Goal: Task Accomplishment & Management: Manage account settings

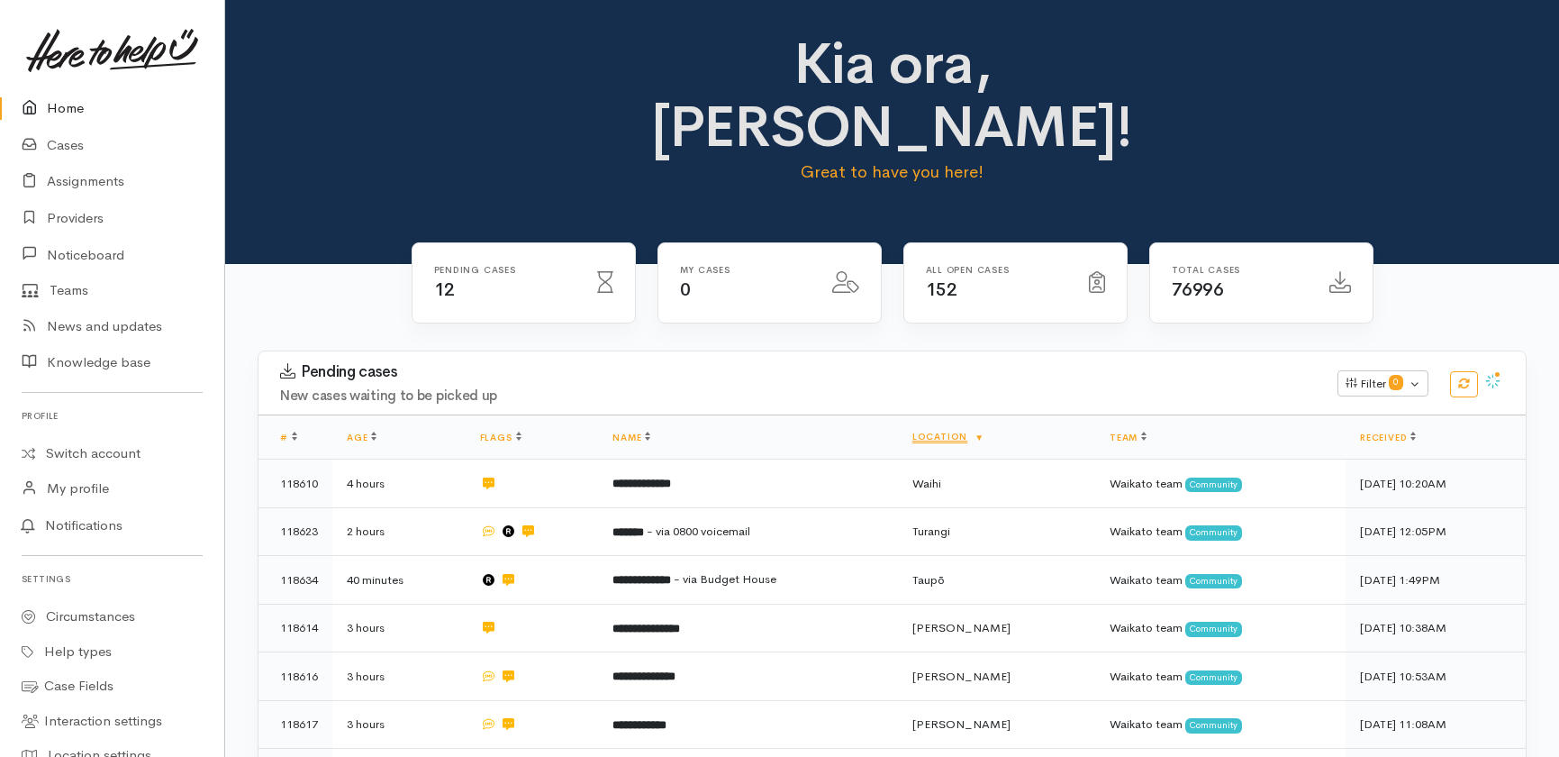
scroll to position [81, 0]
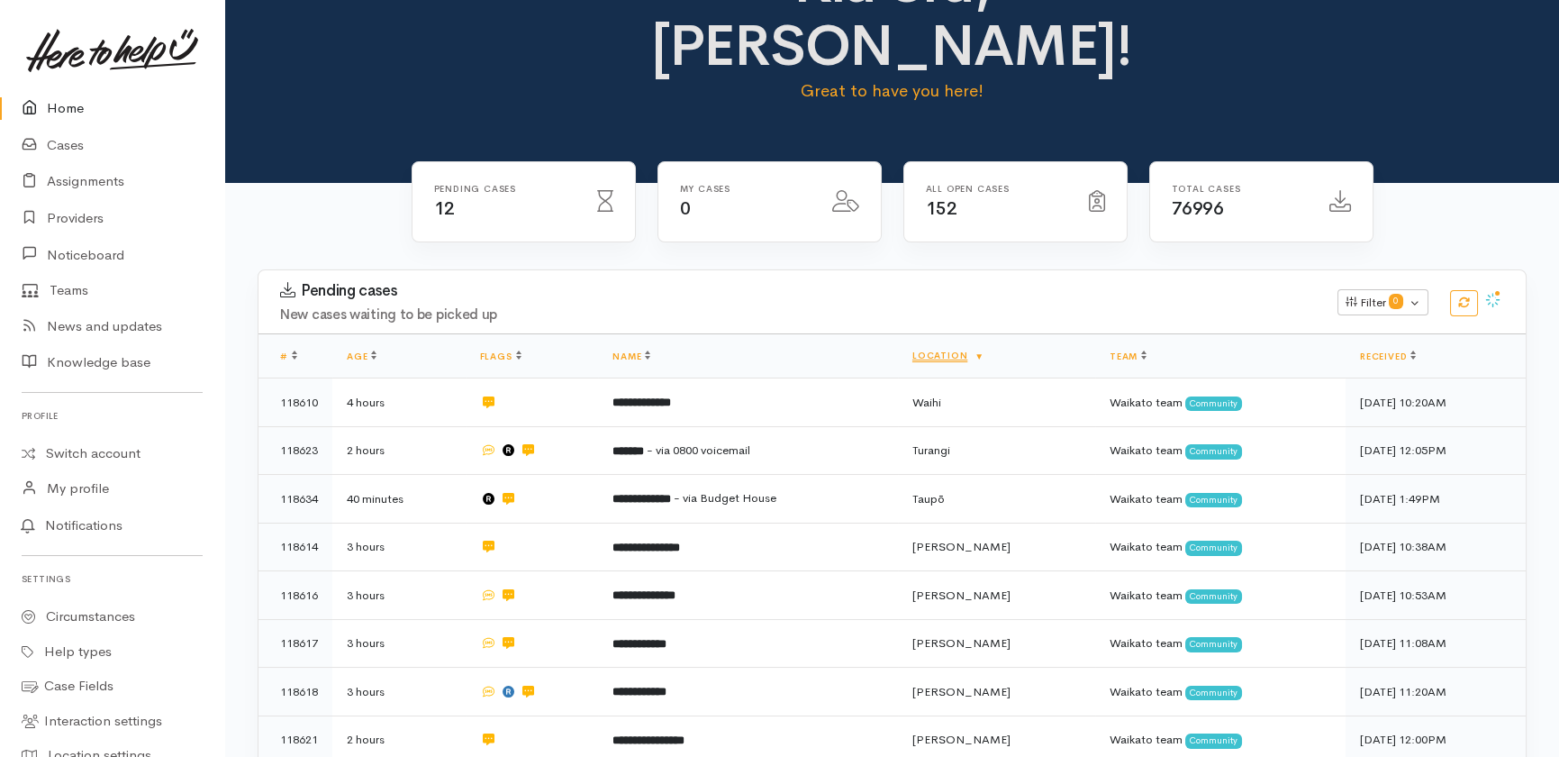
click at [54, 108] on link "Home" at bounding box center [112, 108] width 224 height 37
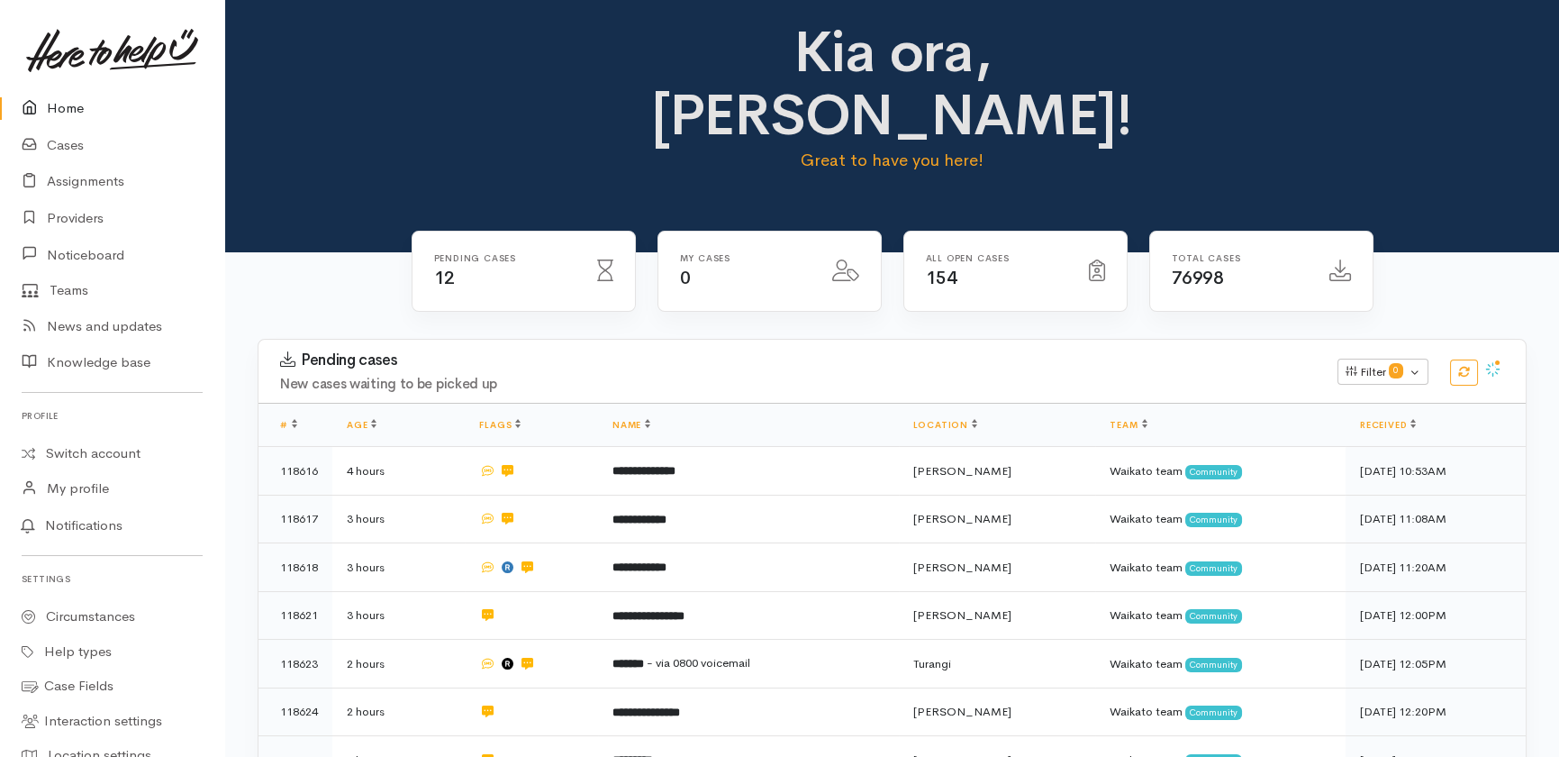
scroll to position [422, 0]
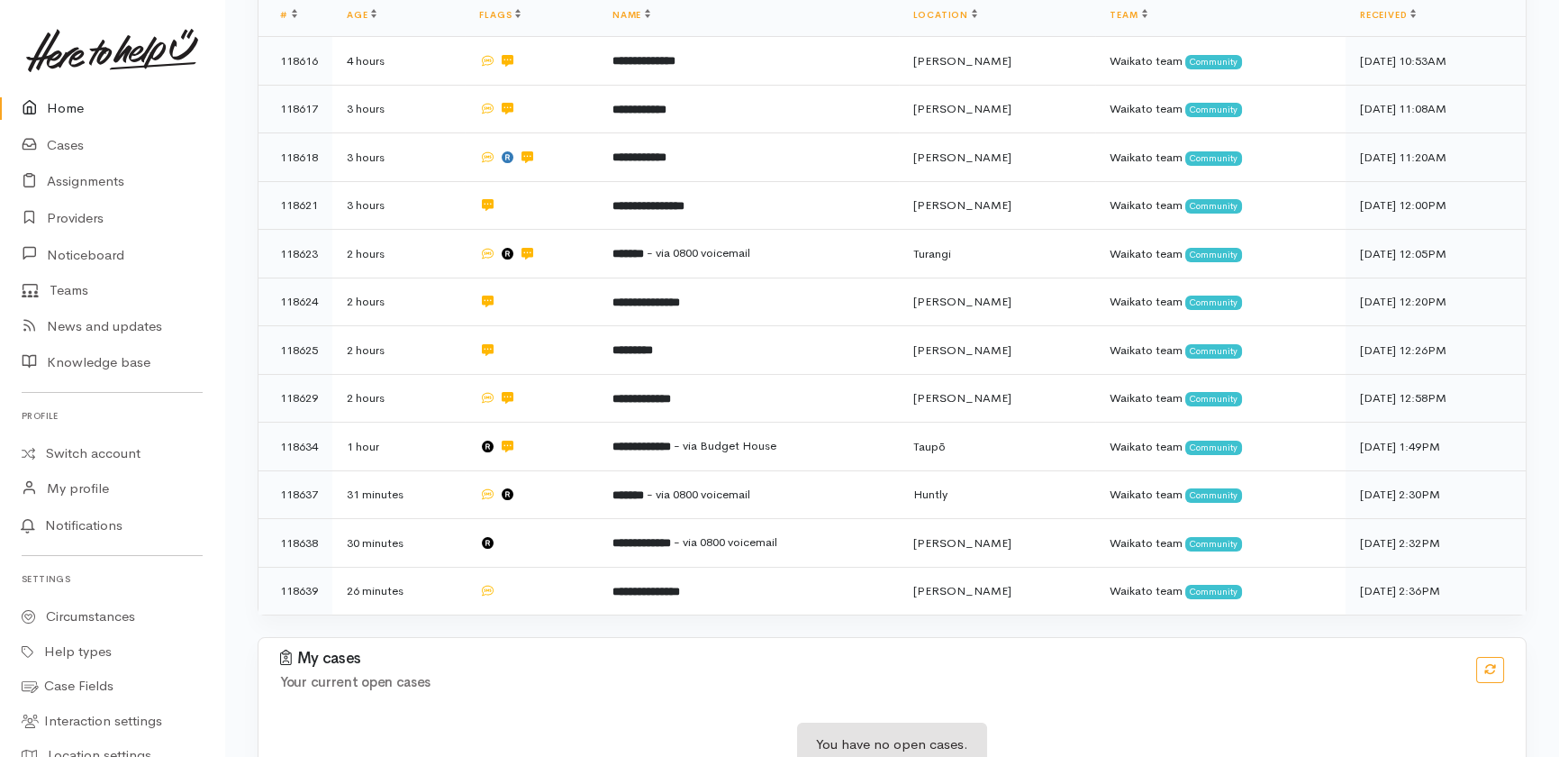
click at [69, 102] on link "Home" at bounding box center [112, 108] width 224 height 37
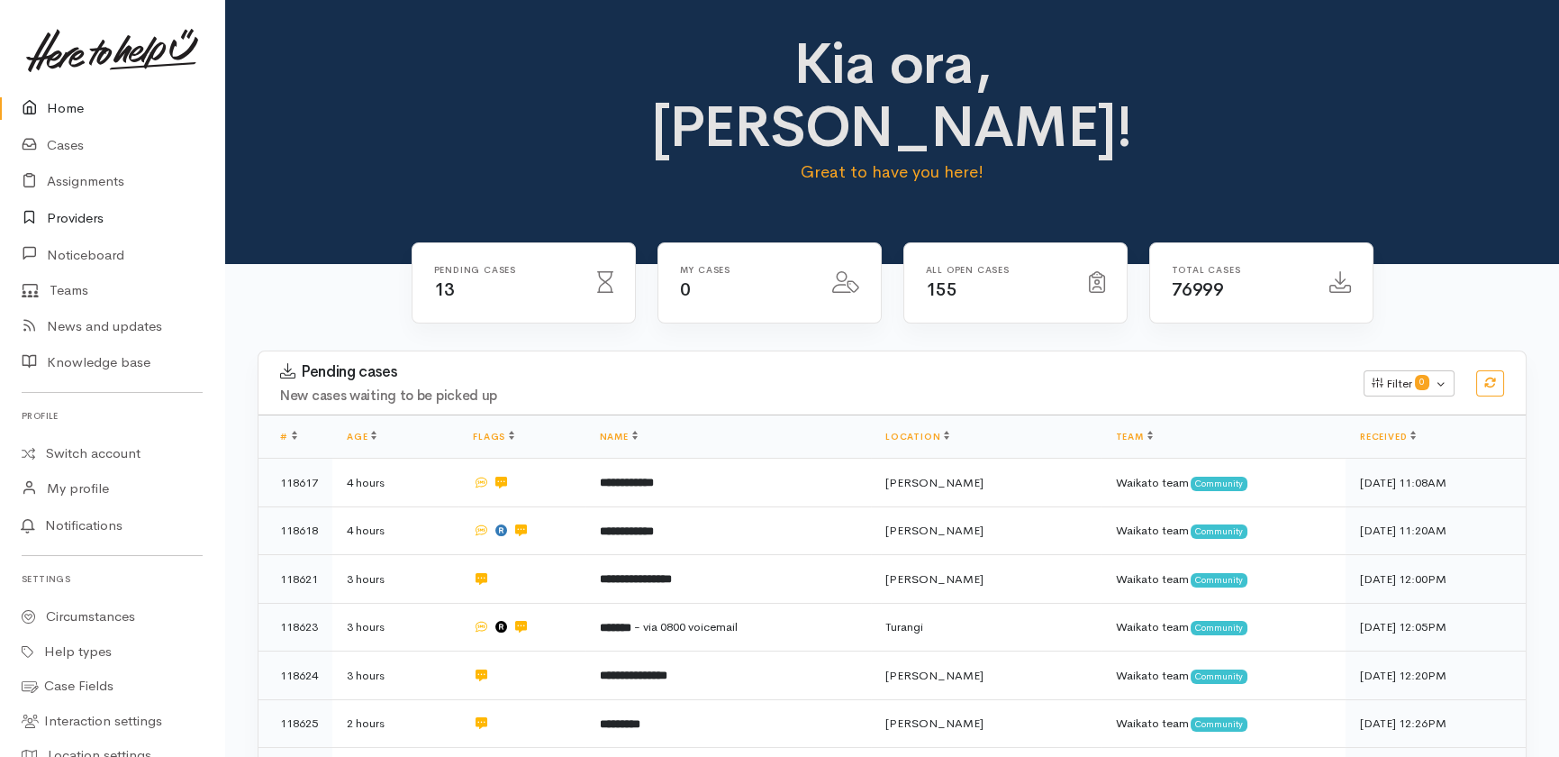
click at [72, 213] on link "Providers" at bounding box center [112, 218] width 224 height 37
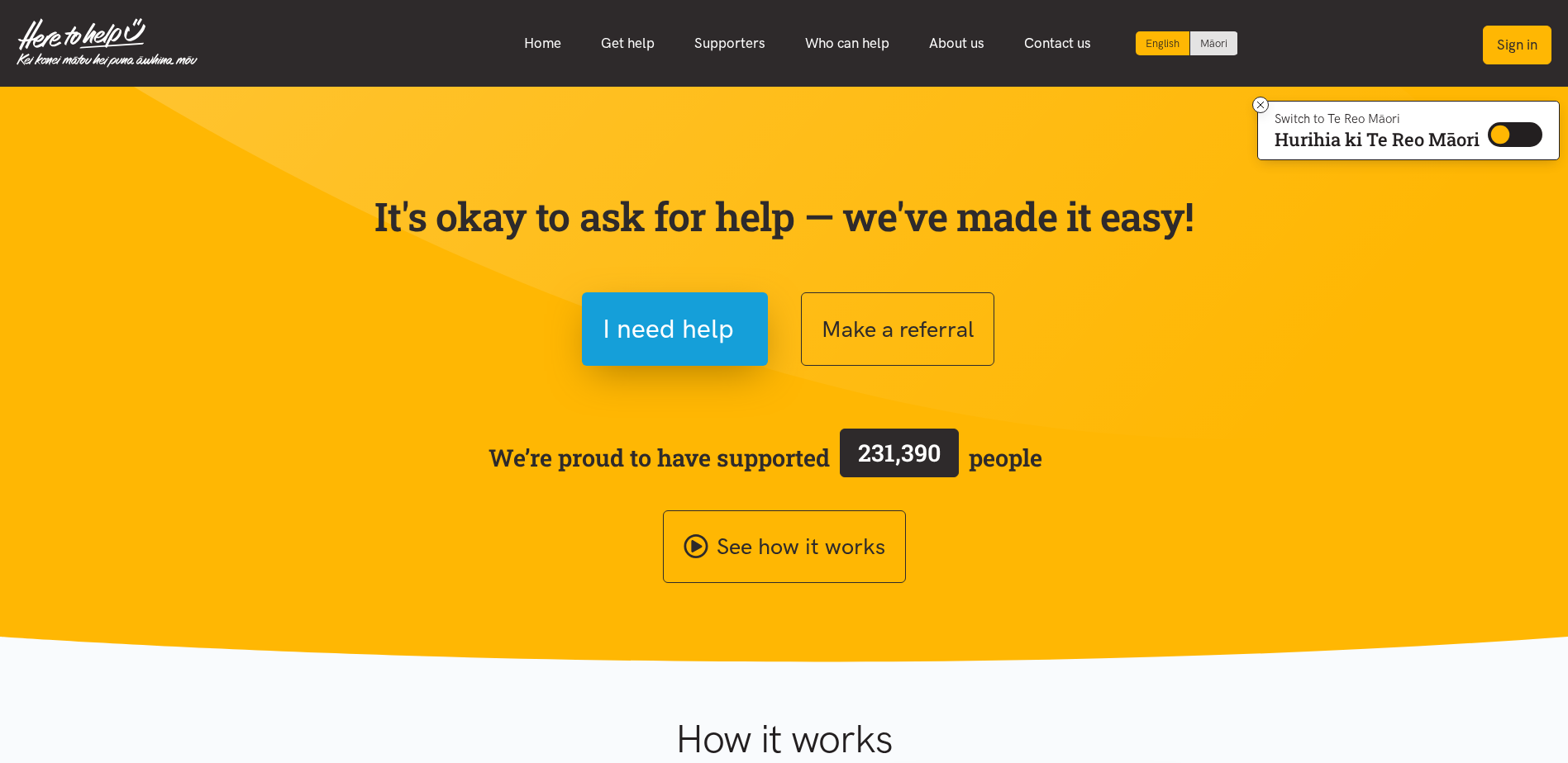
click at [1507, 39] on button "Sign in" at bounding box center [1517, 45] width 69 height 39
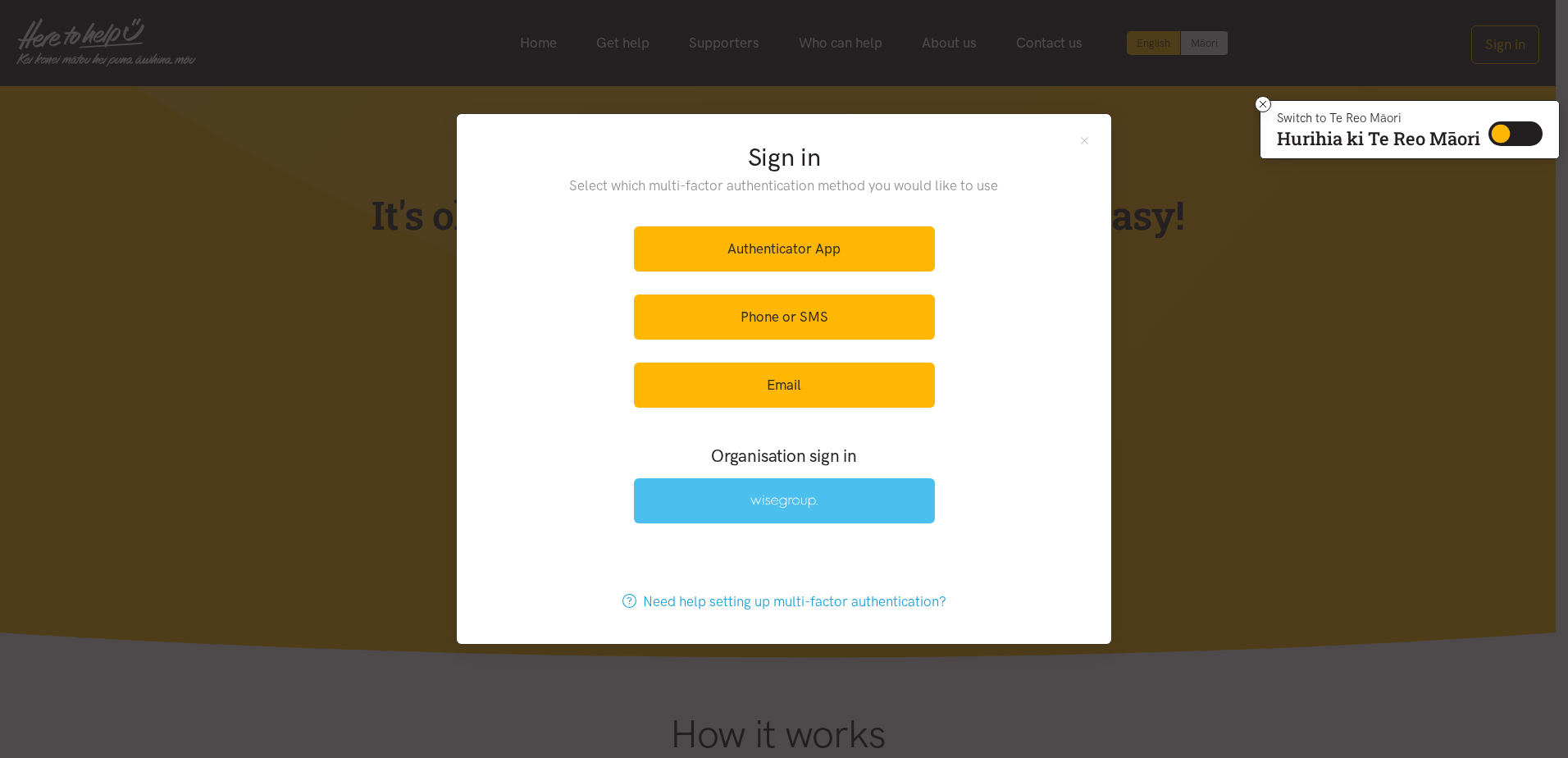
drag, startPoint x: 817, startPoint y: 509, endPoint x: 798, endPoint y: 507, distance: 19.1
click at [817, 509] on link at bounding box center [784, 501] width 301 height 46
click at [723, 499] on link at bounding box center [784, 501] width 301 height 46
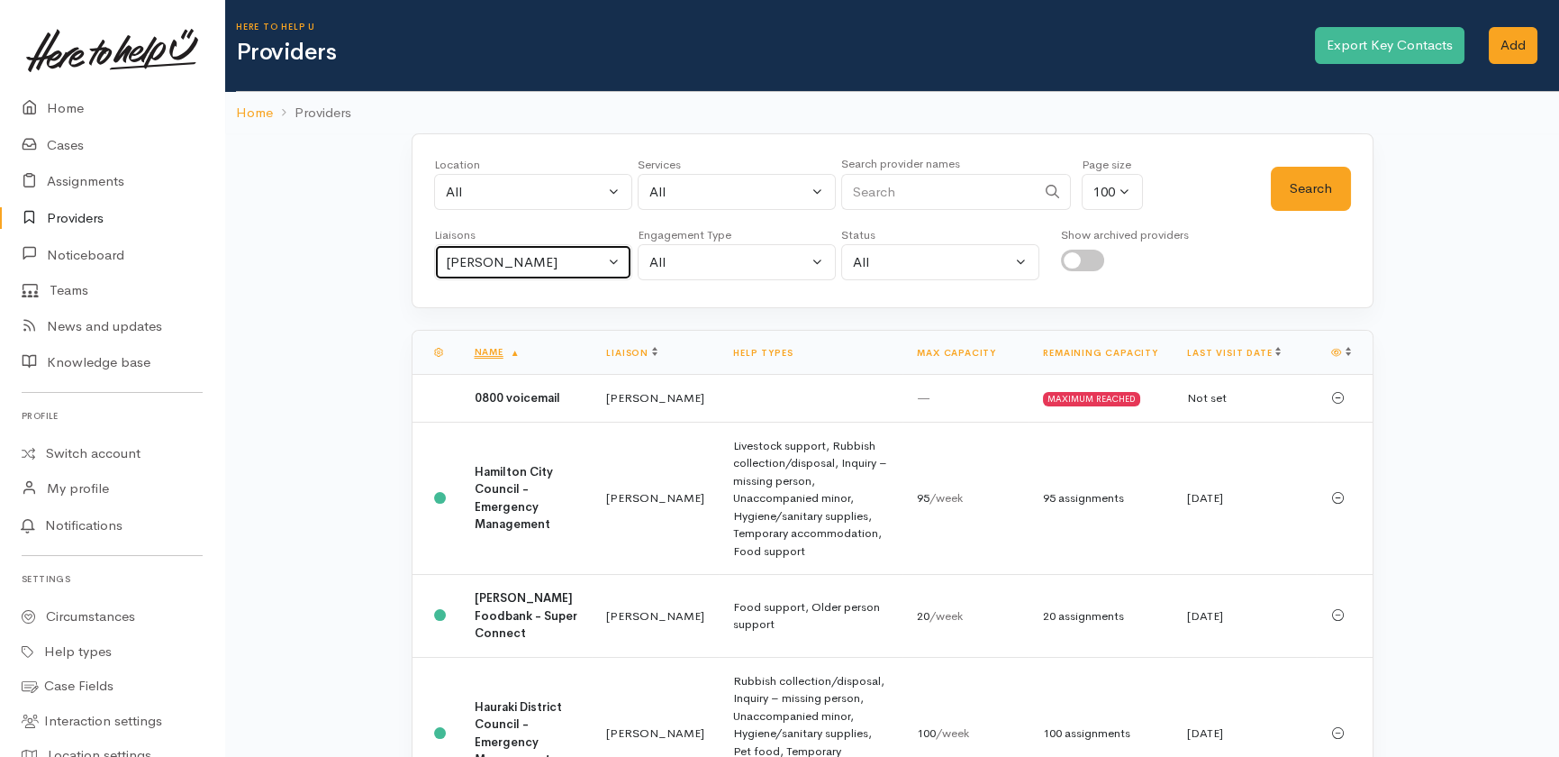
click at [563, 258] on div "[PERSON_NAME]" at bounding box center [525, 262] width 159 height 21
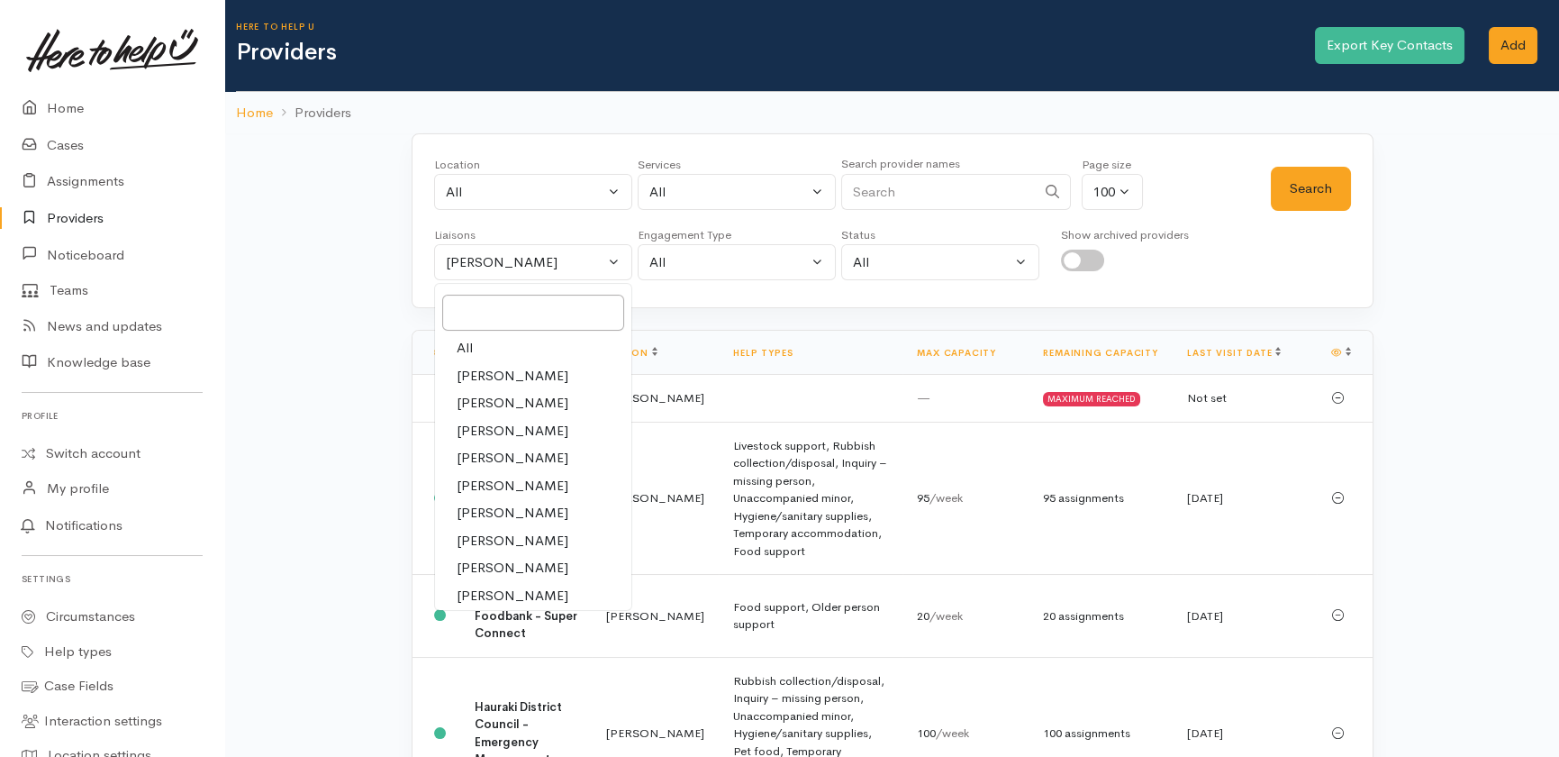
click at [467, 348] on span "All" at bounding box center [465, 348] width 16 height 21
select select "null"
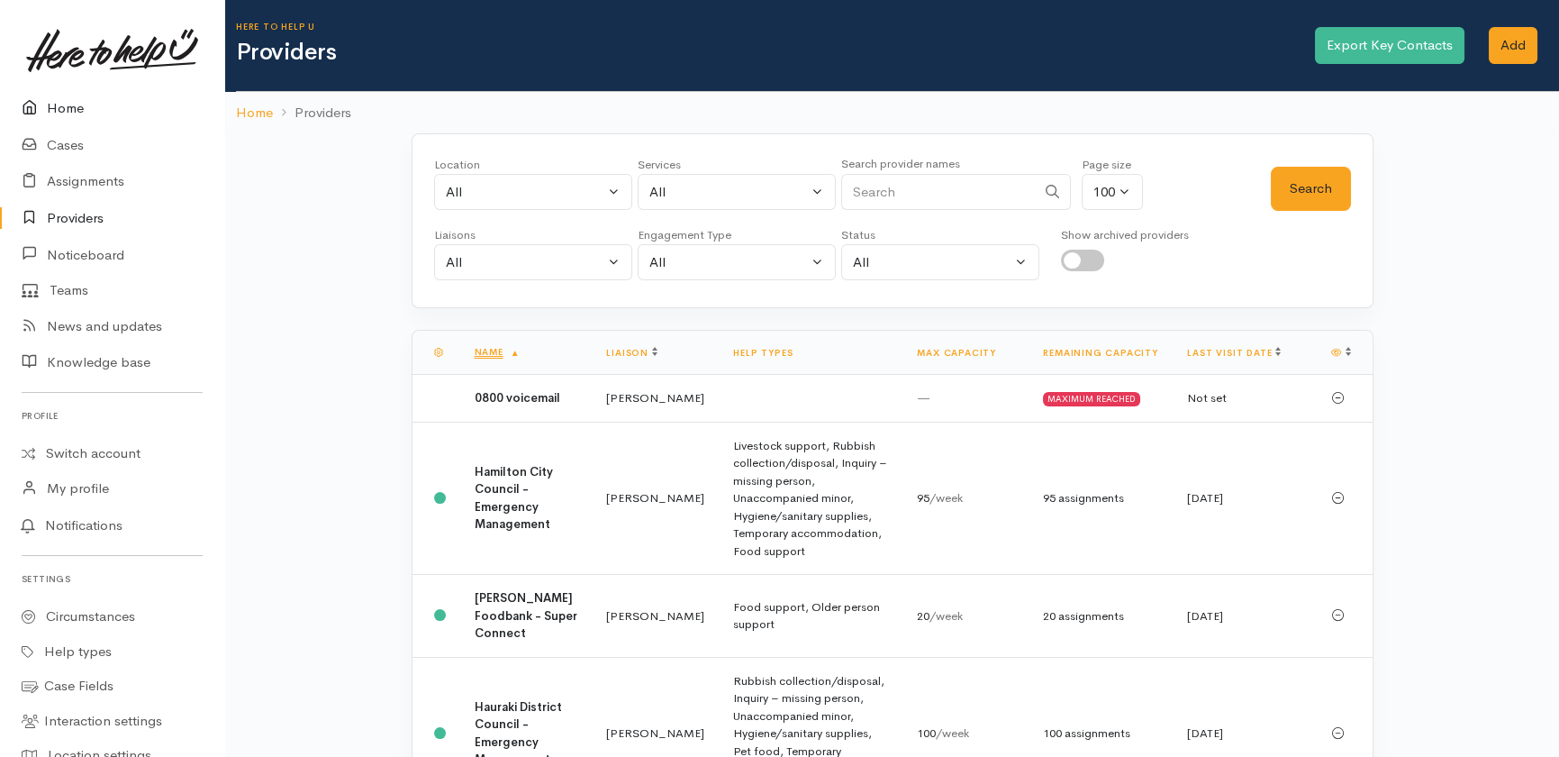
click at [53, 104] on link "Home" at bounding box center [112, 108] width 224 height 37
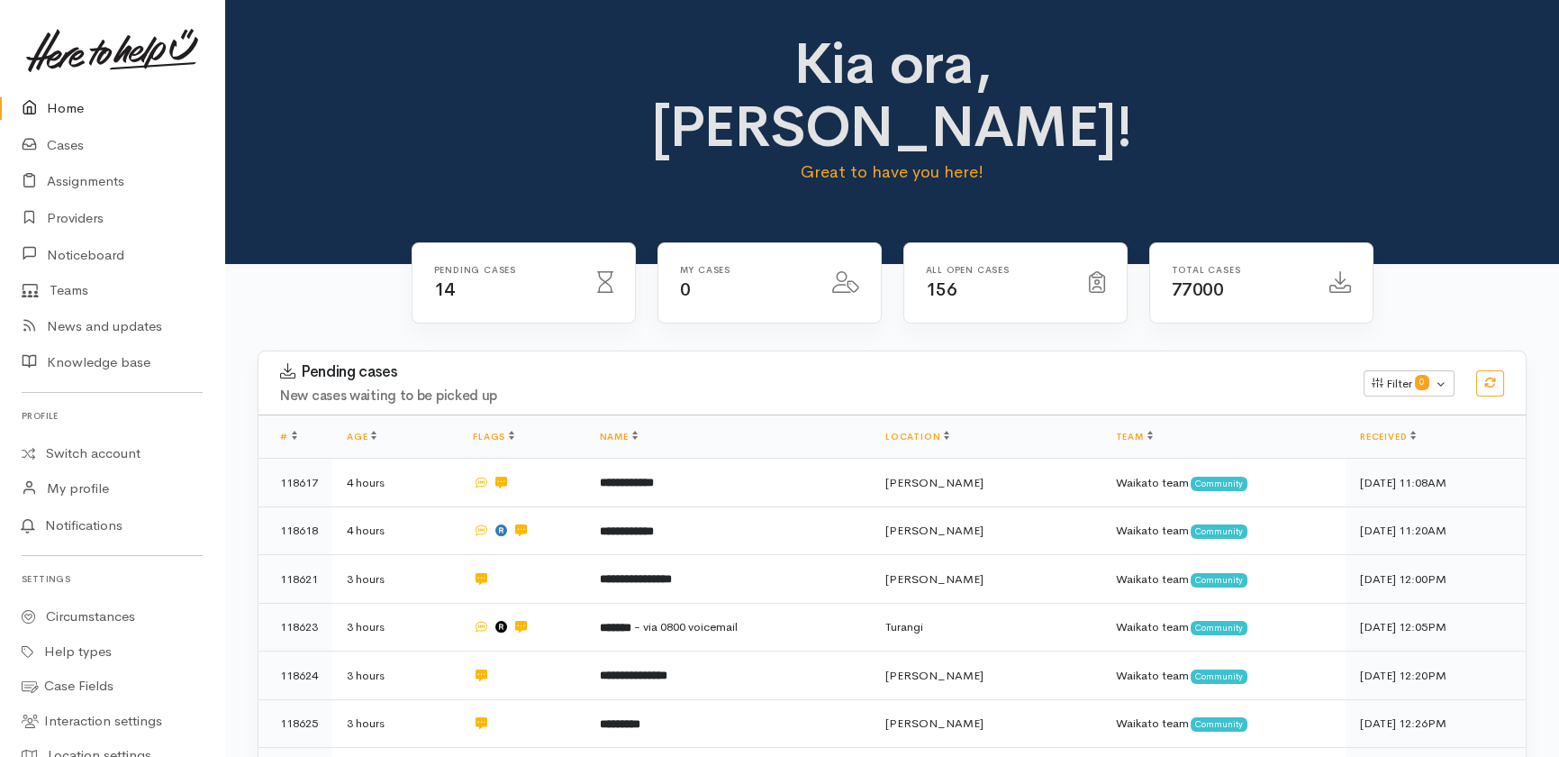
scroll to position [515, 0]
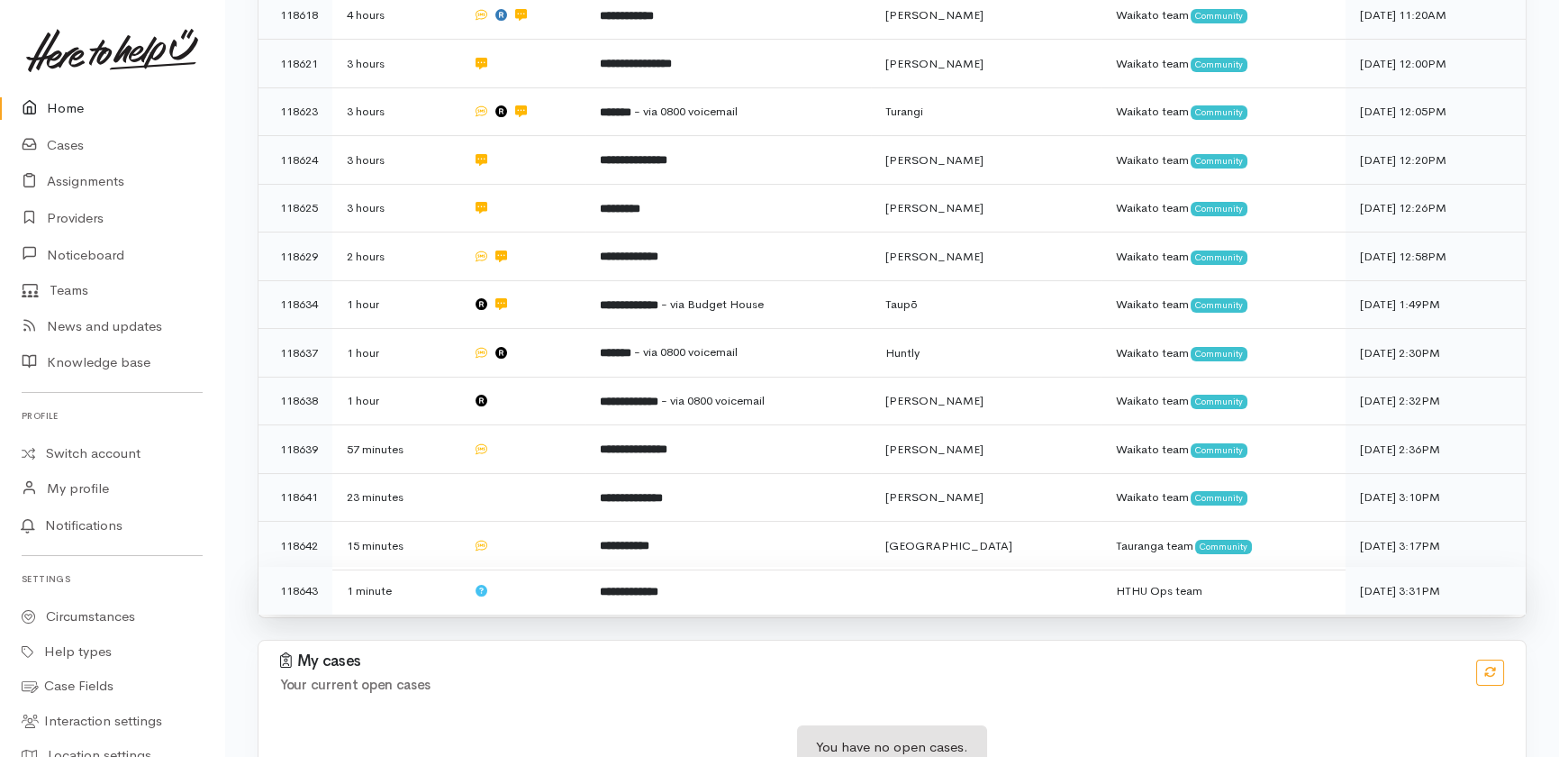
click at [654, 585] on b "**********" at bounding box center [629, 591] width 59 height 12
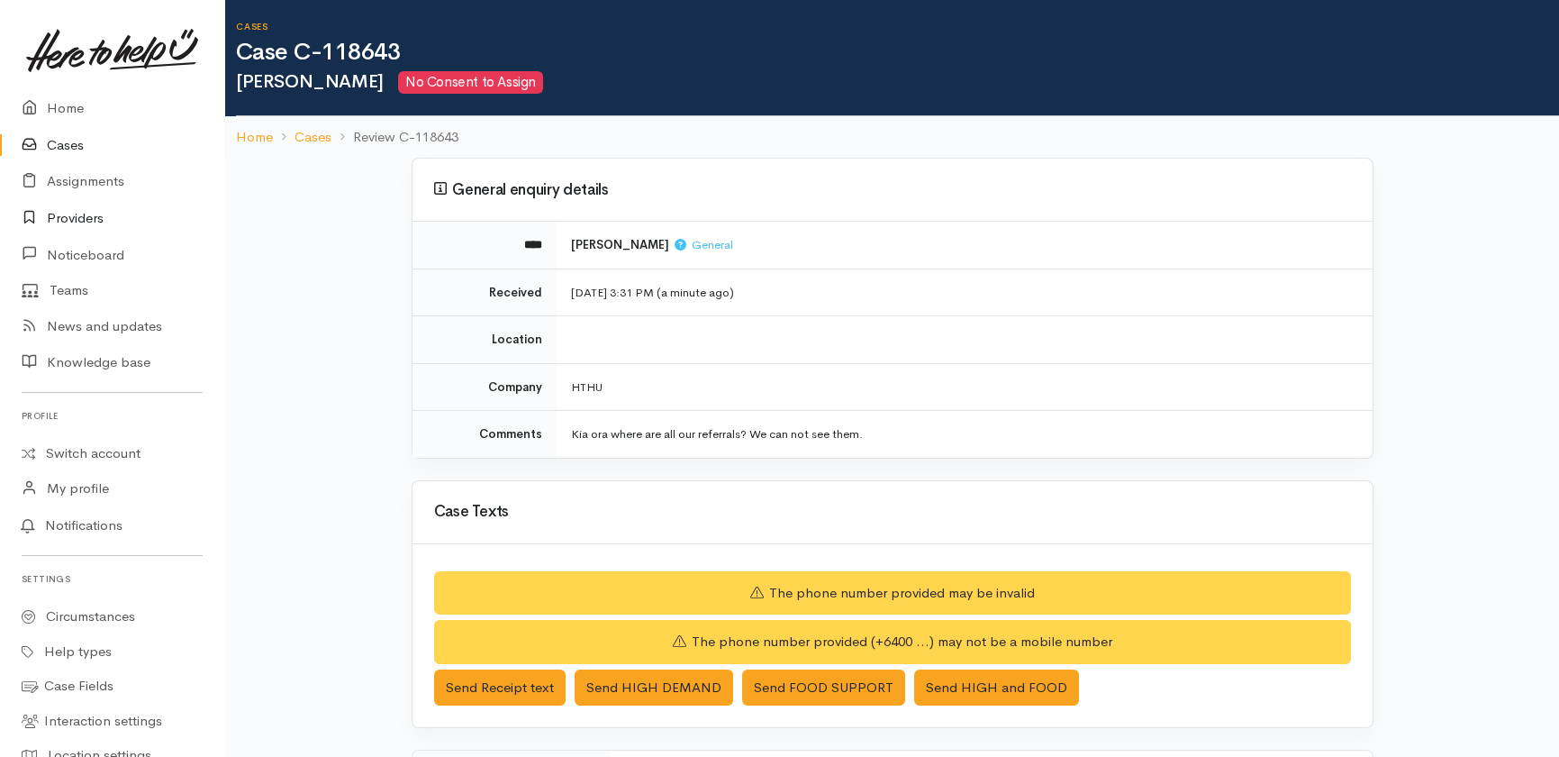
click at [72, 218] on link "Providers" at bounding box center [112, 218] width 224 height 37
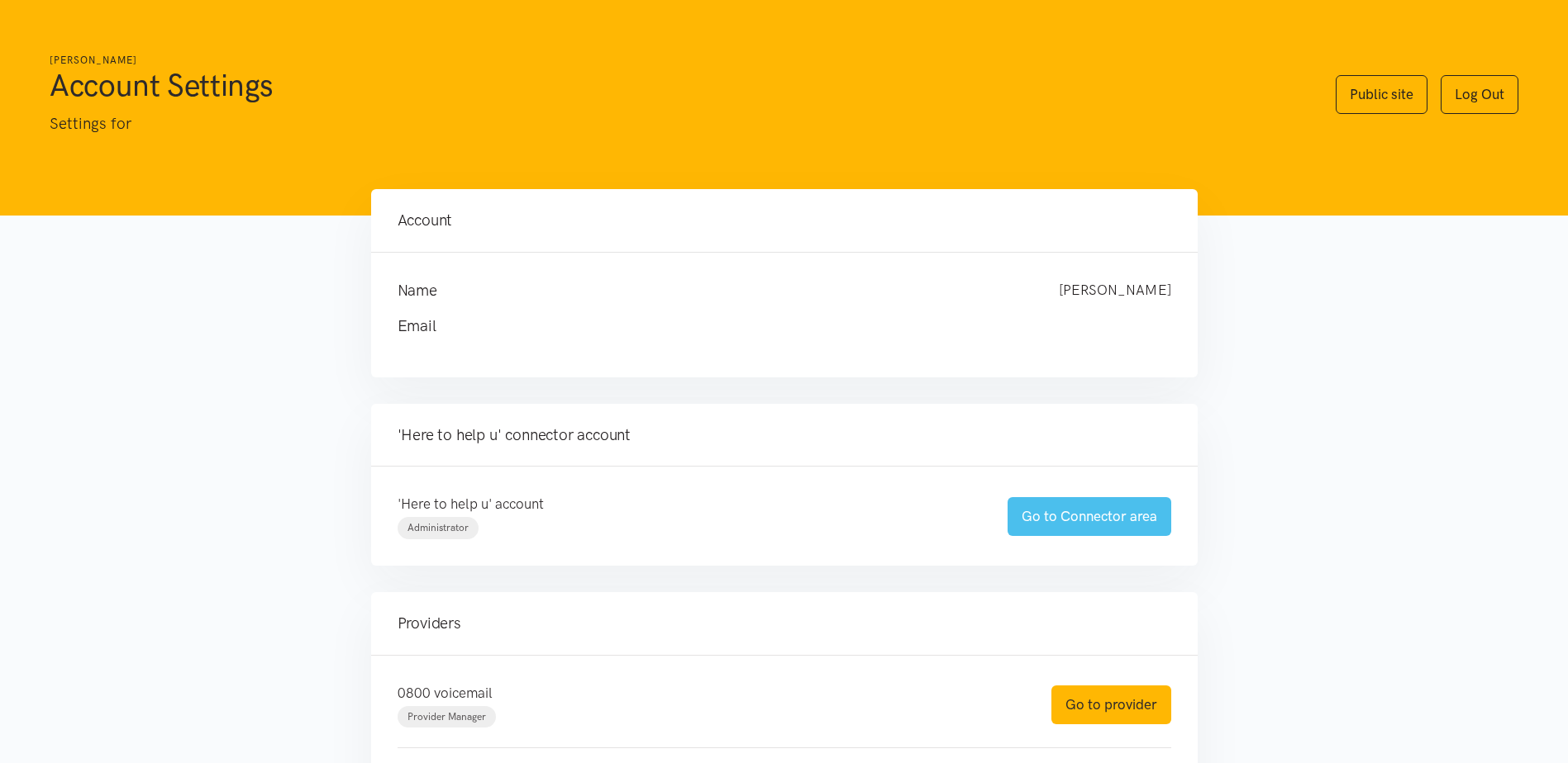
click at [1089, 510] on link "Go to Connector area" at bounding box center [1089, 516] width 163 height 39
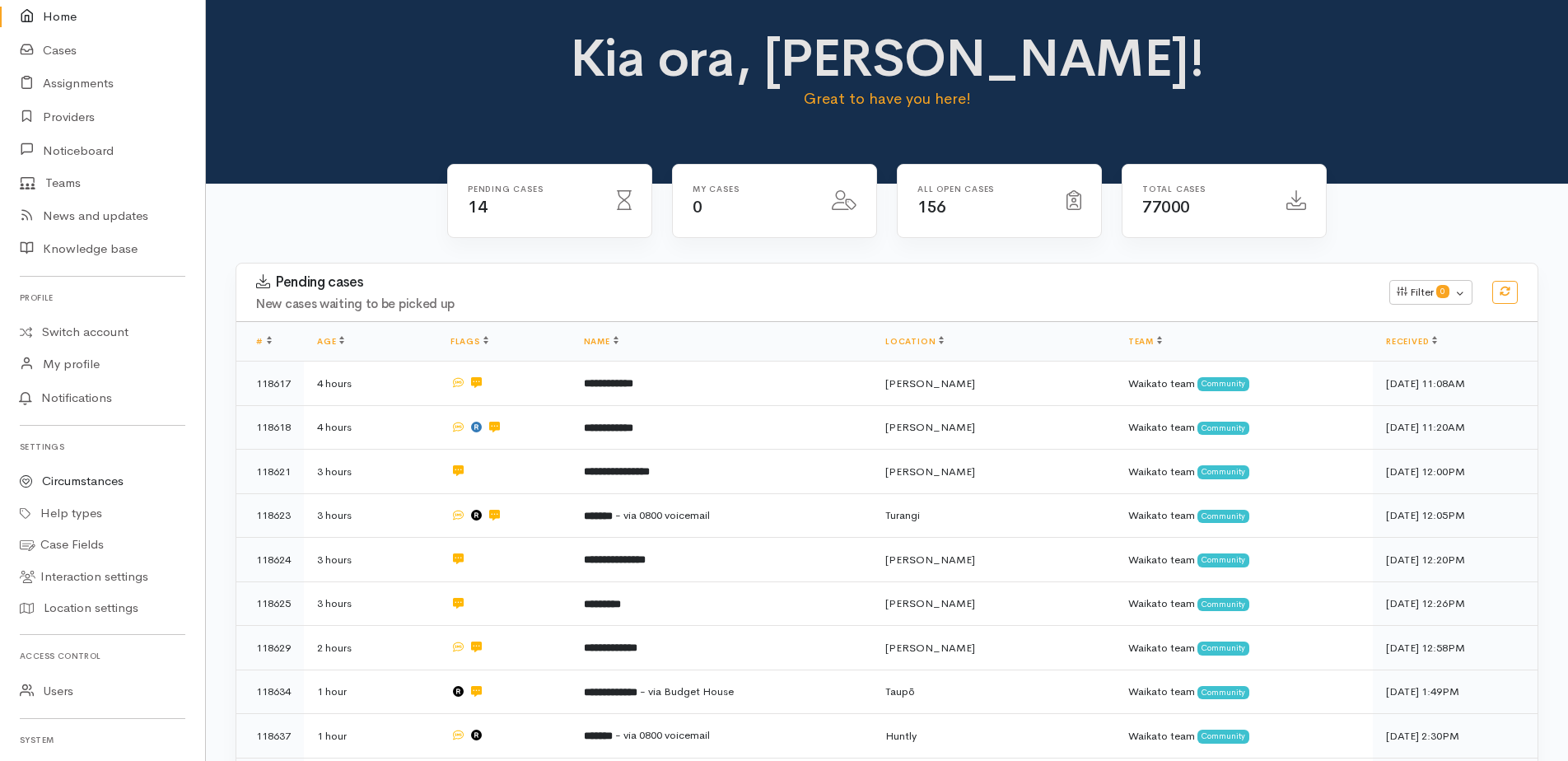
scroll to position [165, 0]
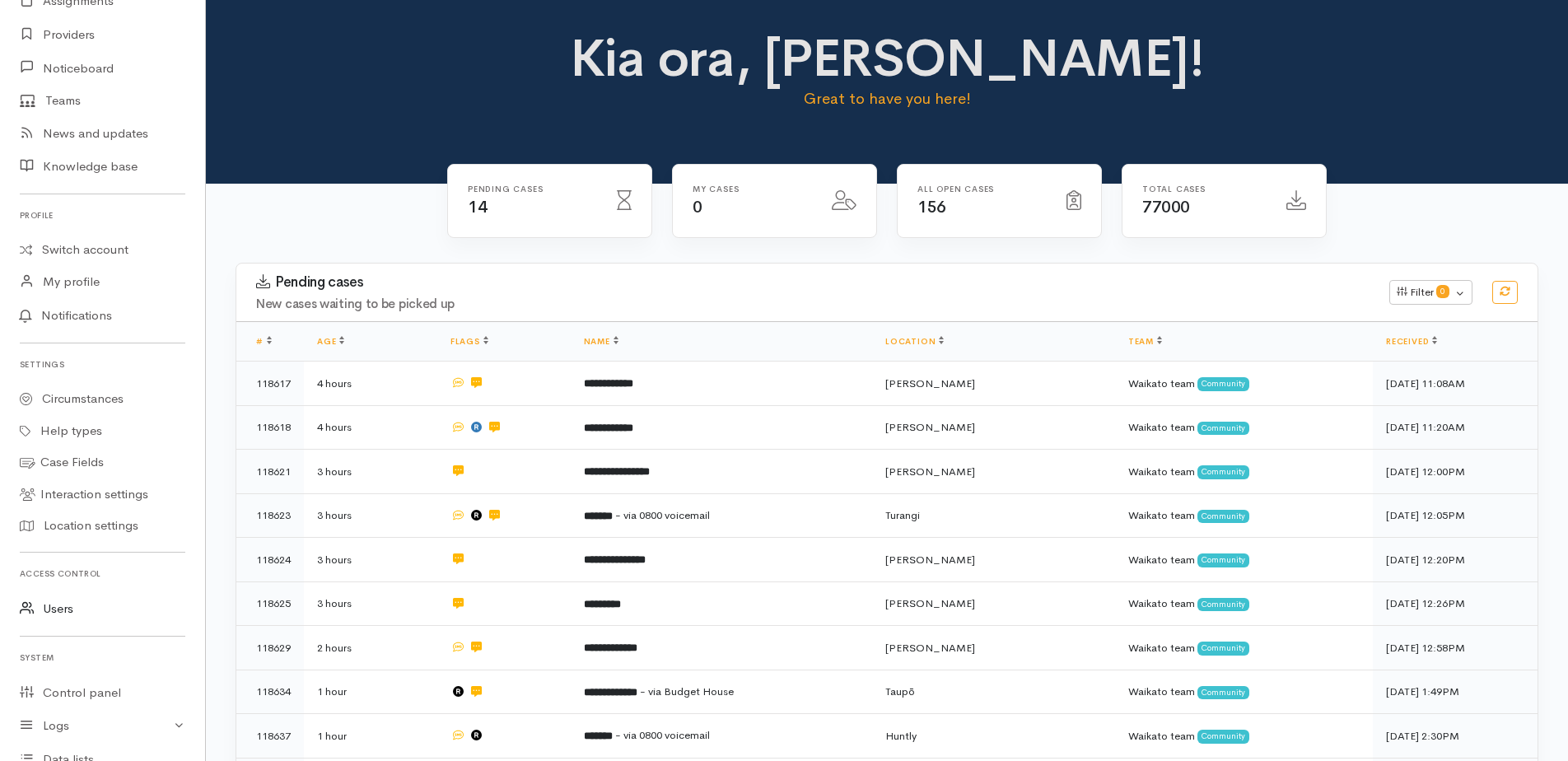
click at [62, 612] on link "Users" at bounding box center [102, 609] width 205 height 34
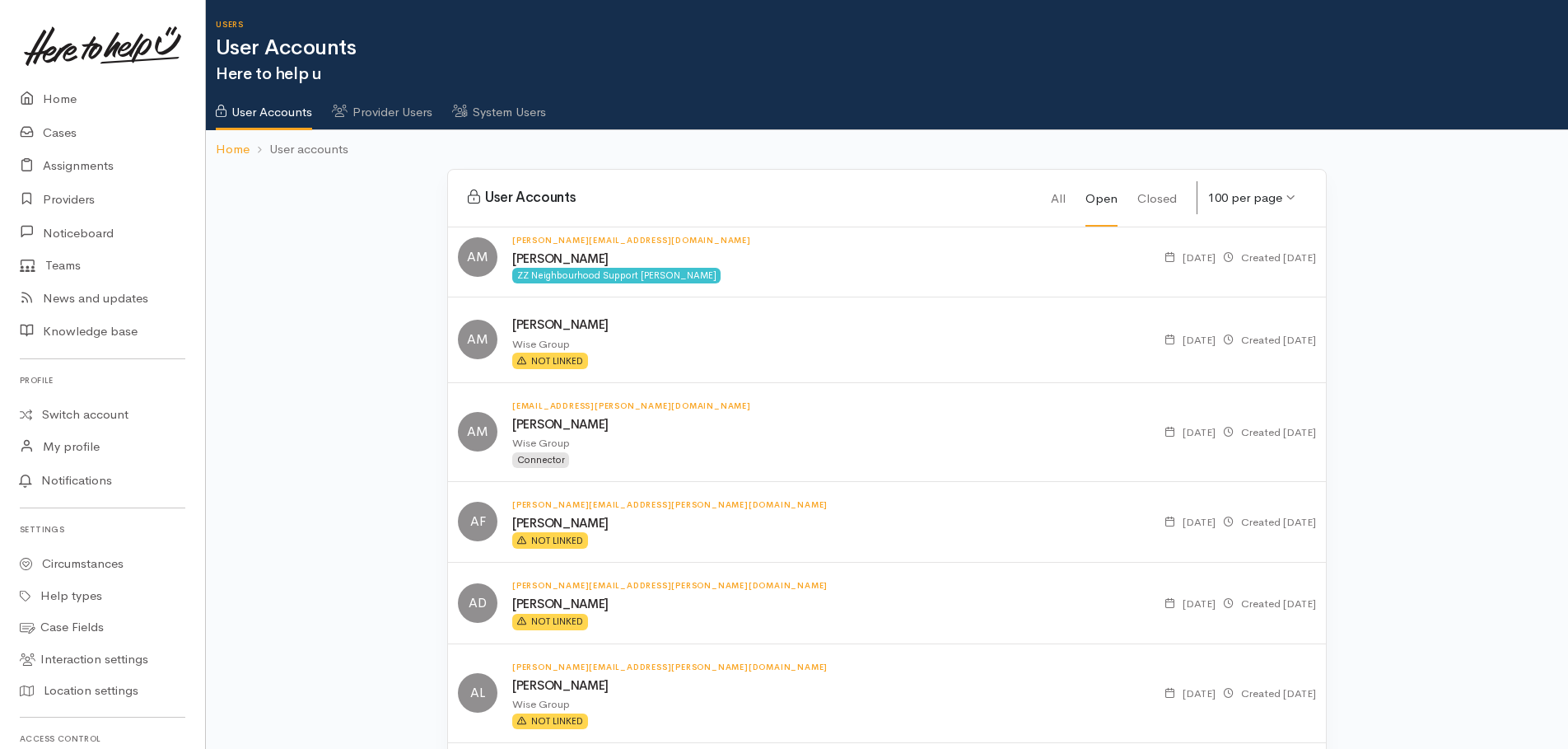
click at [501, 112] on link "System Users" at bounding box center [498, 106] width 94 height 46
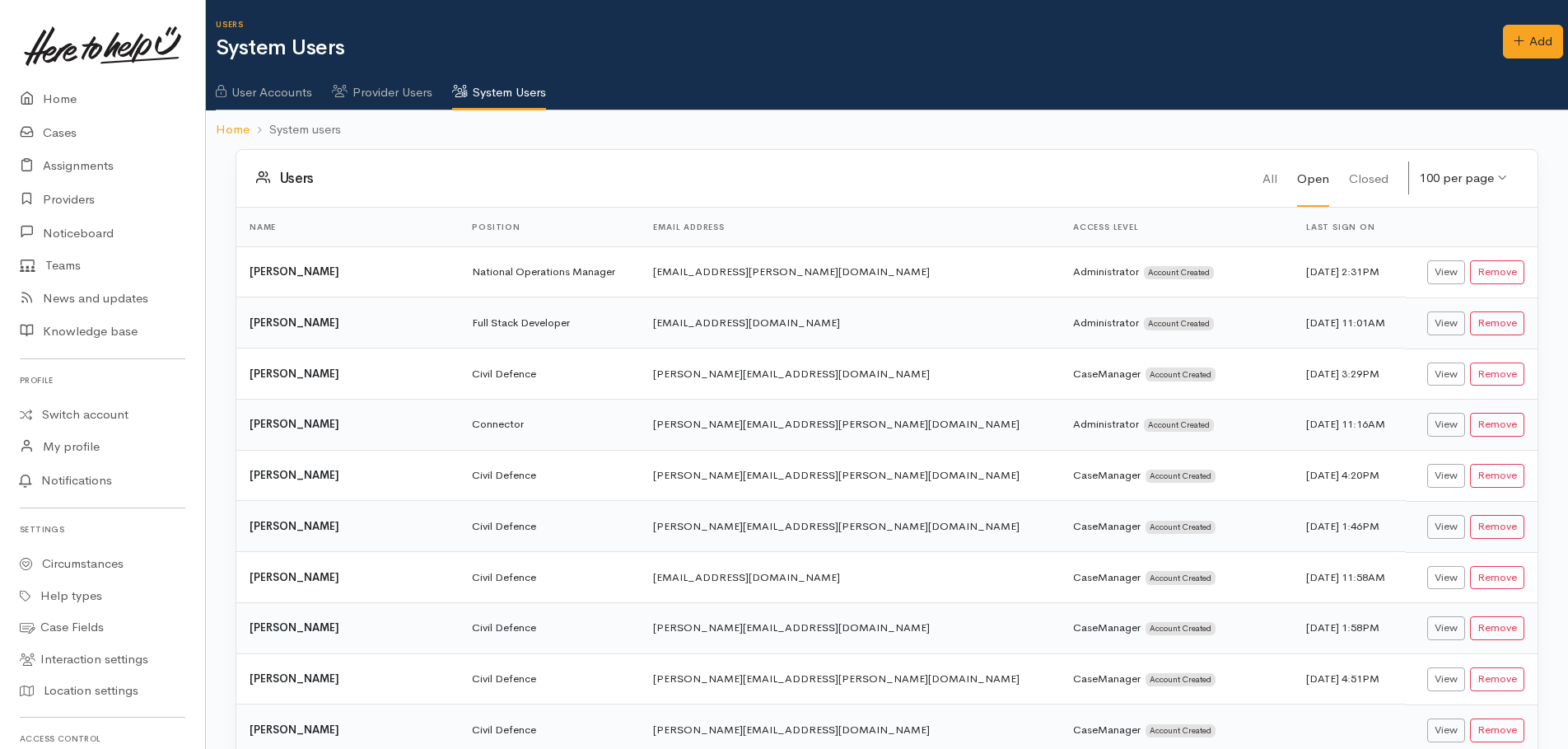
click at [255, 91] on link "User Accounts" at bounding box center [263, 86] width 96 height 46
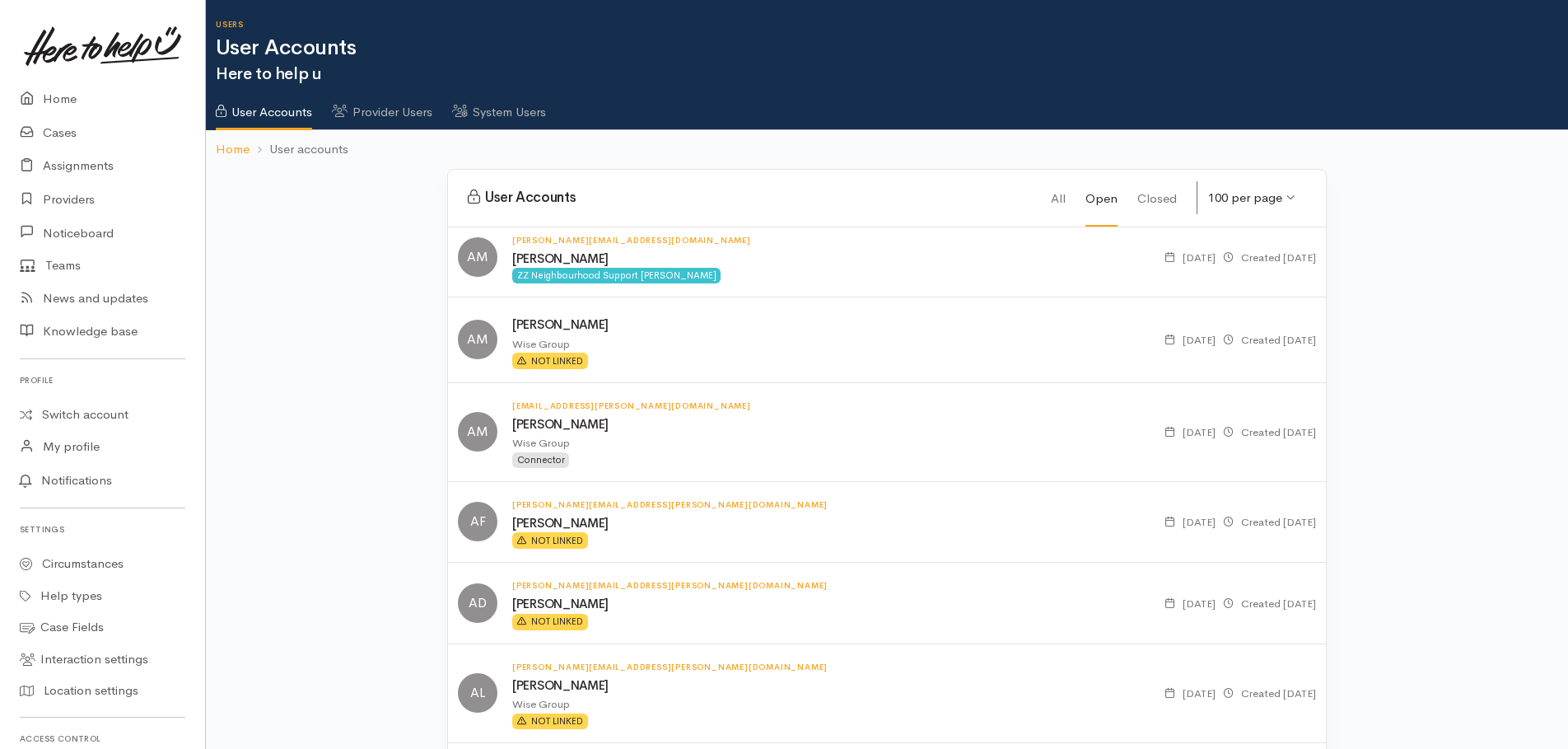
click at [392, 111] on link "Provider Users" at bounding box center [382, 106] width 101 height 46
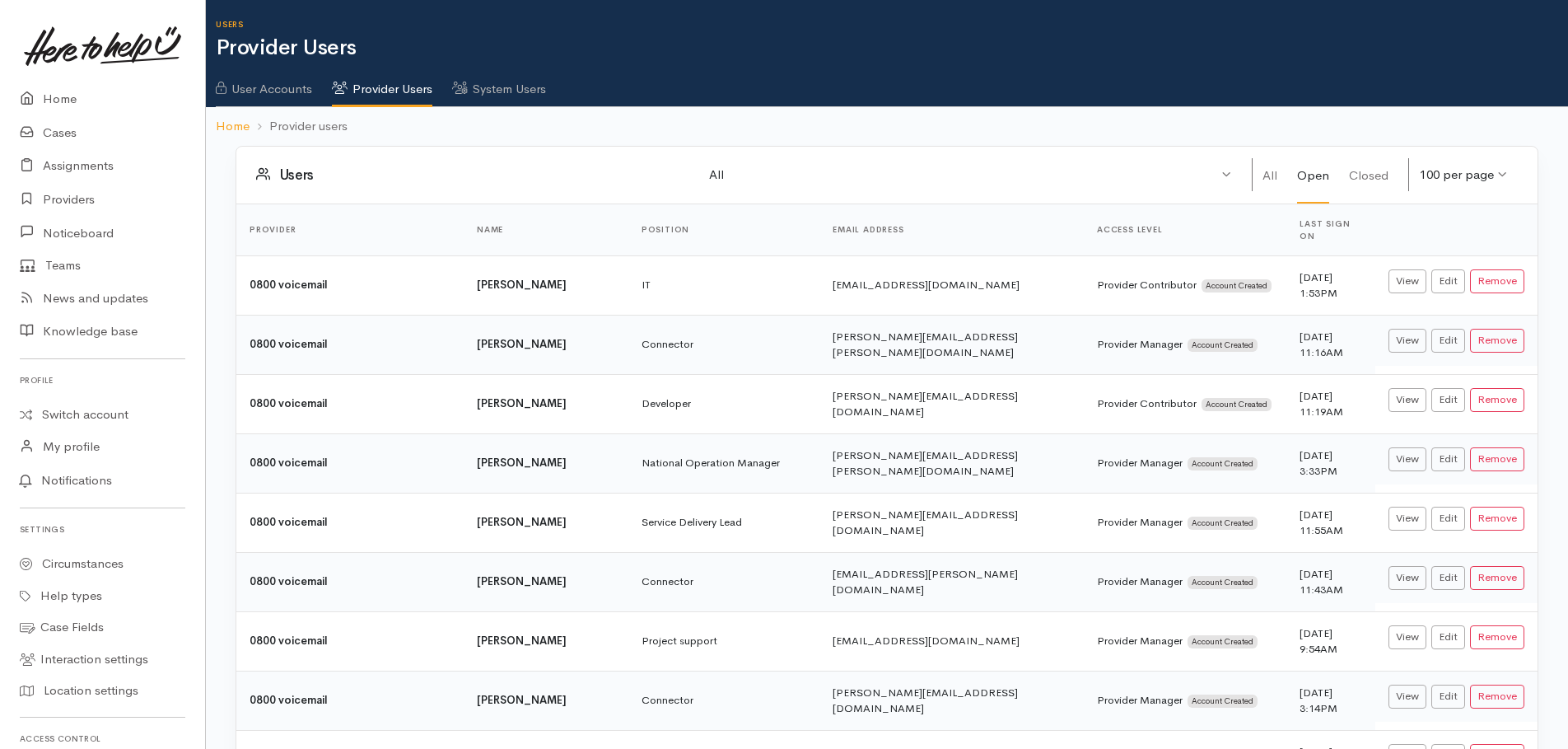
click at [274, 91] on link "User Accounts" at bounding box center [263, 83] width 96 height 46
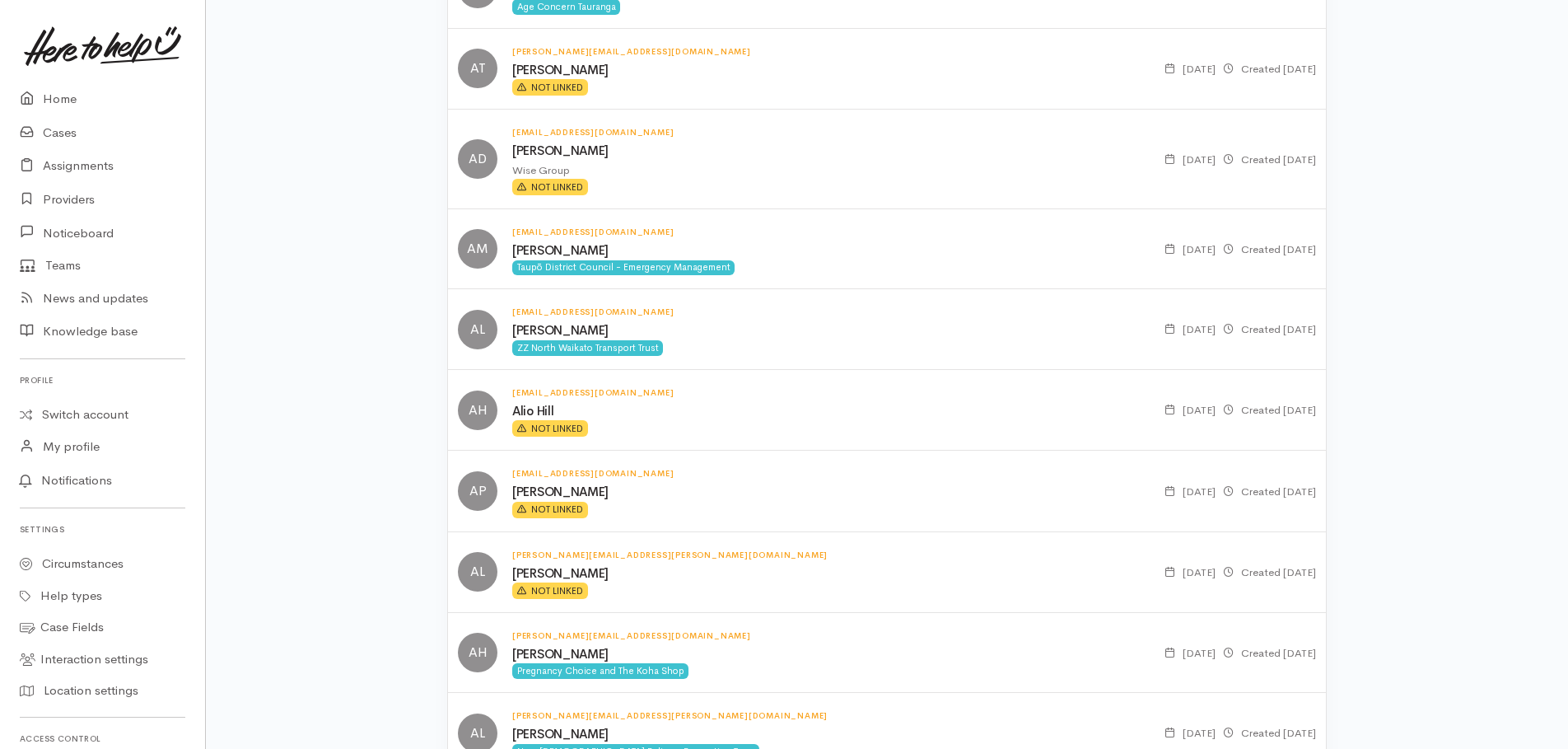
scroll to position [7860, 0]
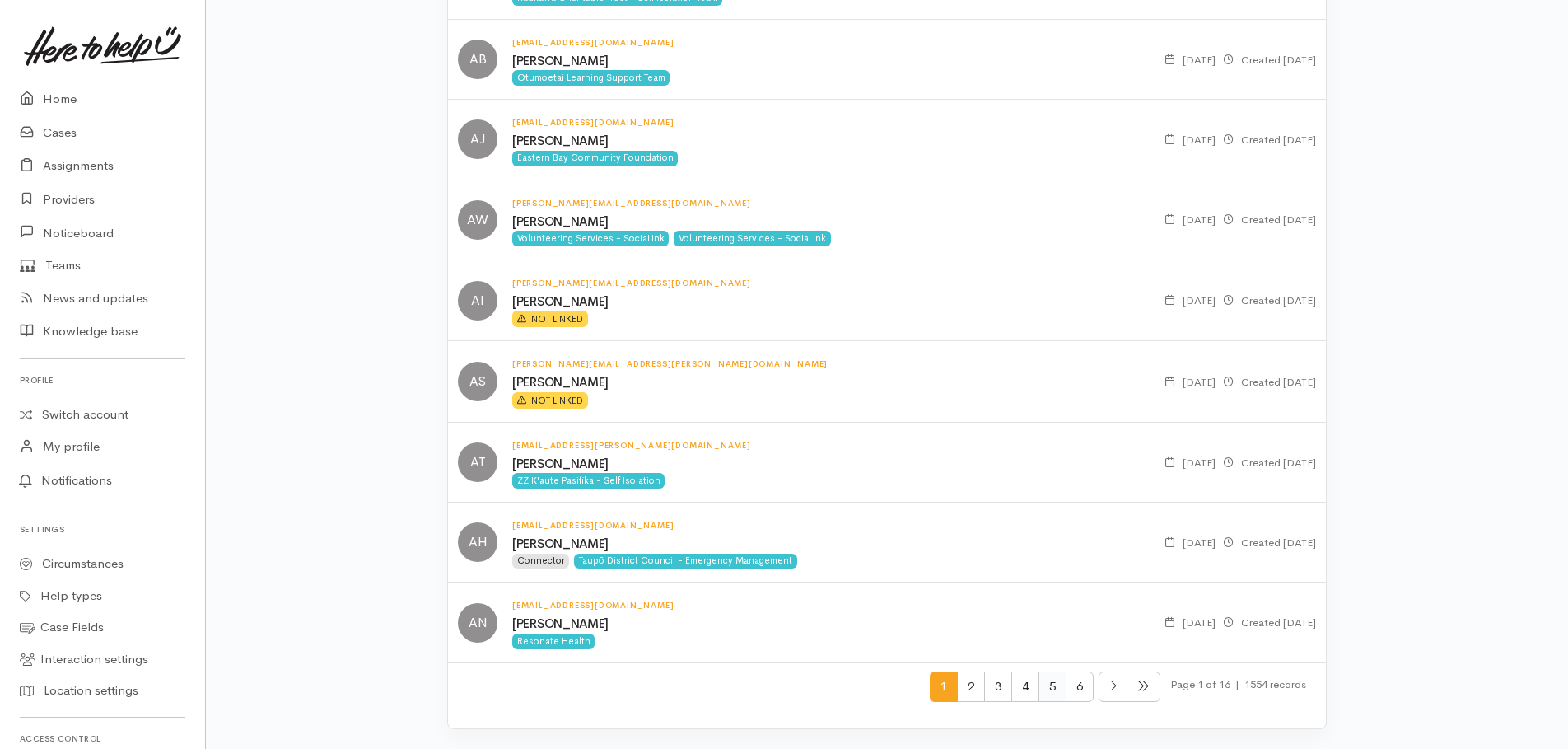
click at [1052, 682] on span "5" at bounding box center [1052, 686] width 28 height 30
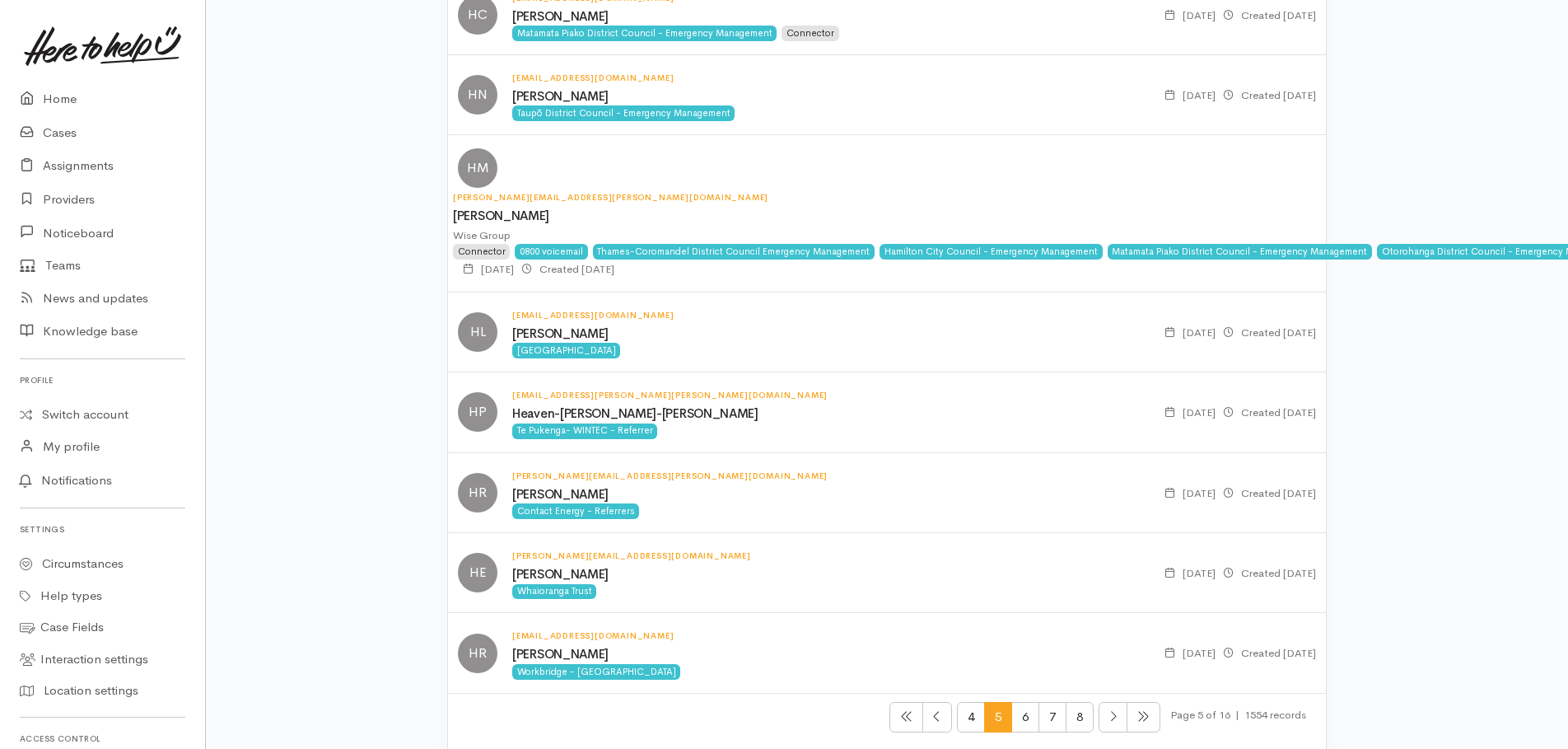
scroll to position [7950, 0]
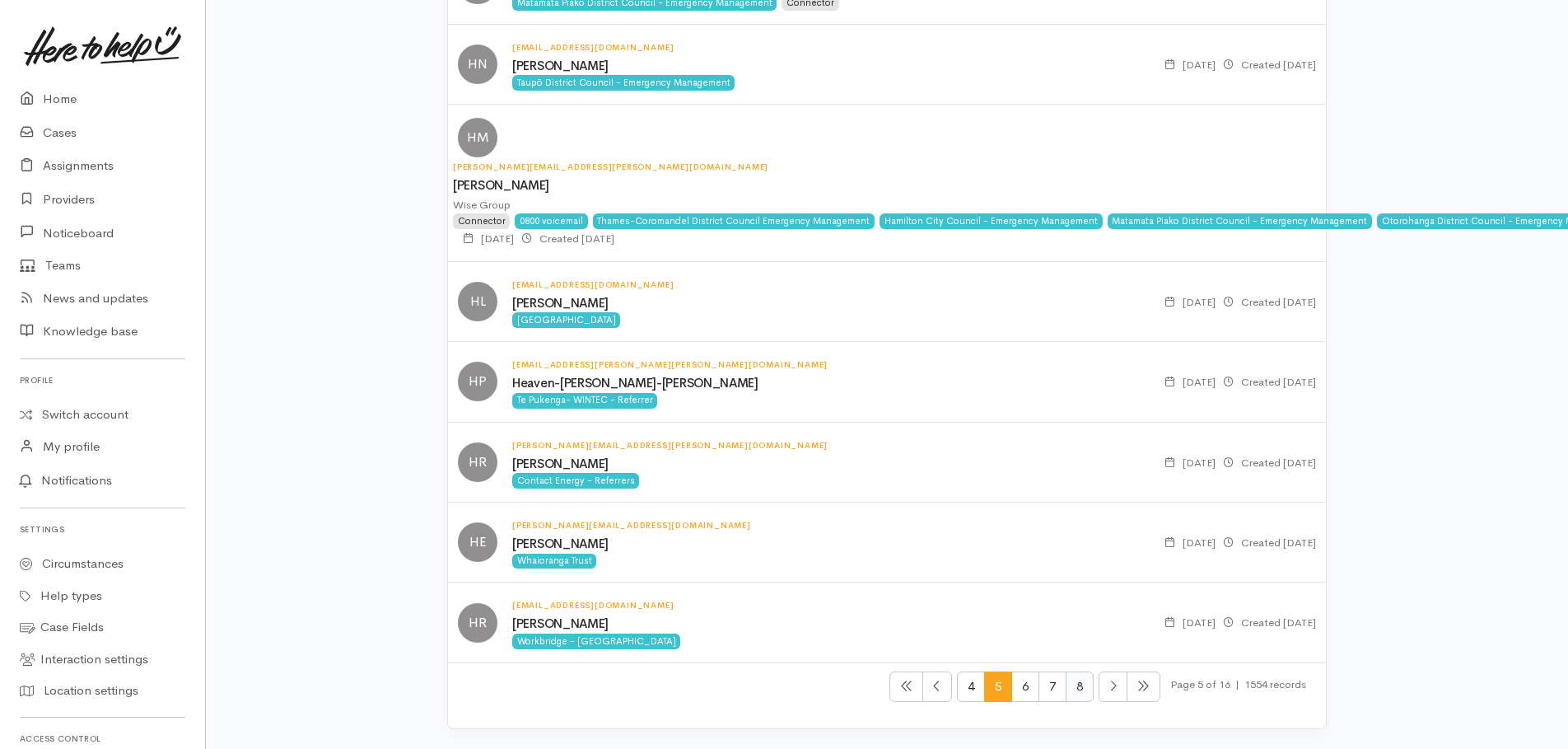
click at [1073, 686] on span "8" at bounding box center [1080, 686] width 28 height 30
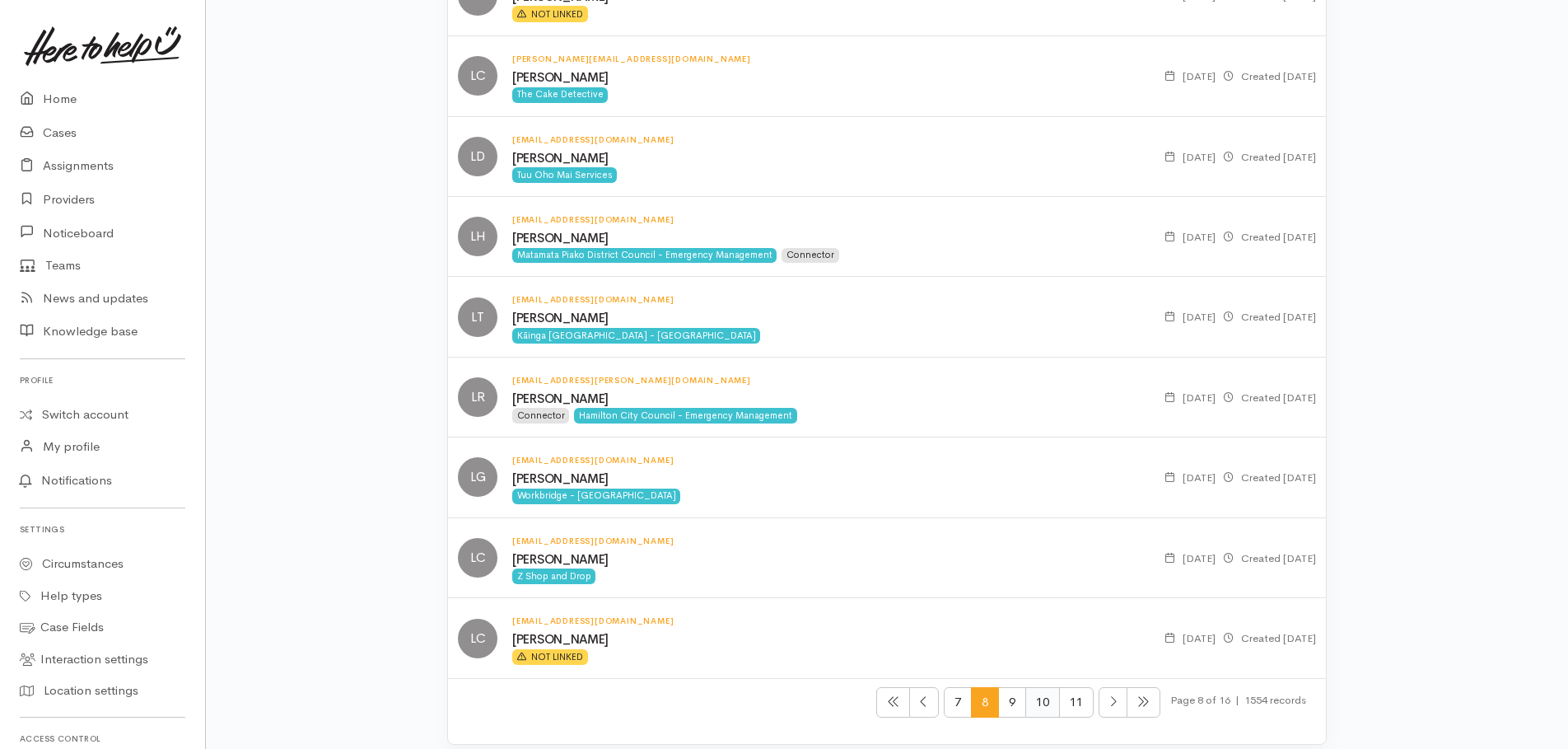
click at [1037, 705] on span "10" at bounding box center [1042, 701] width 35 height 30
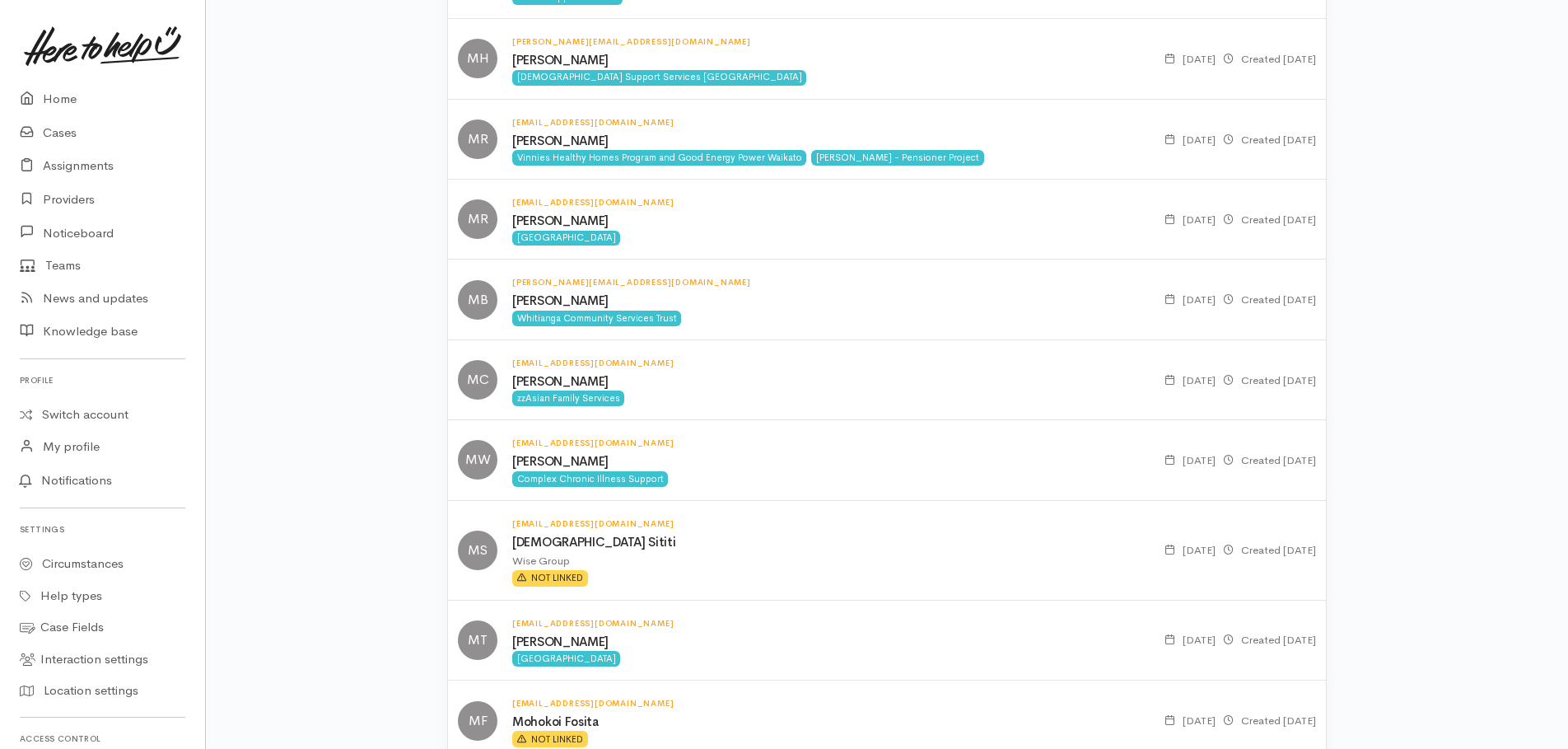
scroll to position [7768, 0]
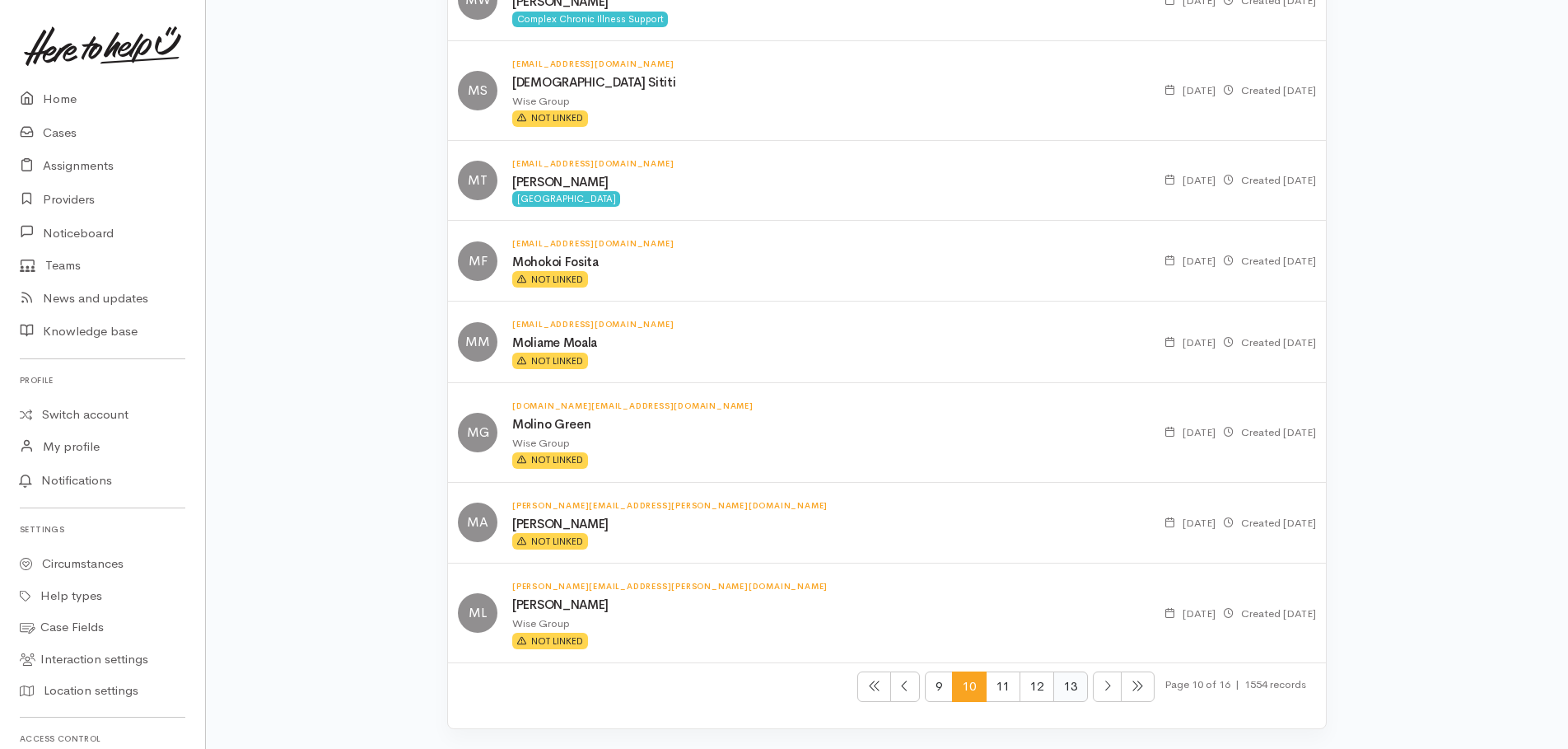
click at [1060, 689] on span "13" at bounding box center [1071, 686] width 35 height 30
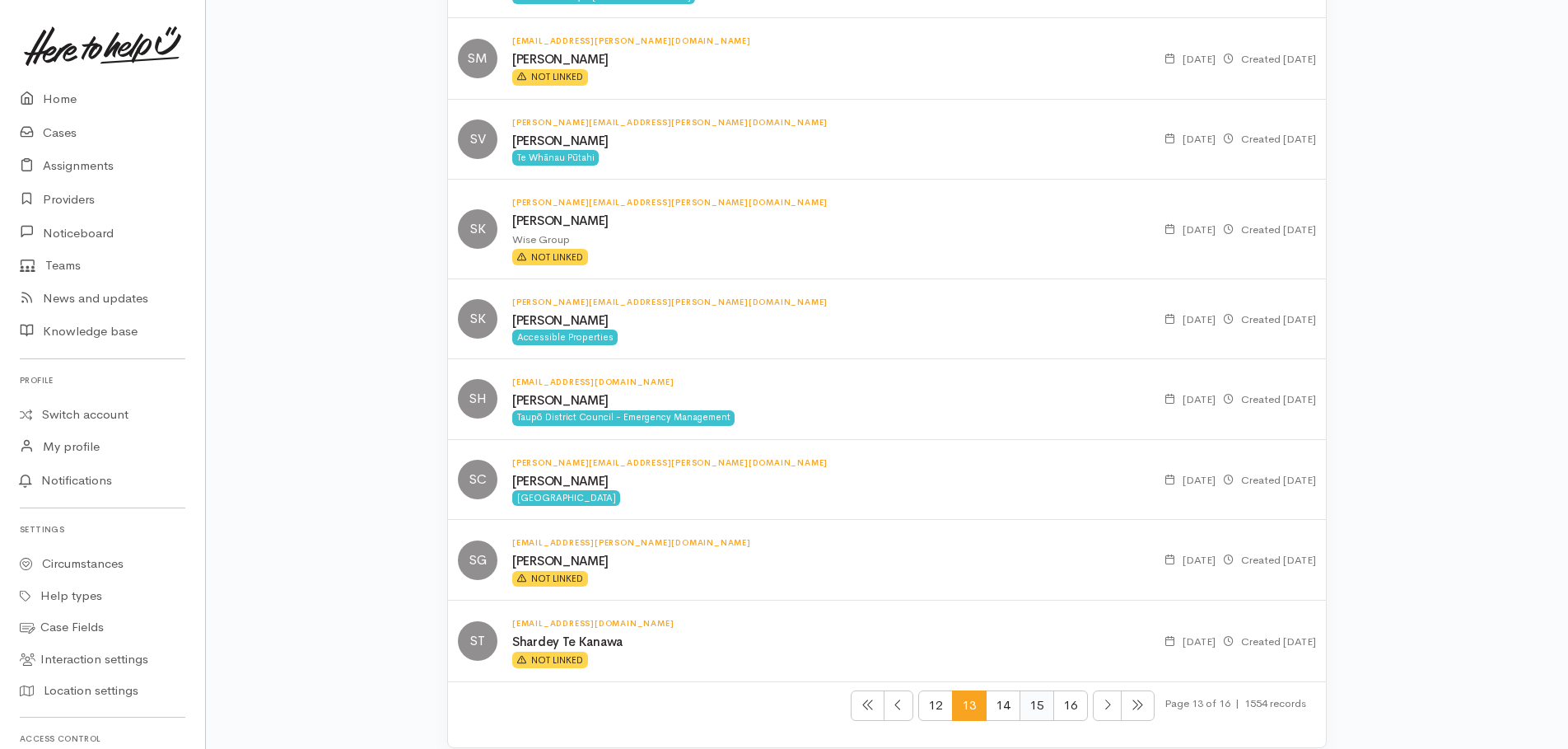
click at [1036, 704] on span "15" at bounding box center [1037, 705] width 35 height 30
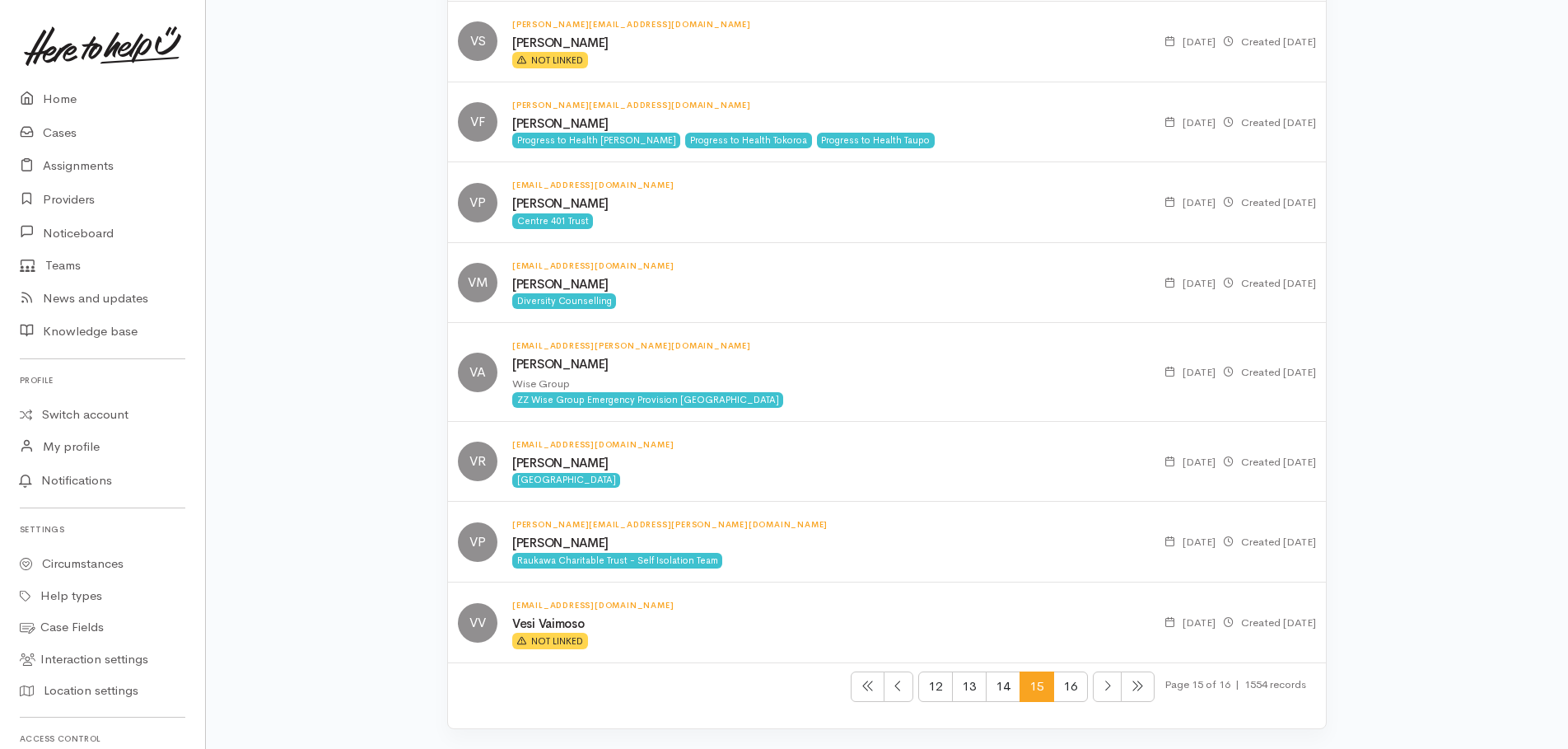
scroll to position [7746, 0]
click at [927, 686] on span "12" at bounding box center [935, 686] width 35 height 30
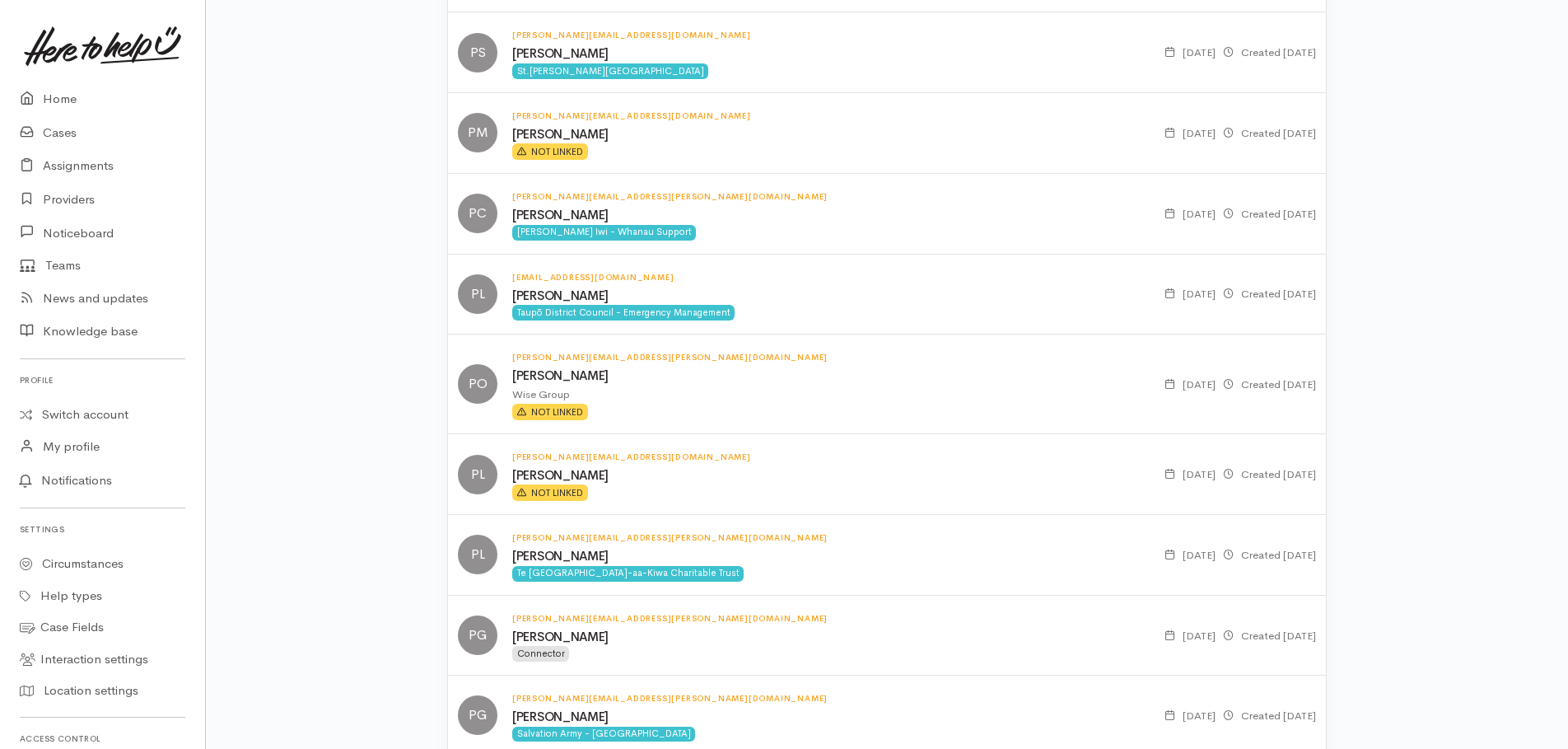
scroll to position [354, 0]
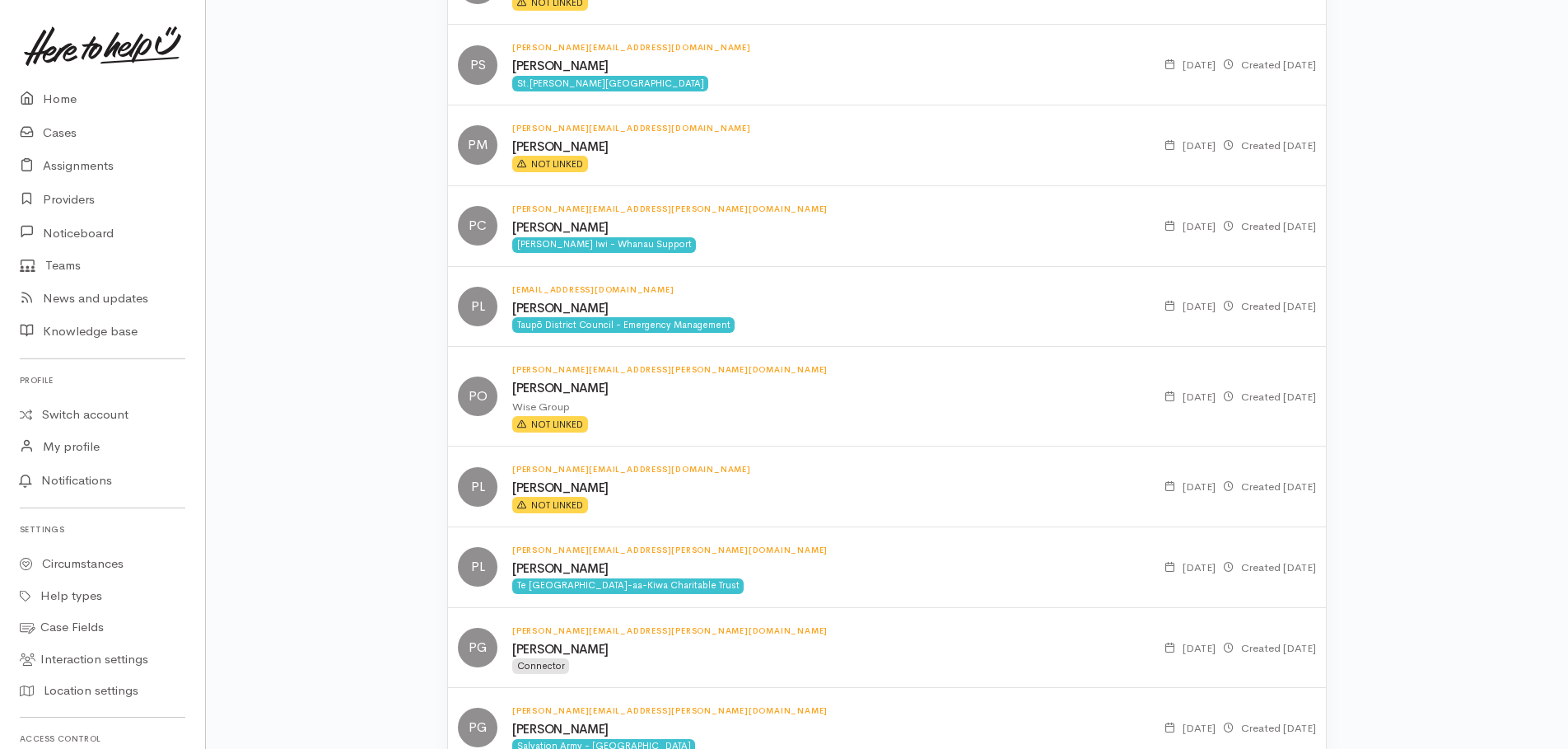
click at [616, 590] on div "Te Ngaakau-aa-Kiwa Charitable Trust" at bounding box center [627, 585] width 231 height 16
drag, startPoint x: 702, startPoint y: 549, endPoint x: 510, endPoint y: 545, distance: 192.0
click at [510, 545] on div "paulette.leef@tengakauakiwa.com Paulette Leef Te Ngaakau-aa-Kiwa Charitable Tru…" at bounding box center [826, 567] width 647 height 53
copy h6 "paulette.leef@tengakauakiwa.com"
click at [55, 132] on link "Cases" at bounding box center [102, 133] width 205 height 34
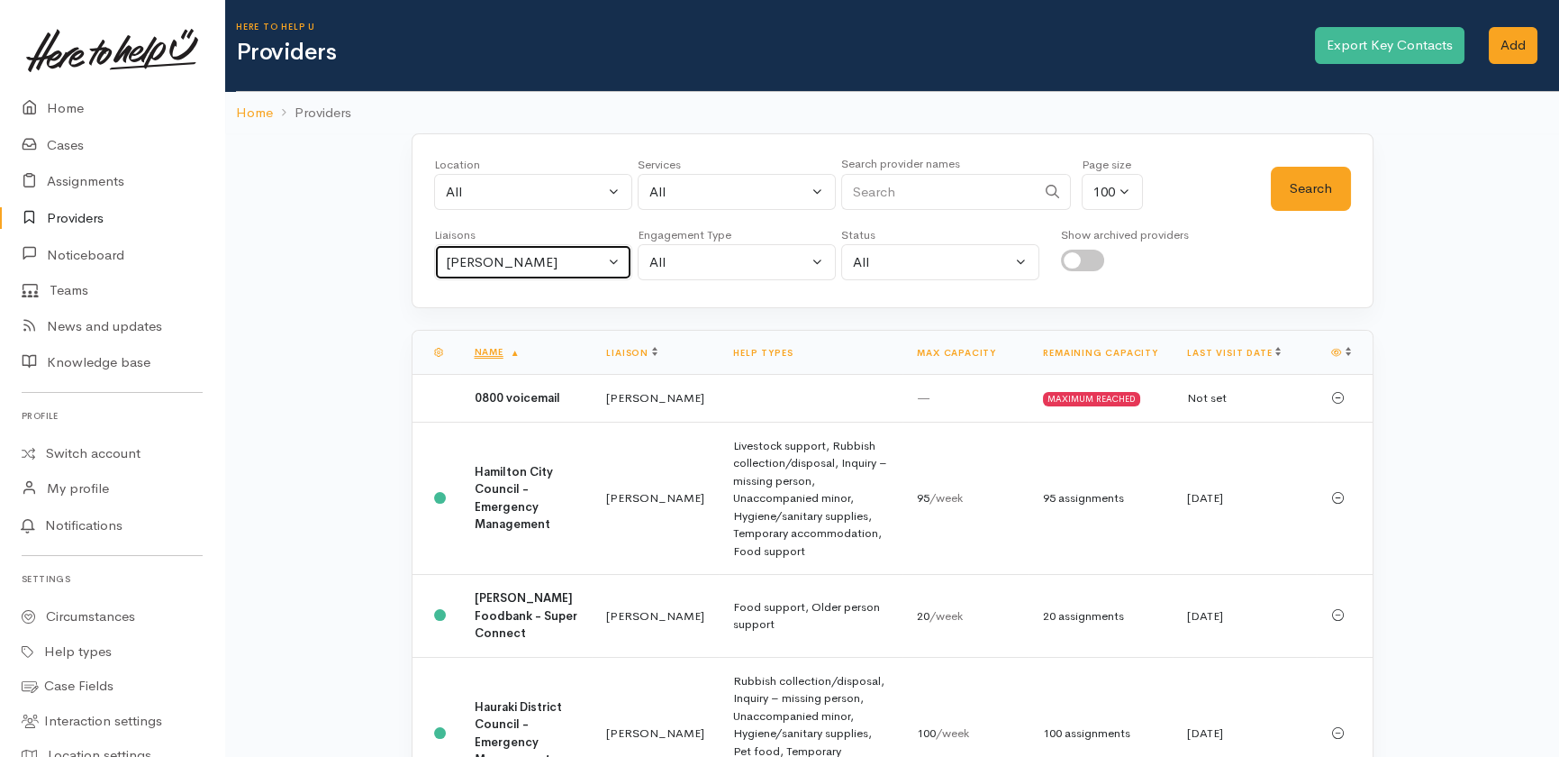
click at [545, 265] on div "Heather Moore" at bounding box center [525, 262] width 159 height 21
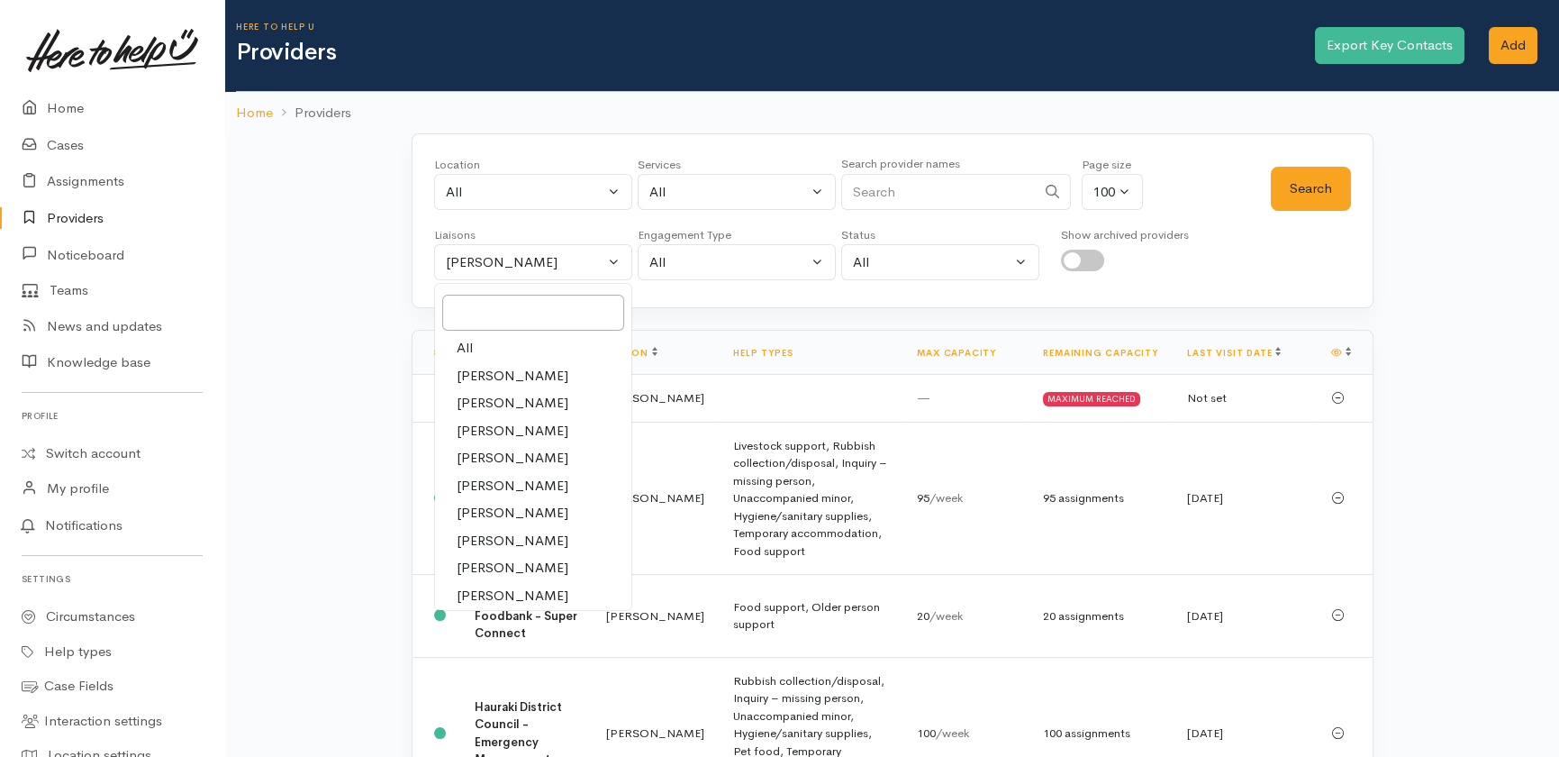
drag, startPoint x: 466, startPoint y: 344, endPoint x: 636, endPoint y: 288, distance: 179.2
click at [467, 344] on span "All" at bounding box center [465, 348] width 16 height 21
select select "null"
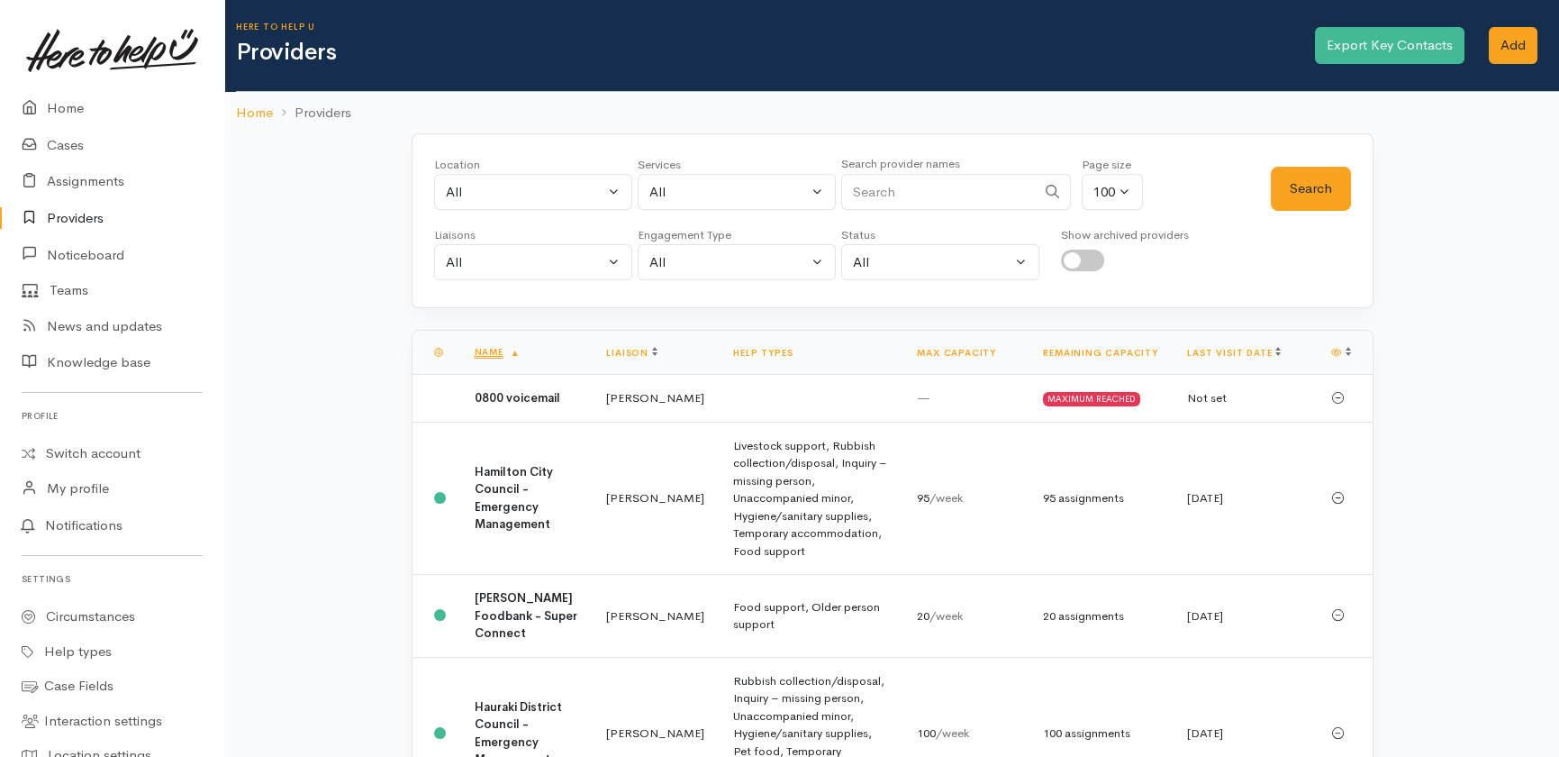
click at [898, 188] on input "Search" at bounding box center [938, 192] width 195 height 37
type input "ngaakau"
click at [1314, 186] on button "Search" at bounding box center [1311, 189] width 80 height 44
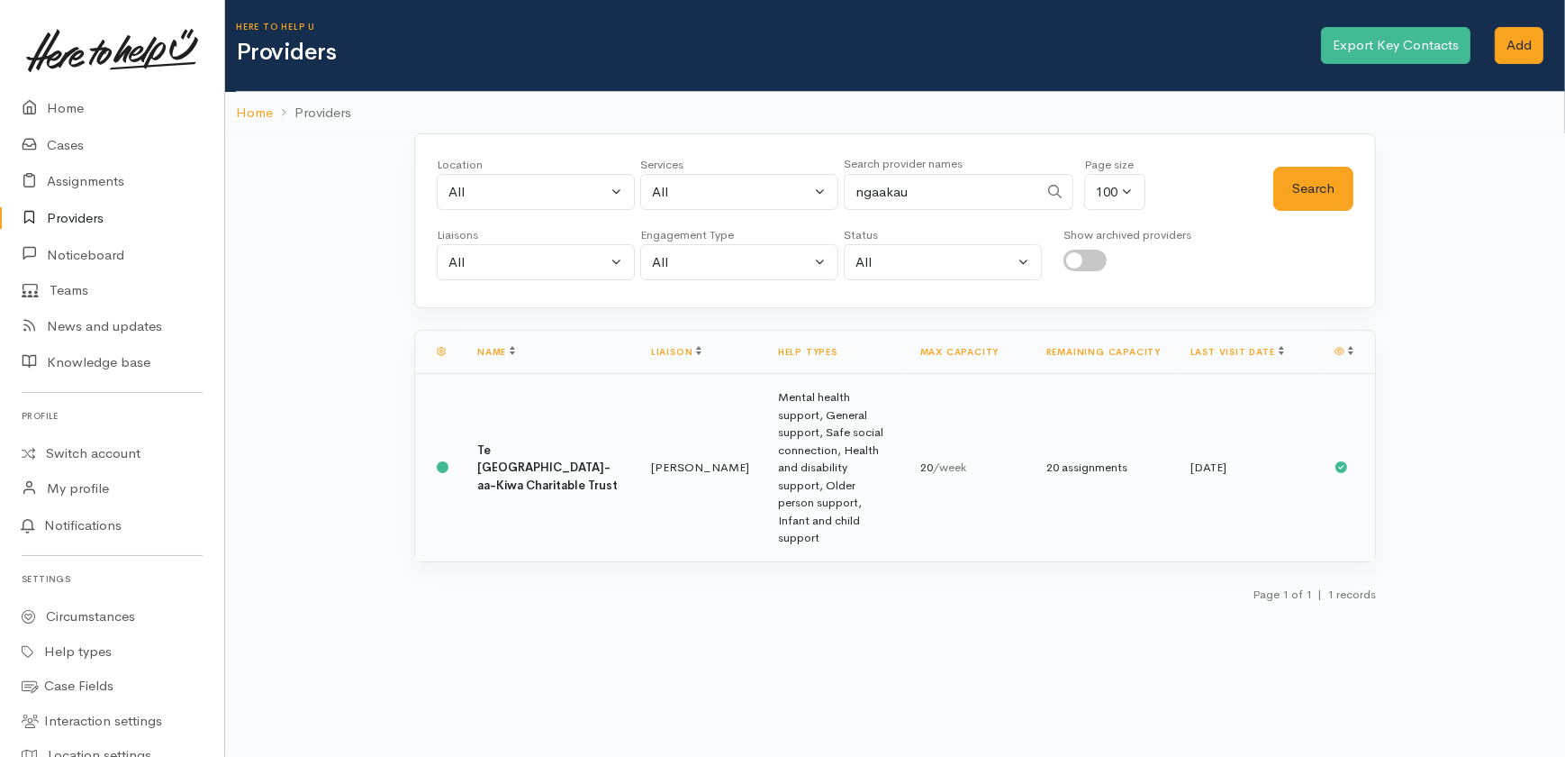
click at [501, 430] on td "Te Ngaakau-aa-Kiwa Charitable Trust" at bounding box center [550, 467] width 174 height 187
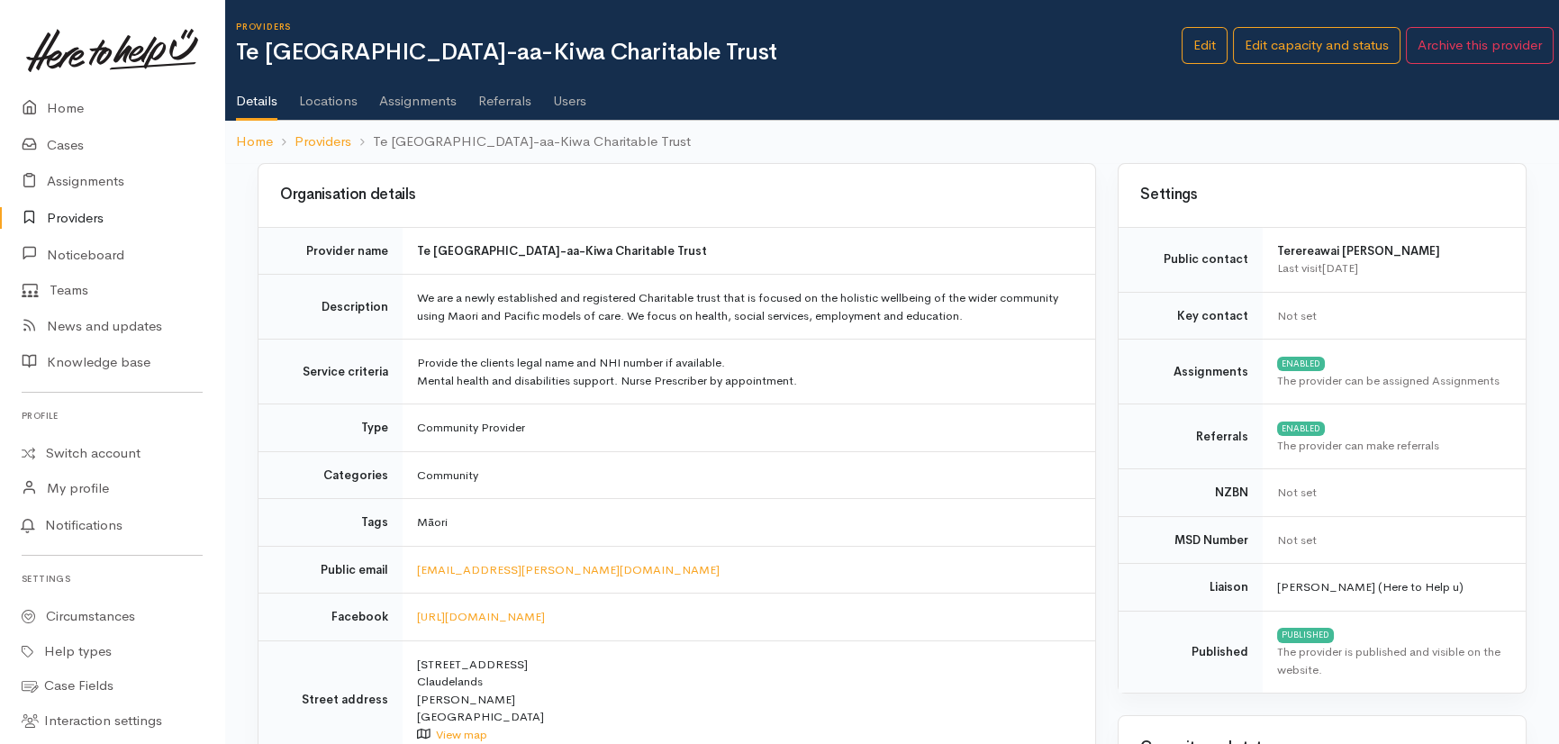
click at [495, 97] on link "Referrals" at bounding box center [504, 94] width 53 height 50
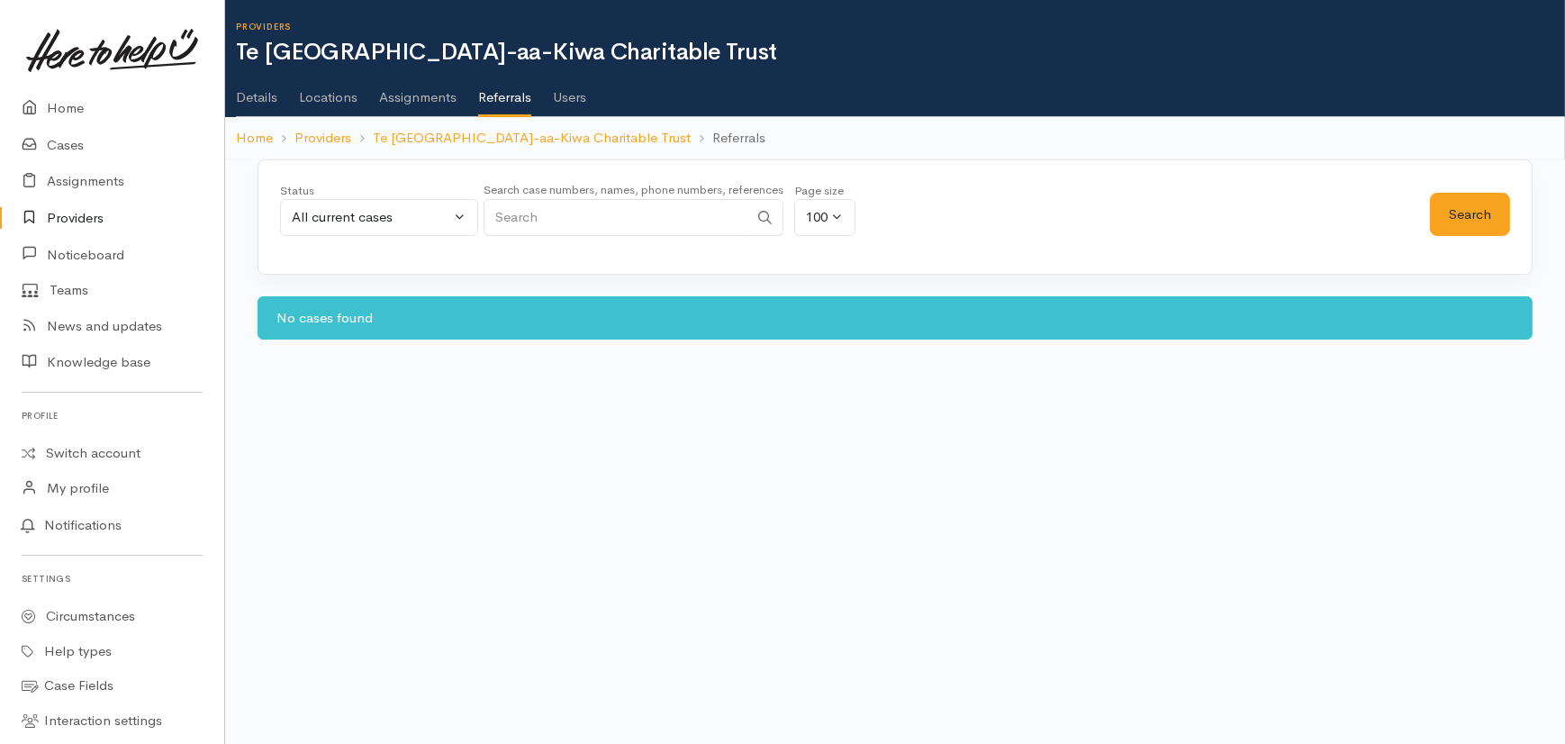
click at [419, 95] on link "Assignments" at bounding box center [417, 91] width 77 height 50
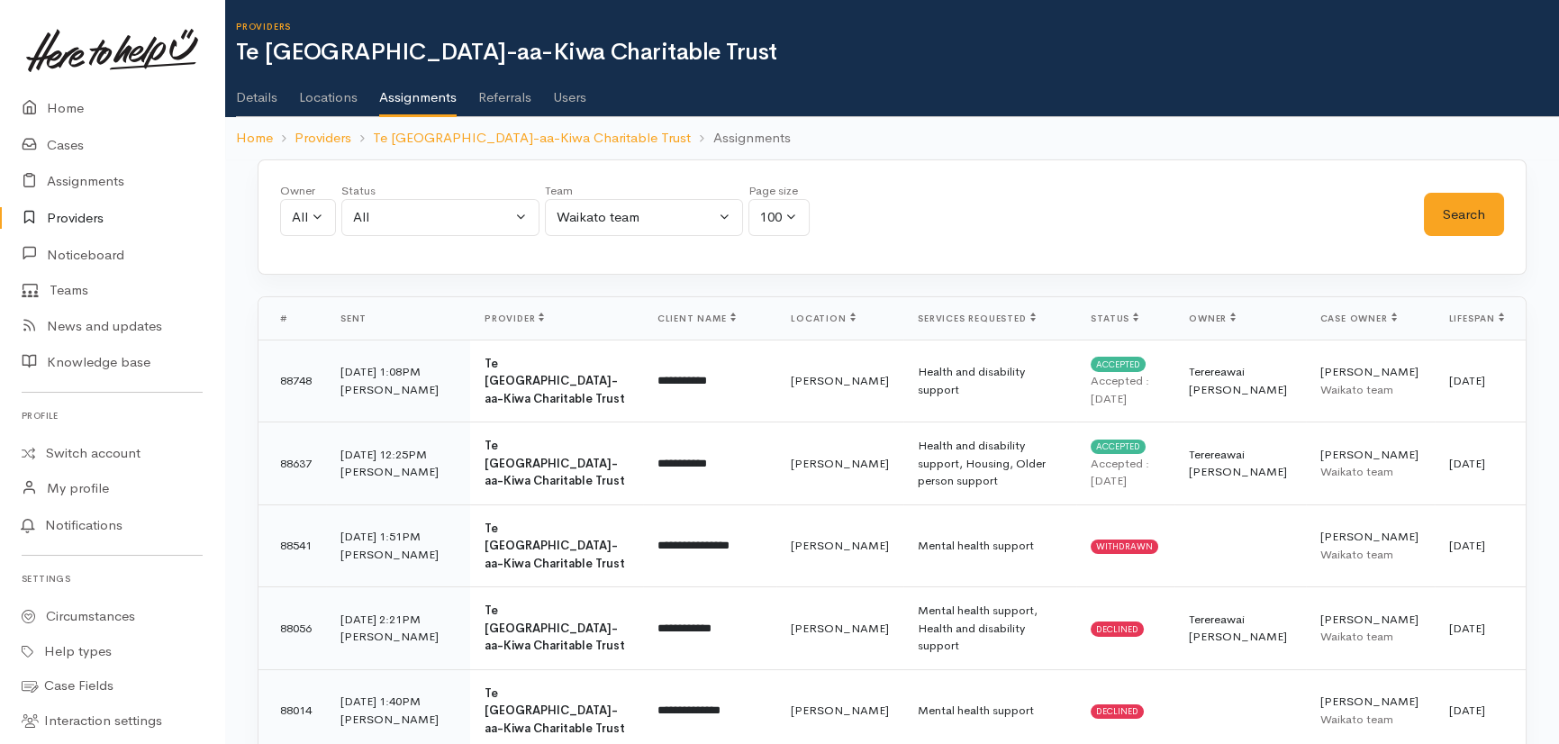
click at [494, 93] on link "Referrals" at bounding box center [504, 91] width 53 height 50
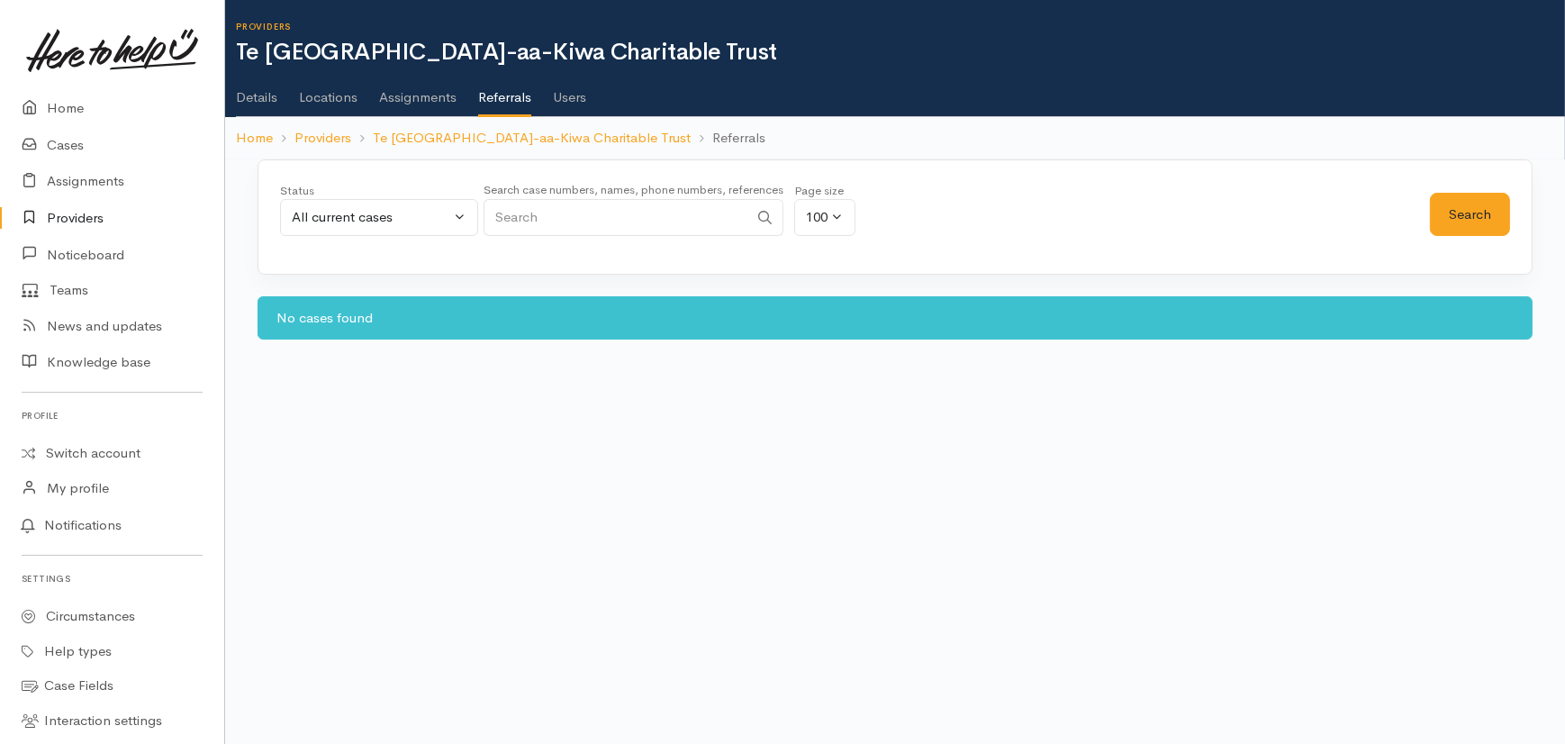
click at [68, 218] on link "Providers" at bounding box center [112, 218] width 224 height 37
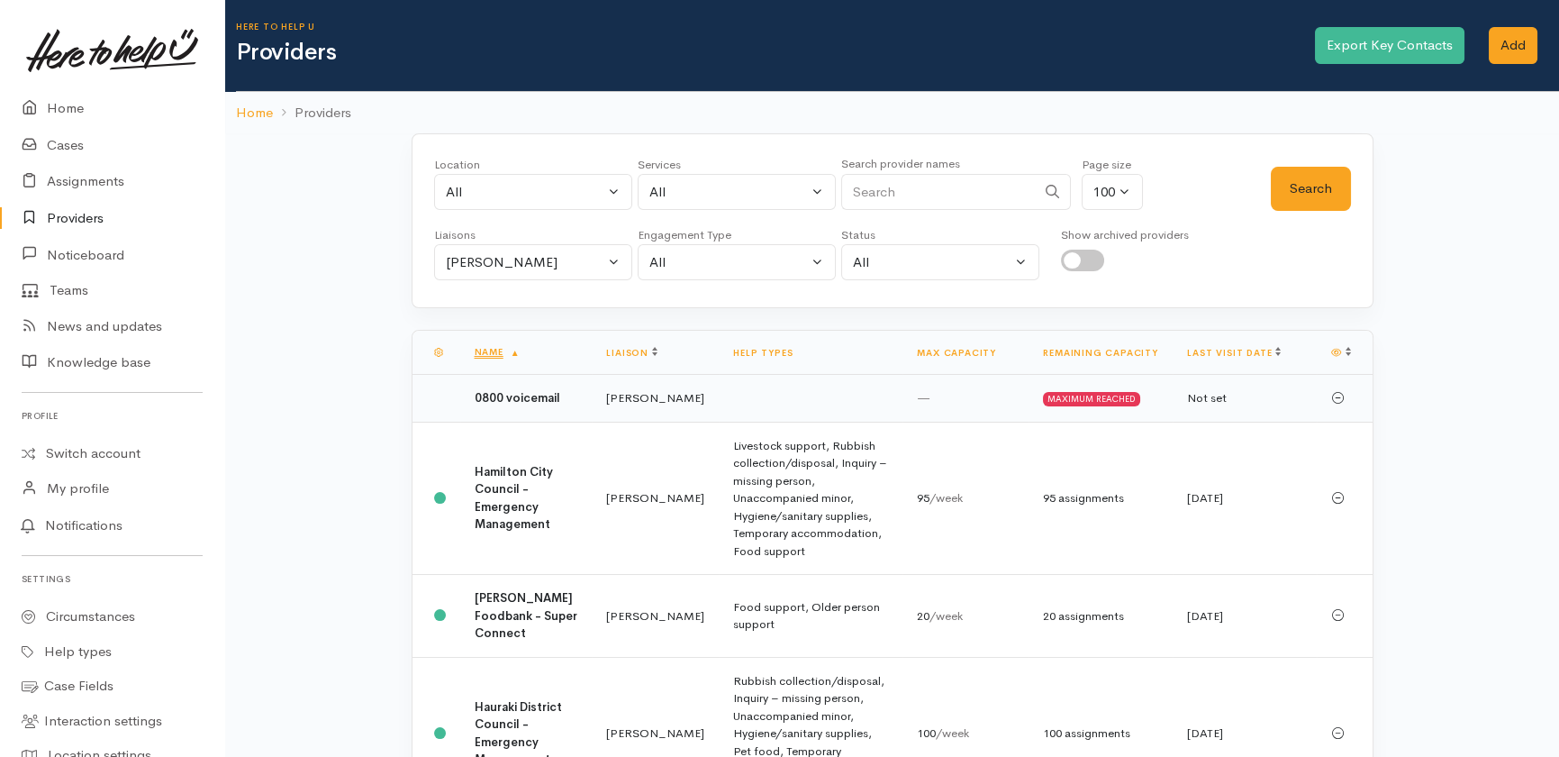
click at [488, 413] on td "0800 voicemail" at bounding box center [526, 399] width 132 height 48
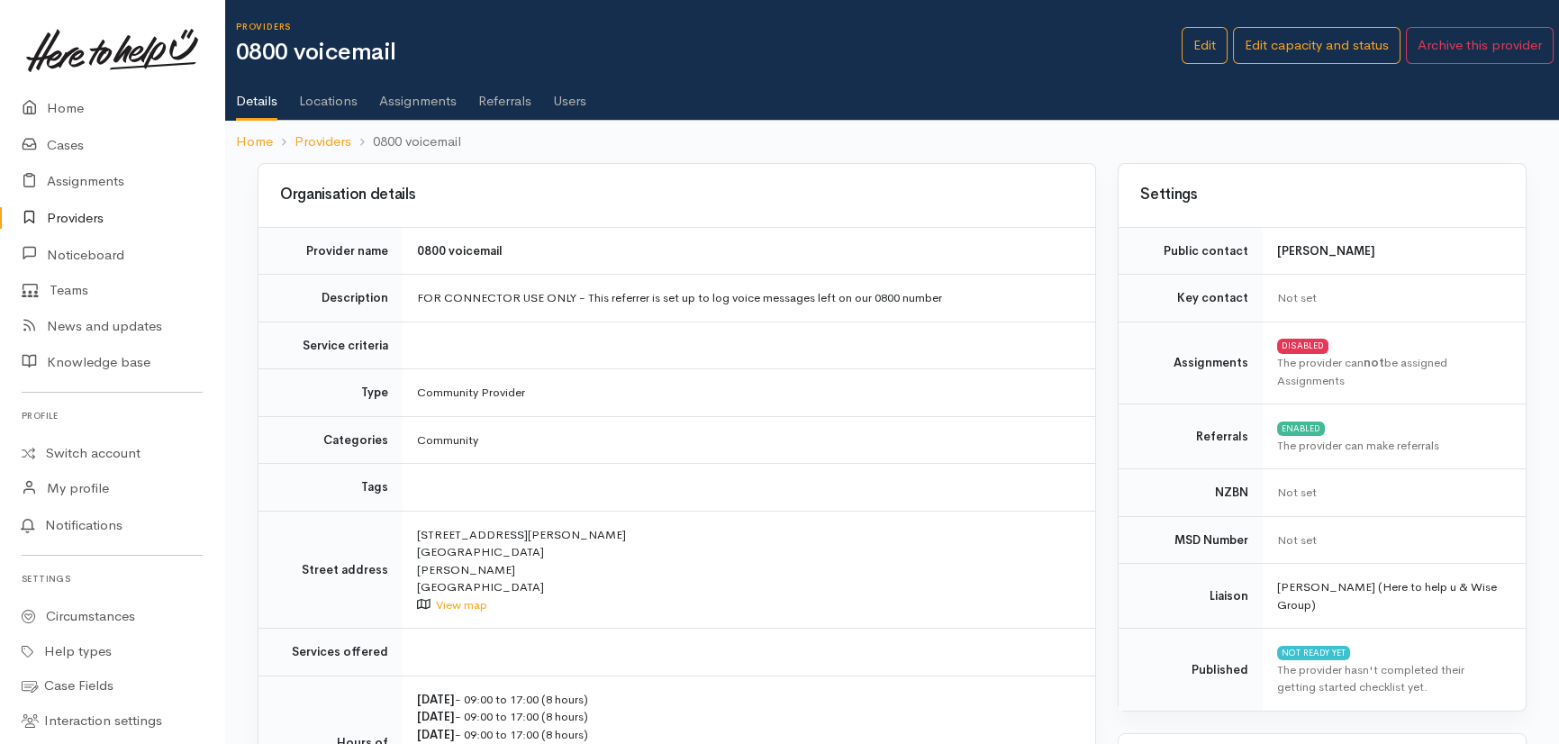
click at [514, 93] on link "Referrals" at bounding box center [504, 94] width 53 height 50
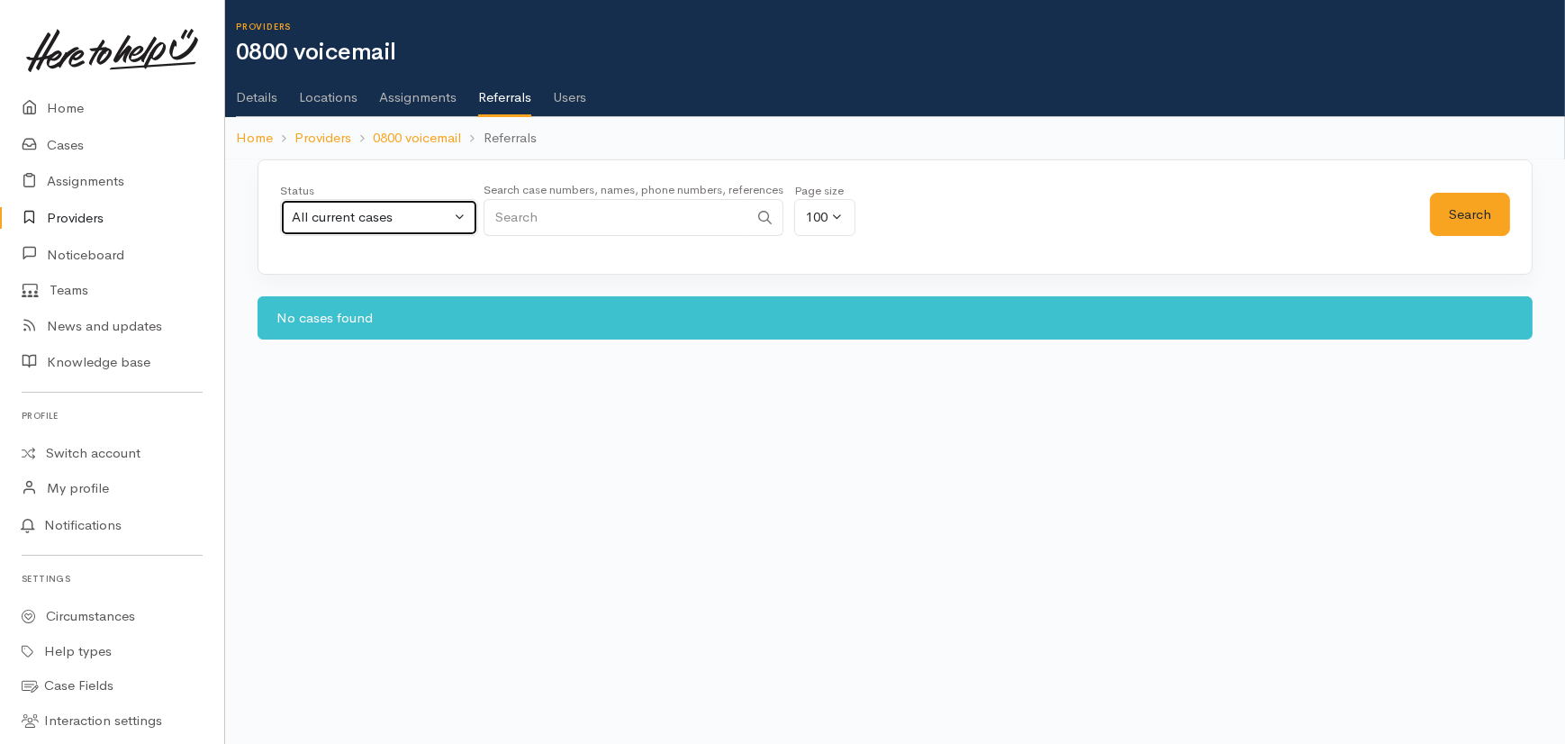
click at [424, 221] on div "All current cases" at bounding box center [371, 217] width 159 height 21
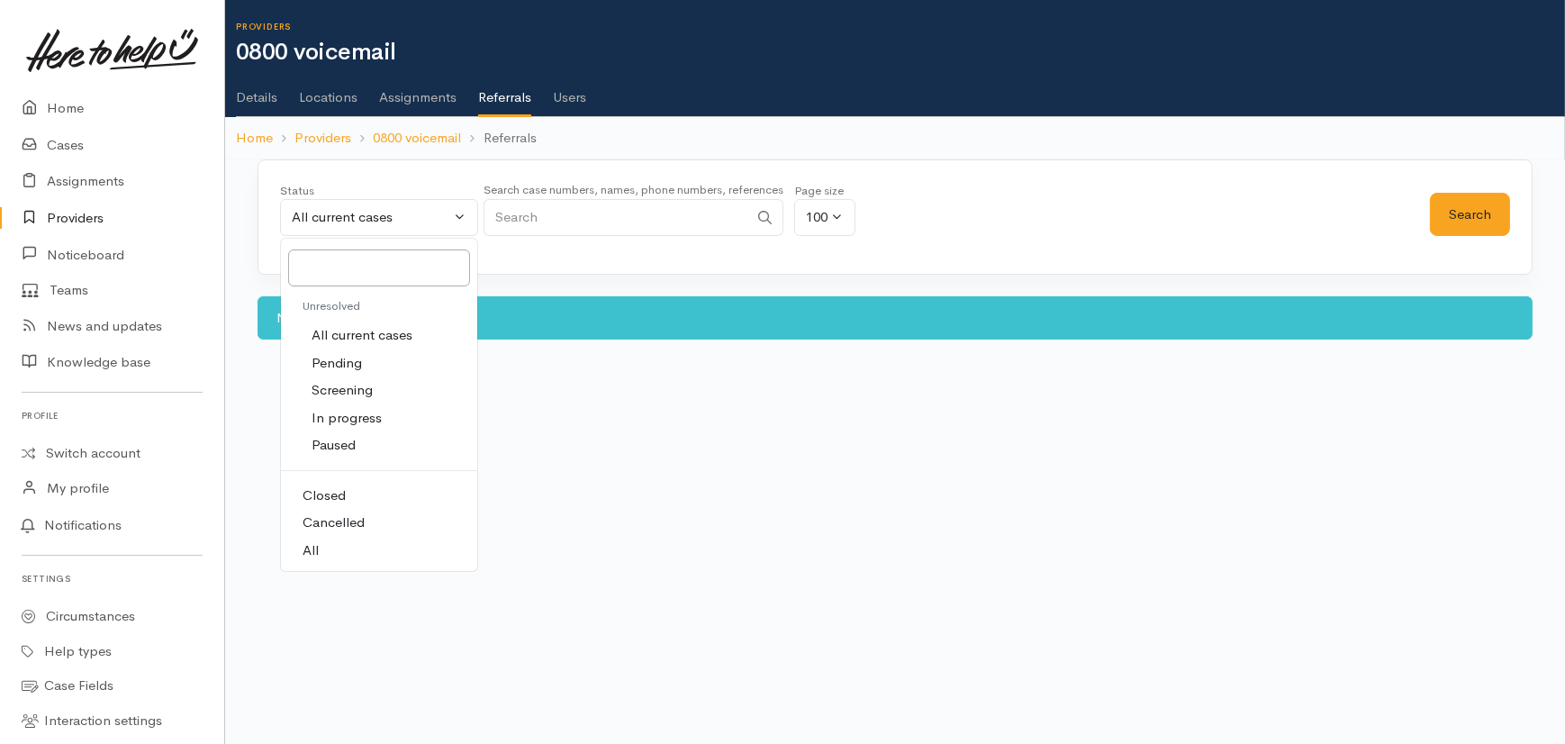
click at [314, 549] on span "All" at bounding box center [311, 550] width 16 height 21
select select "All"
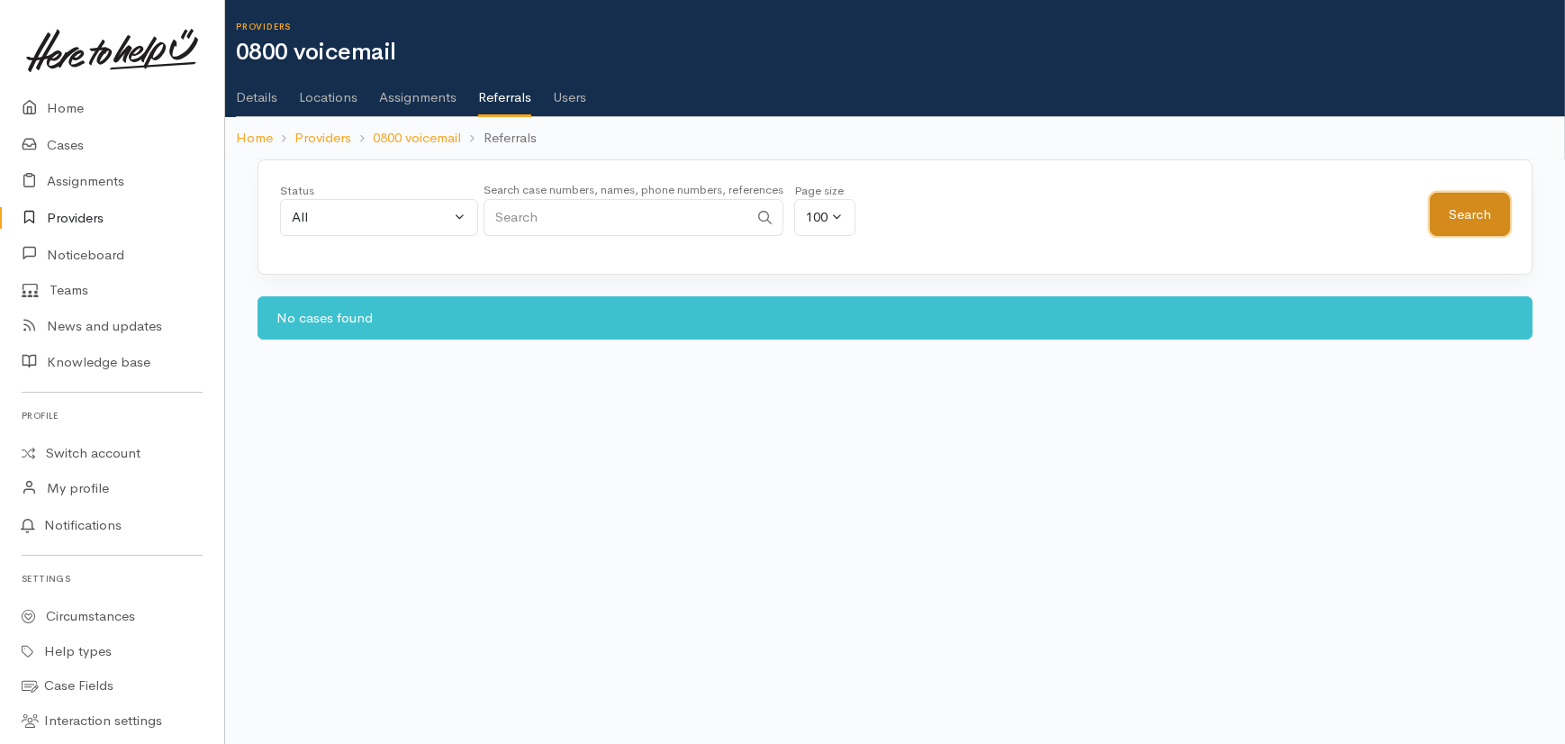
click at [1459, 219] on button "Search" at bounding box center [1470, 215] width 80 height 44
drag, startPoint x: 1475, startPoint y: 210, endPoint x: 1433, endPoint y: 263, distance: 67.9
click at [1477, 212] on button "Search" at bounding box center [1470, 215] width 80 height 44
click at [73, 215] on link "Providers" at bounding box center [112, 218] width 224 height 37
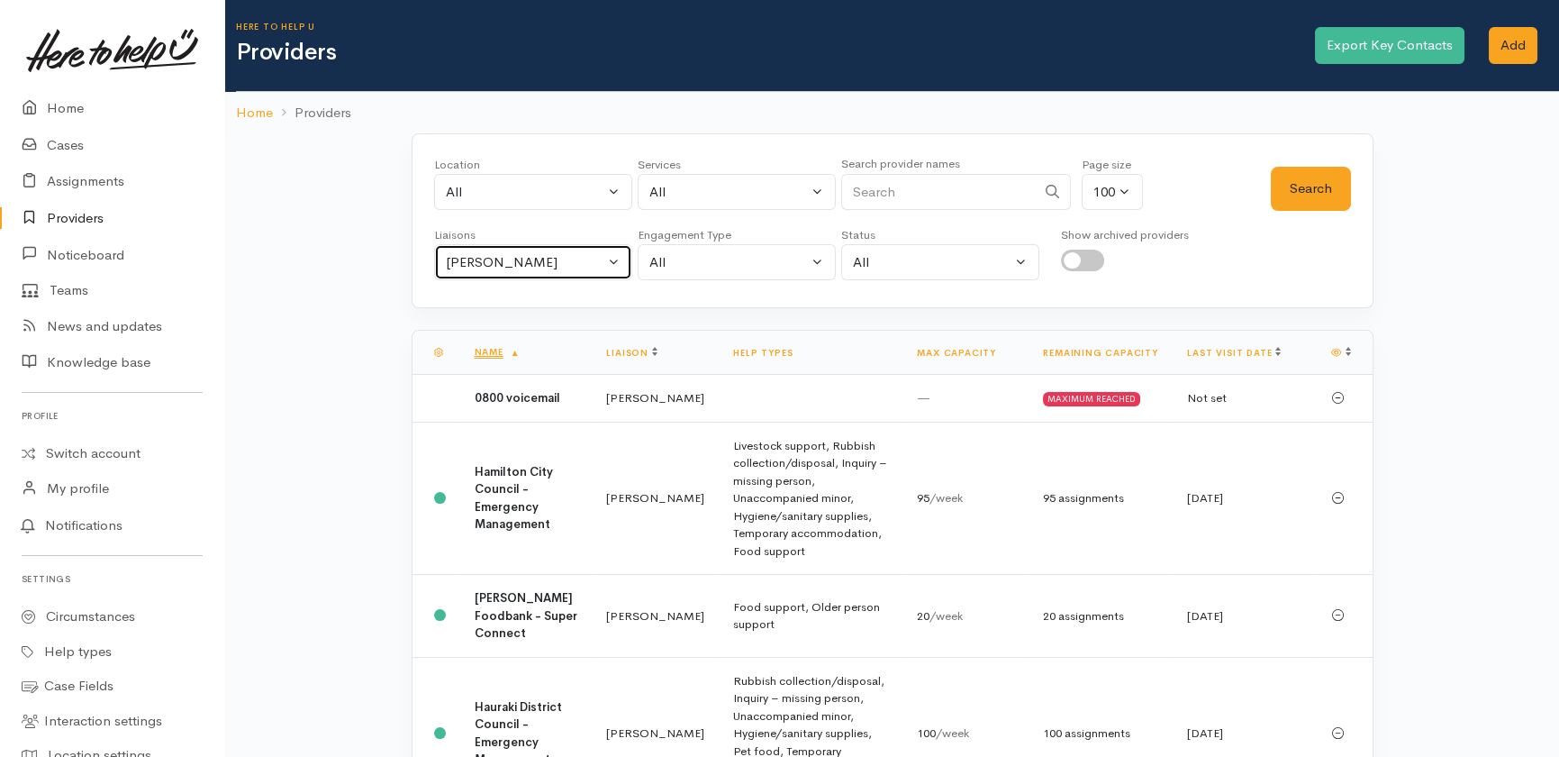
click at [569, 254] on div "[PERSON_NAME]" at bounding box center [525, 262] width 159 height 21
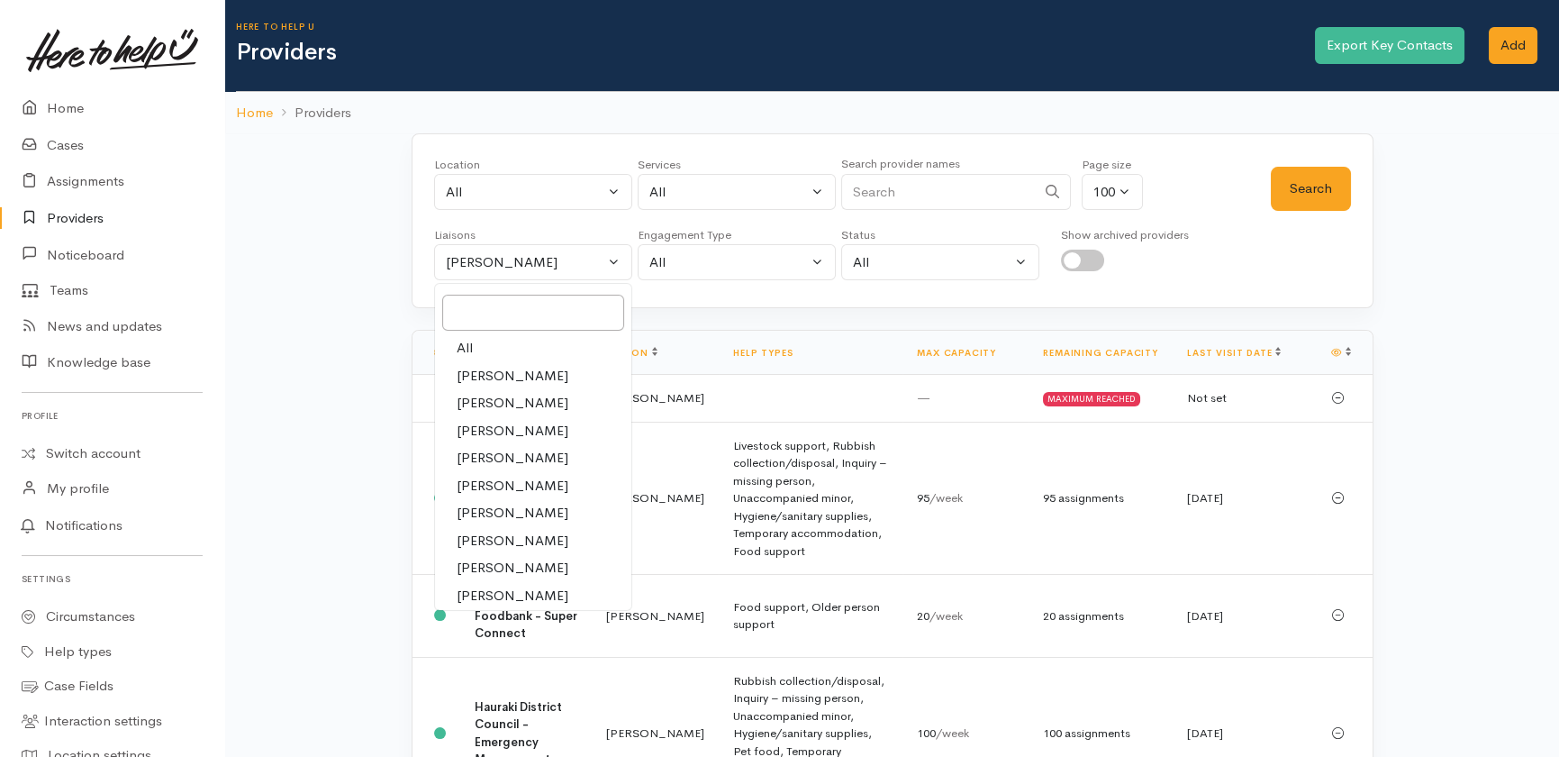
drag, startPoint x: 456, startPoint y: 342, endPoint x: 476, endPoint y: 342, distance: 19.8
click at [458, 342] on span "All" at bounding box center [465, 348] width 16 height 21
select select "null"
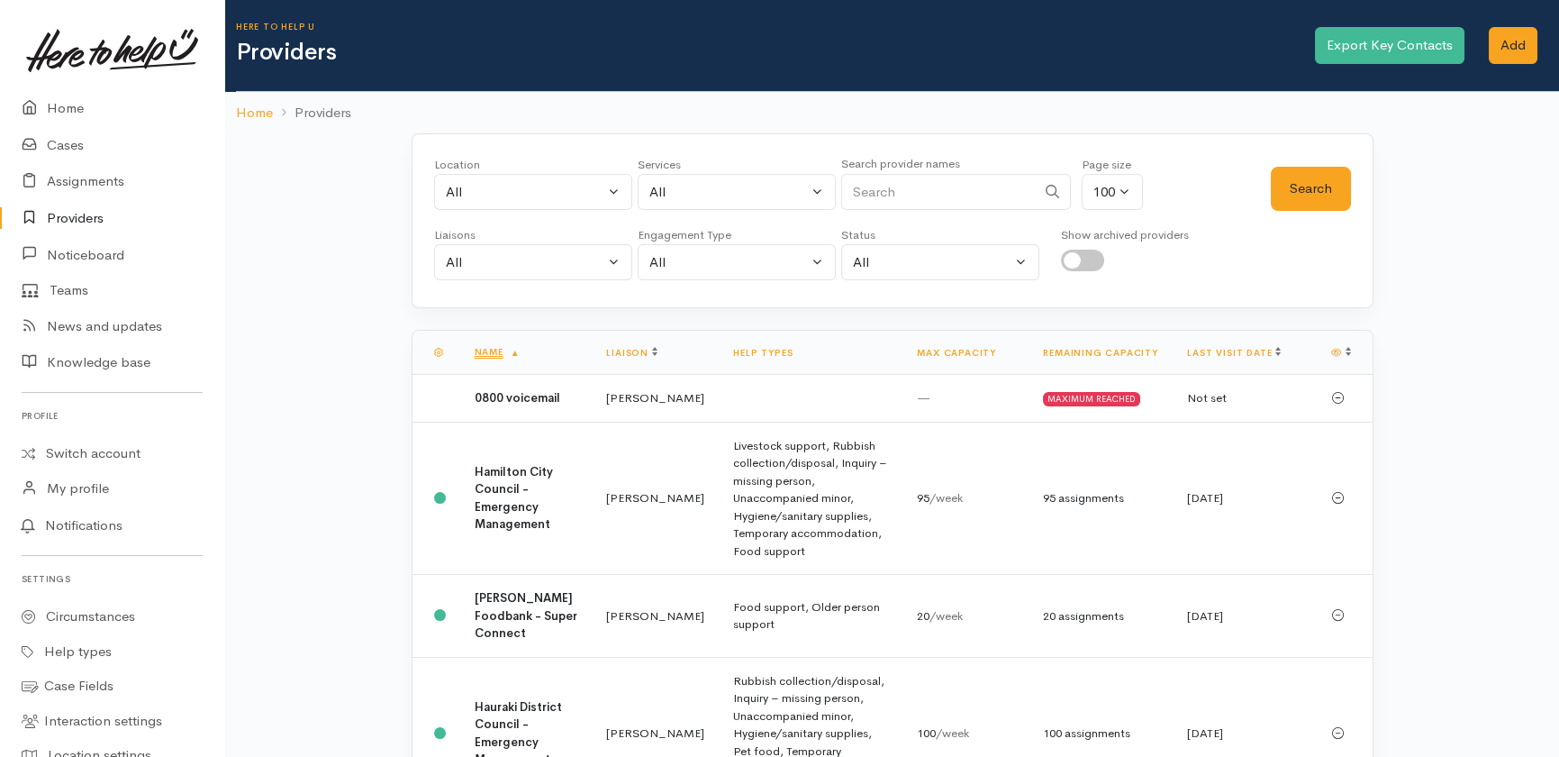
click at [943, 193] on input "Search" at bounding box center [938, 192] width 195 height 37
type input "police"
click at [1315, 186] on button "Search" at bounding box center [1311, 189] width 80 height 44
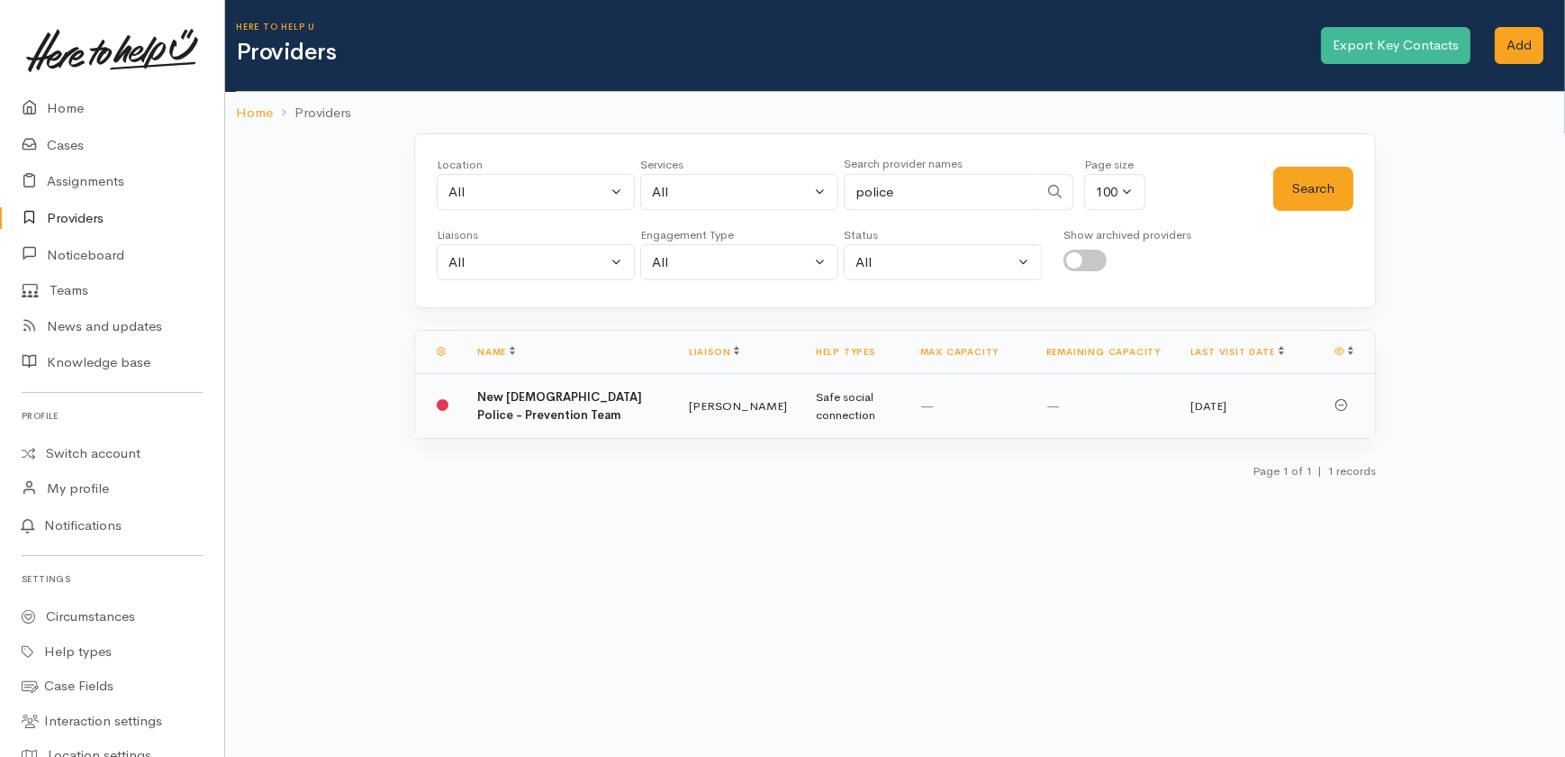
drag, startPoint x: 525, startPoint y: 404, endPoint x: 524, endPoint y: 415, distance: 10.8
click at [525, 404] on td "New [DEMOGRAPHIC_DATA] Police - Prevention Team" at bounding box center [569, 406] width 212 height 65
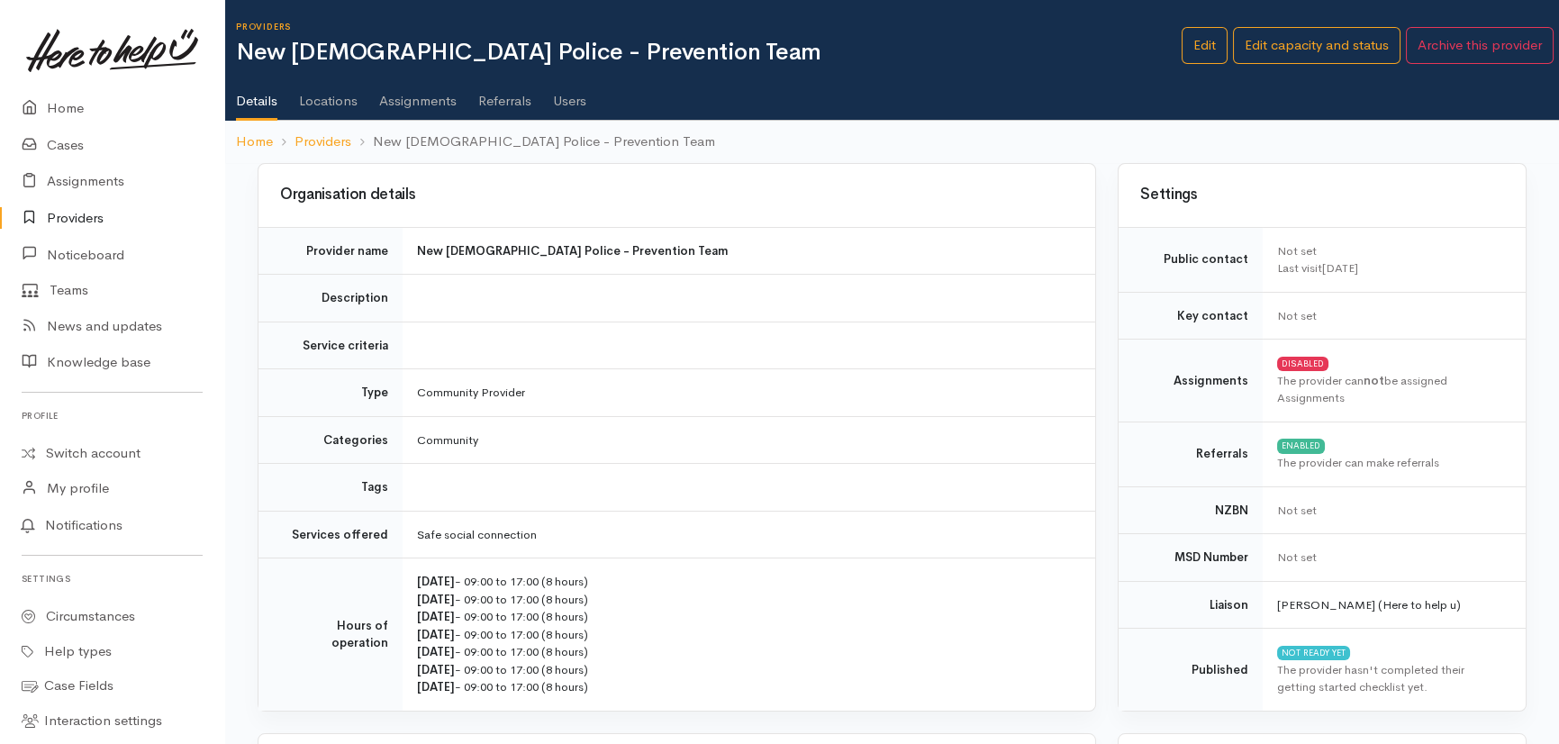
click at [505, 100] on link "Referrals" at bounding box center [504, 94] width 53 height 50
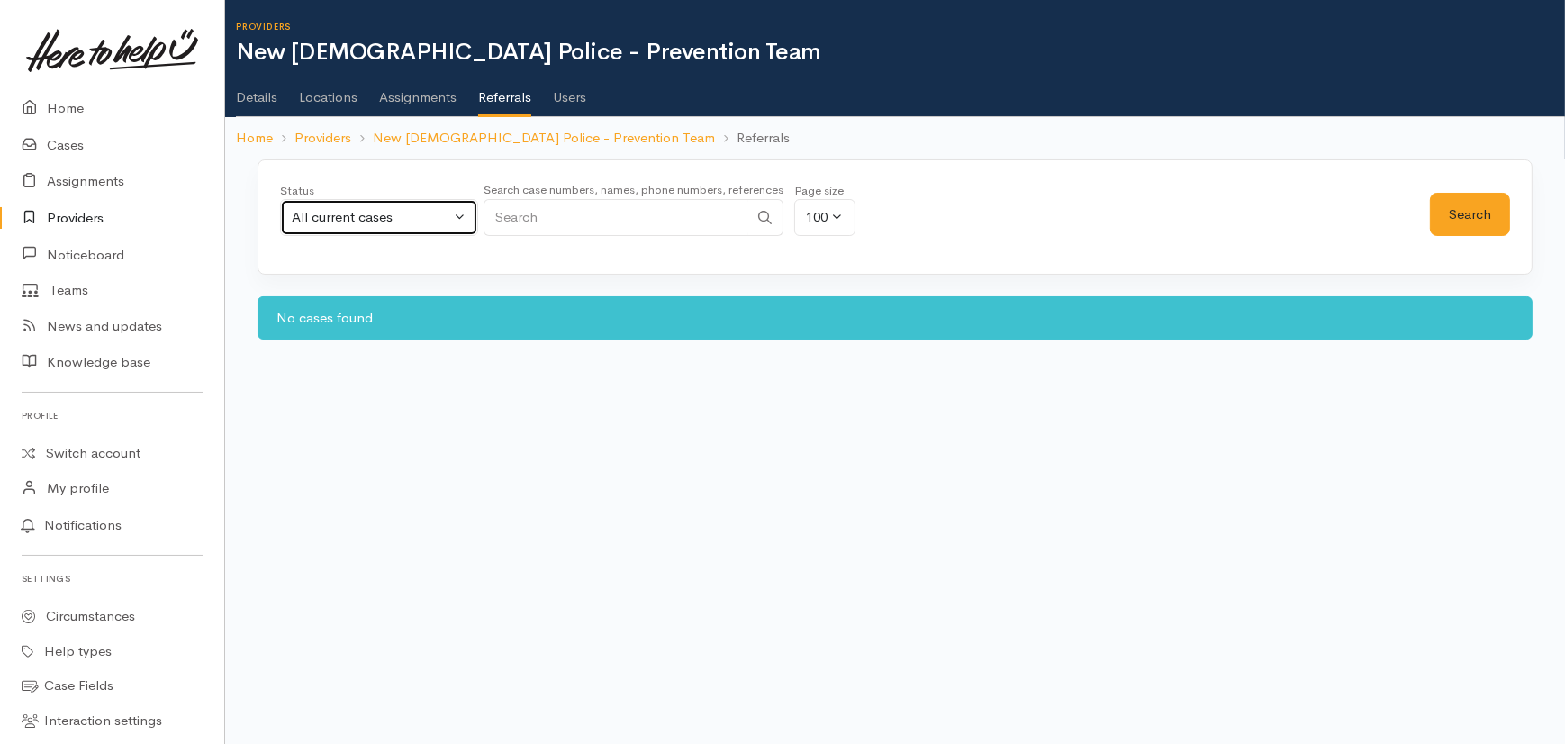
click at [408, 212] on div "All current cases" at bounding box center [371, 217] width 159 height 21
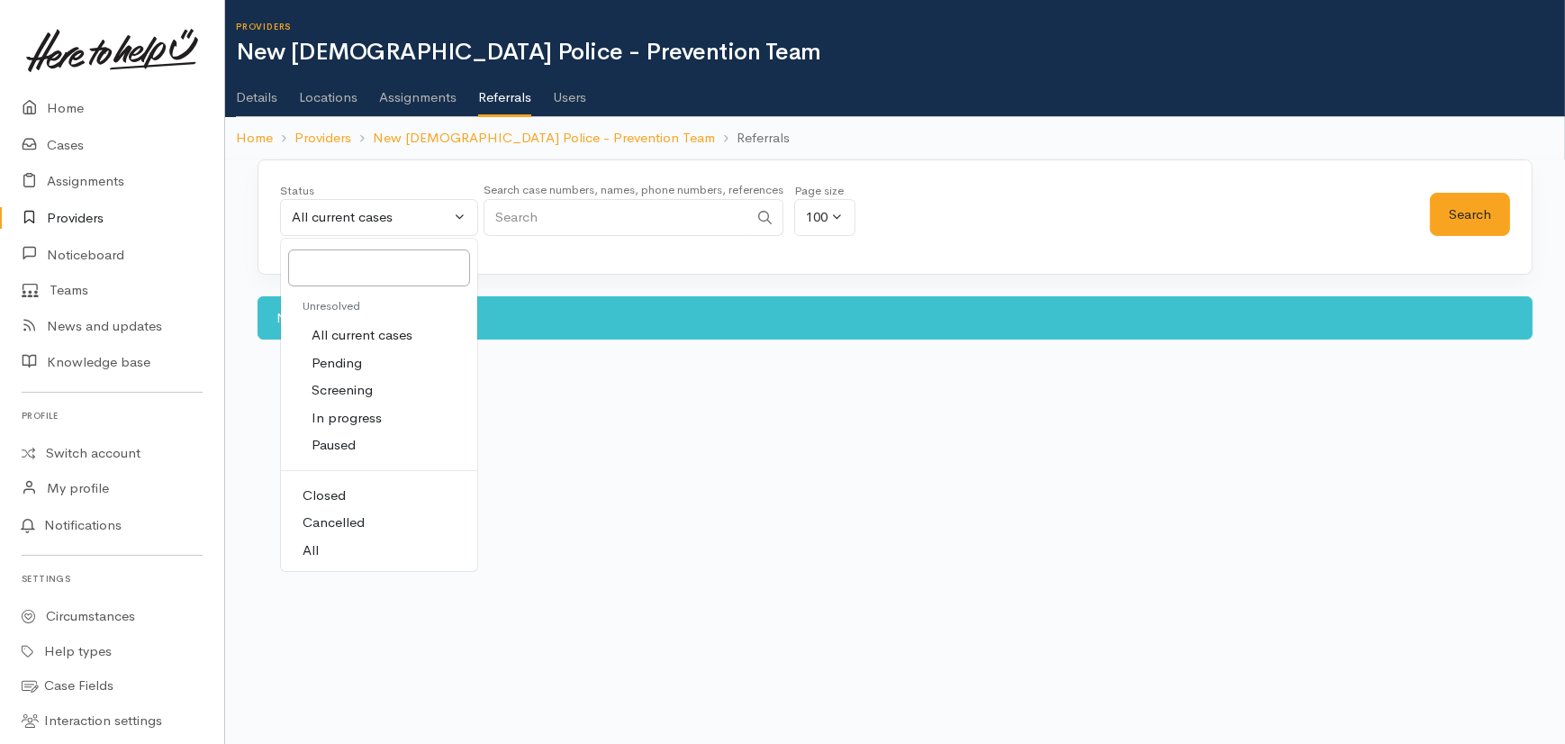
drag, startPoint x: 313, startPoint y: 540, endPoint x: 328, endPoint y: 540, distance: 15.3
click at [313, 540] on span "All" at bounding box center [311, 550] width 16 height 21
select select "All"
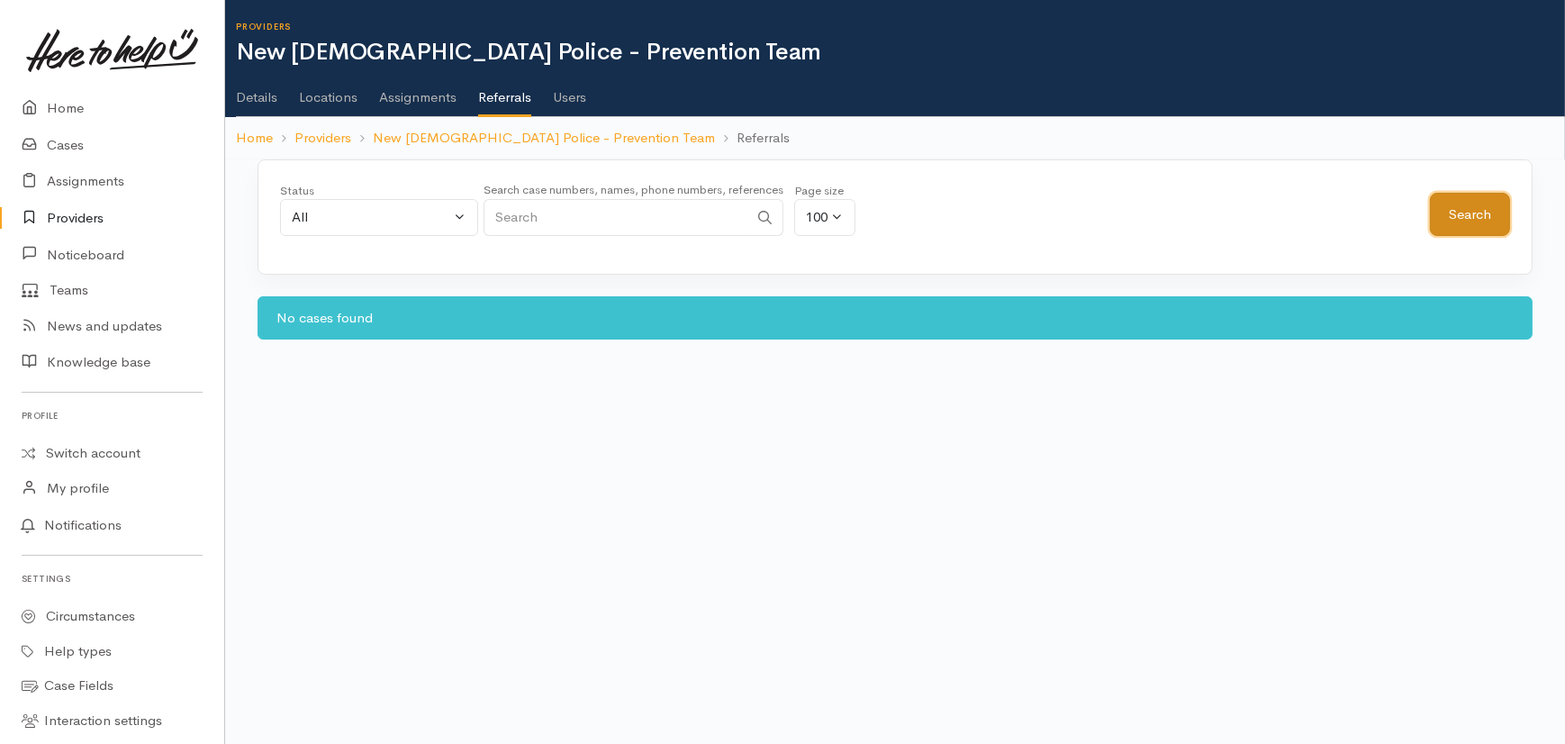
click at [1474, 215] on button "Search" at bounding box center [1470, 215] width 80 height 44
click at [413, 95] on link "Assignments" at bounding box center [417, 91] width 77 height 50
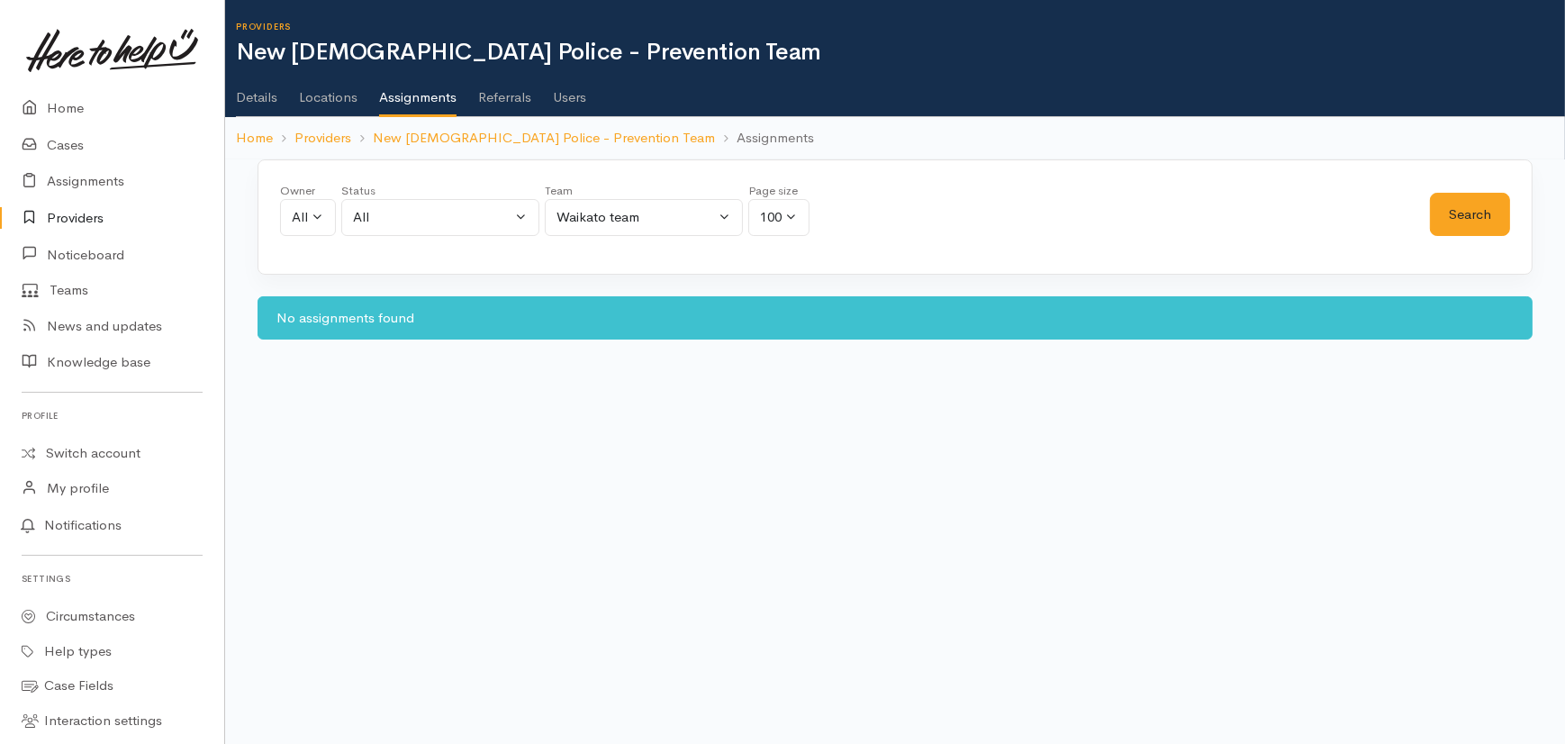
click at [514, 92] on link "Referrals" at bounding box center [504, 91] width 53 height 50
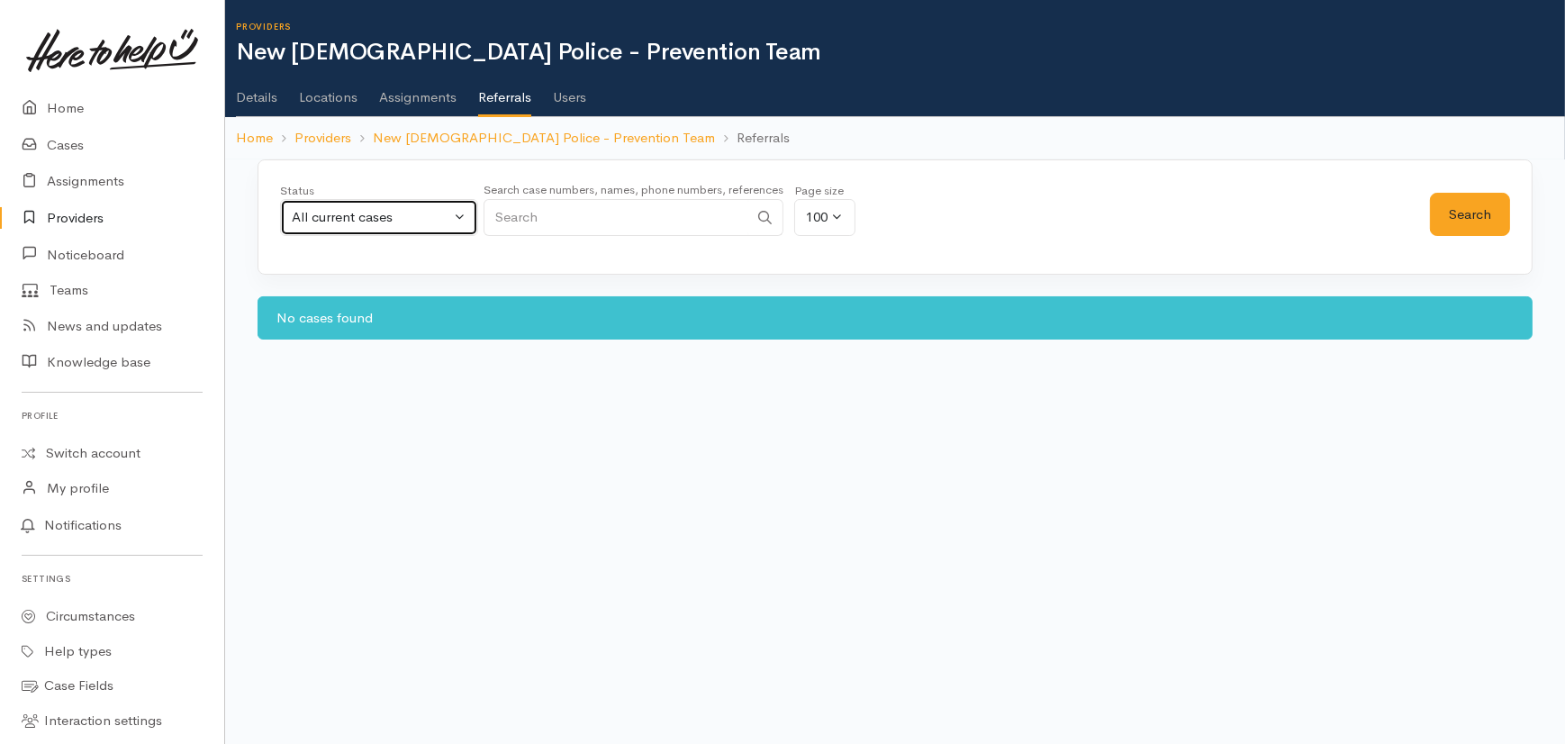
click at [415, 219] on div "All current cases" at bounding box center [371, 217] width 159 height 21
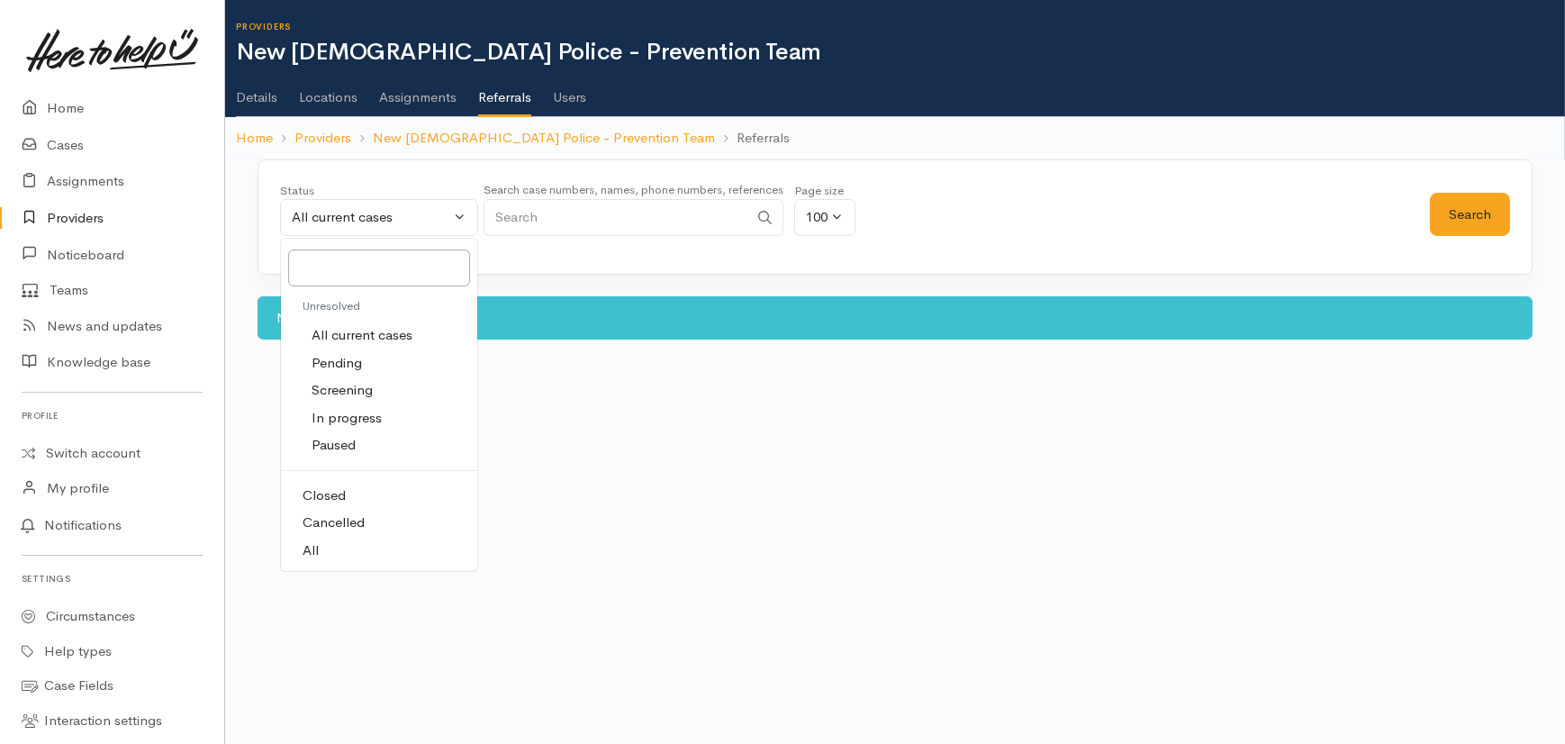
click at [309, 549] on span "All" at bounding box center [311, 550] width 16 height 21
select select "All"
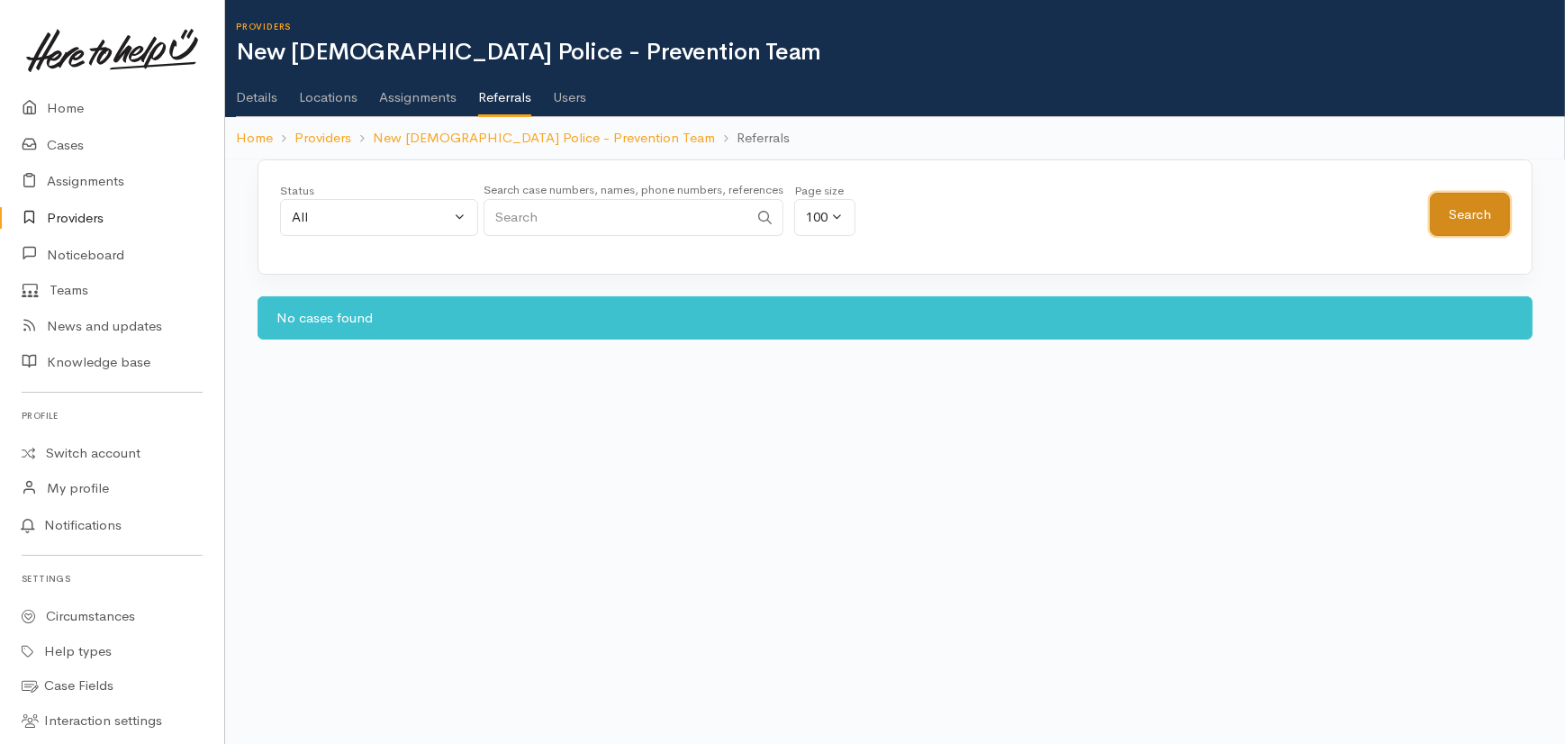
click at [1480, 198] on button "Search" at bounding box center [1470, 215] width 80 height 44
click at [1475, 206] on button "Search" at bounding box center [1470, 215] width 80 height 44
click at [371, 572] on body "Support Feedback I've got something to say" at bounding box center [782, 372] width 1565 height 744
click at [67, 107] on link "Home" at bounding box center [112, 108] width 224 height 37
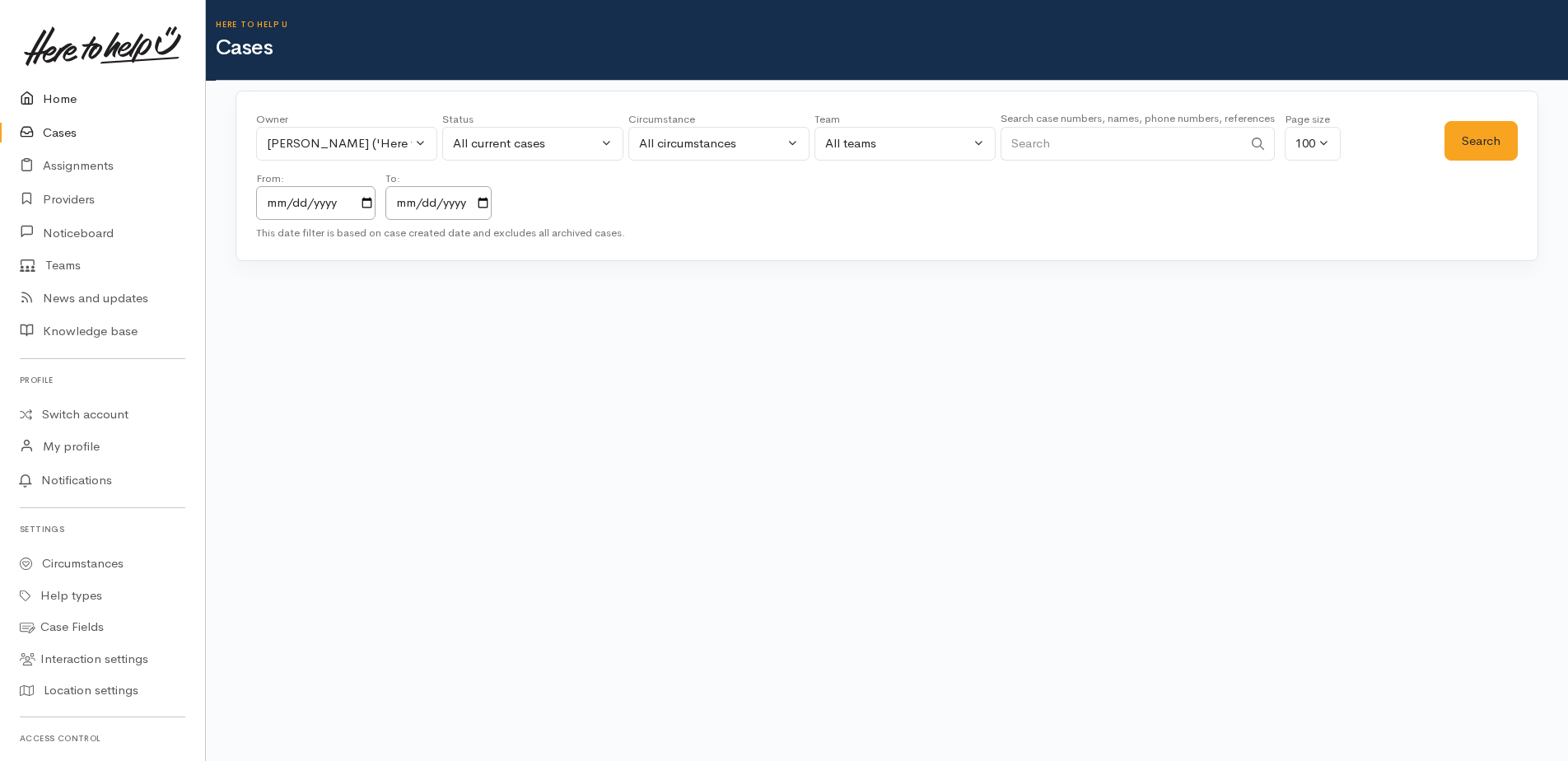
click at [66, 98] on link "Home" at bounding box center [102, 99] width 205 height 34
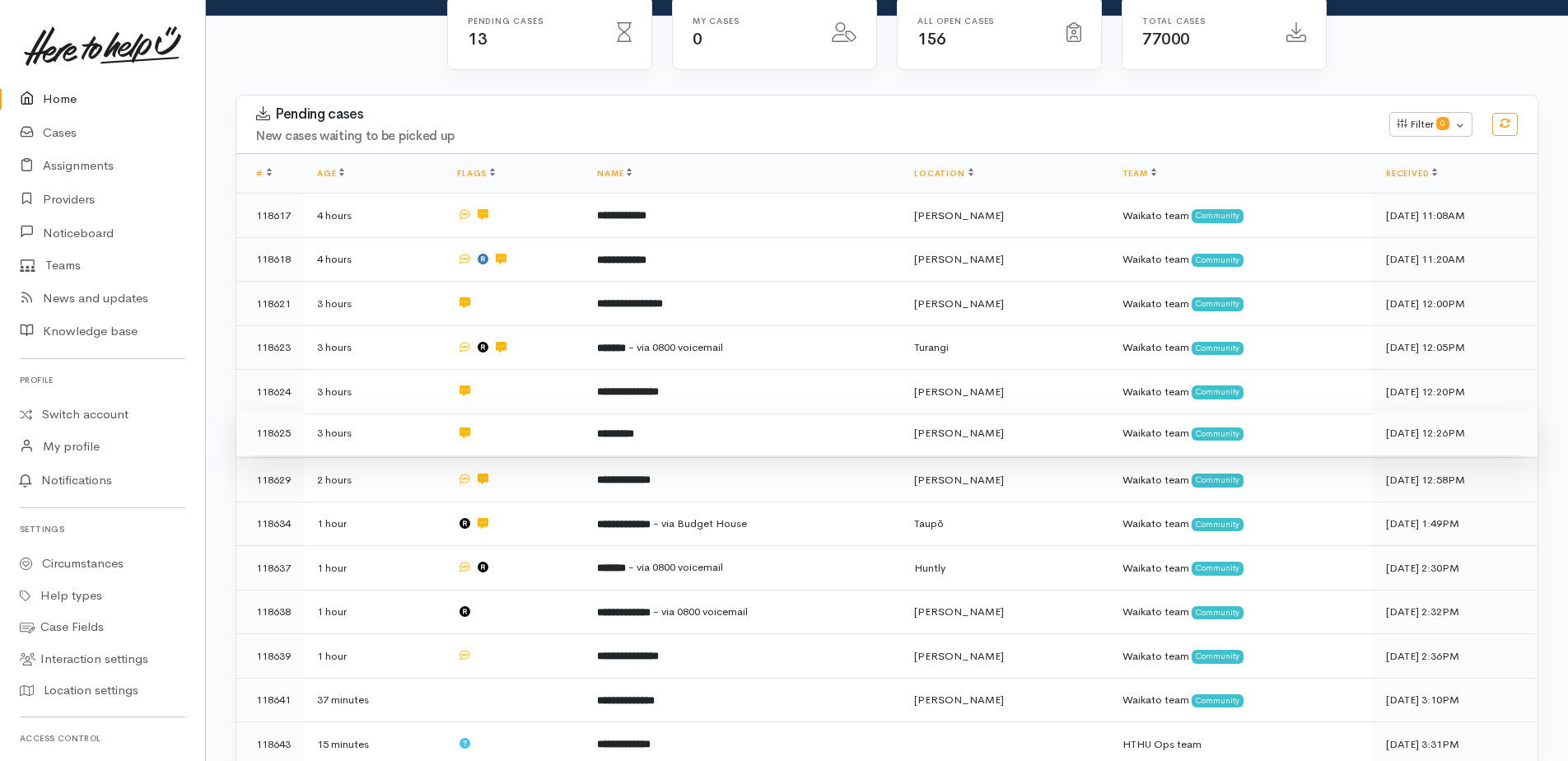
scroll to position [247, 0]
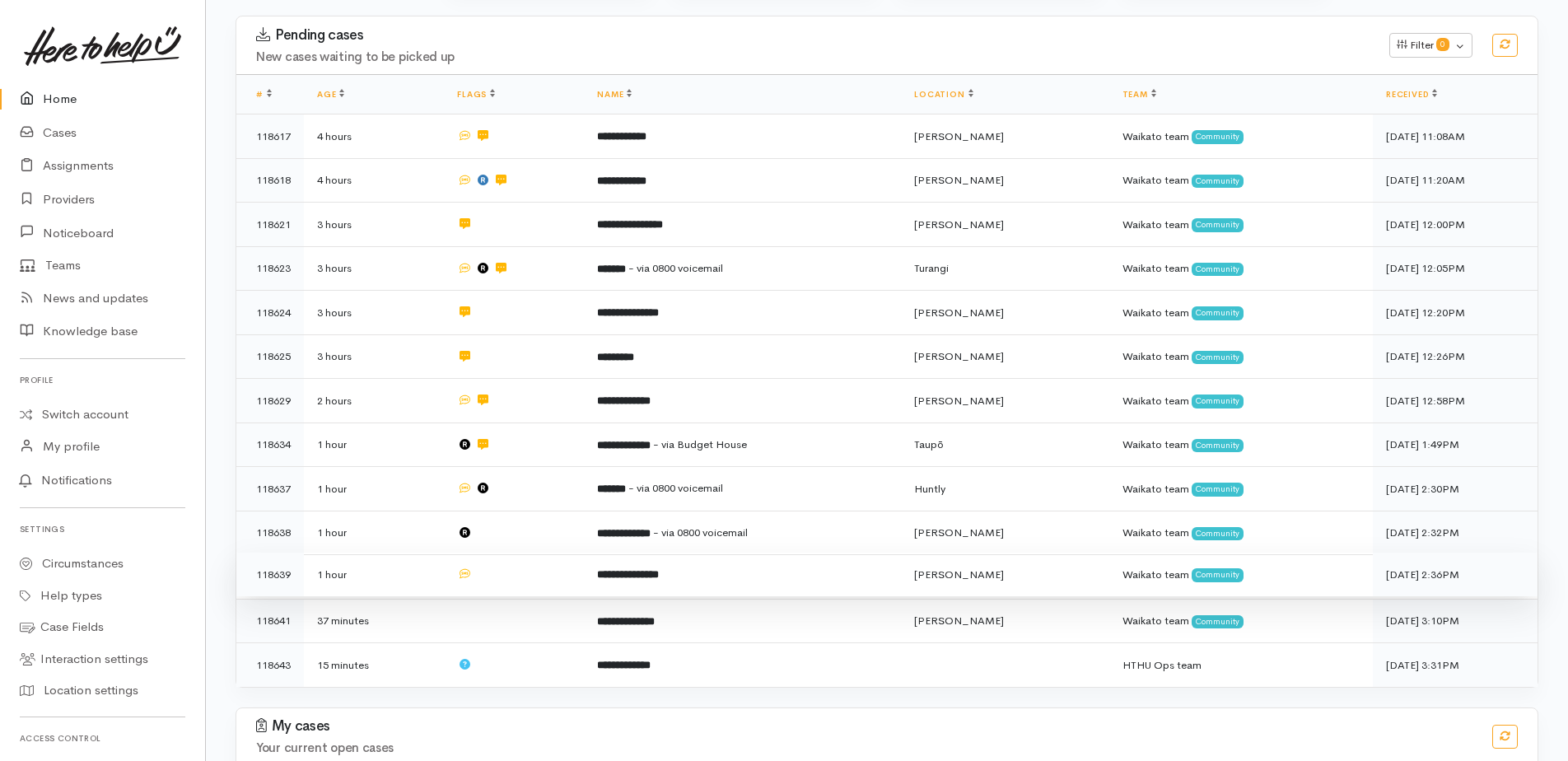
click at [795, 563] on td "**********" at bounding box center [742, 574] width 317 height 45
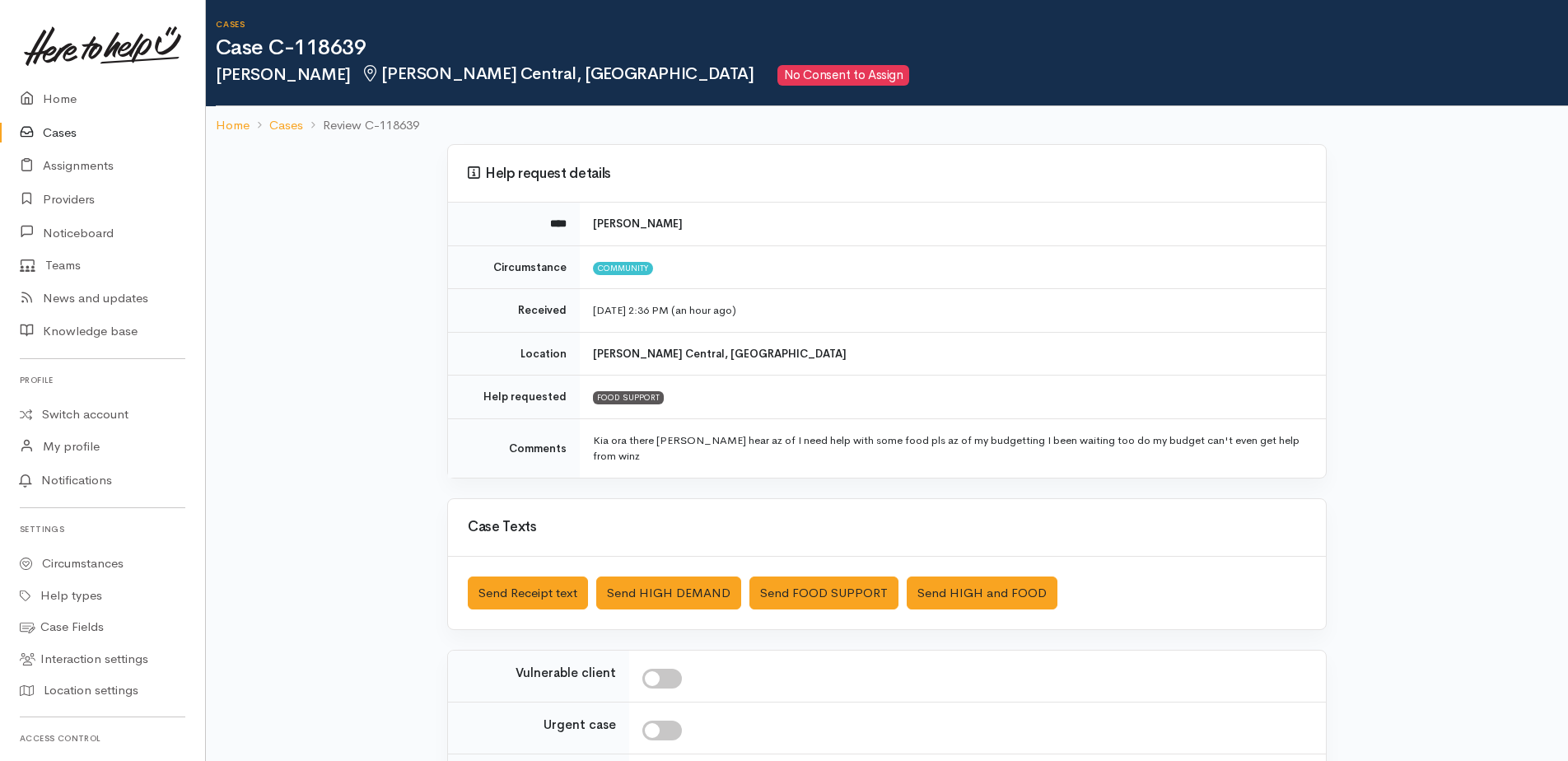
click at [65, 128] on link "Cases" at bounding box center [102, 133] width 205 height 34
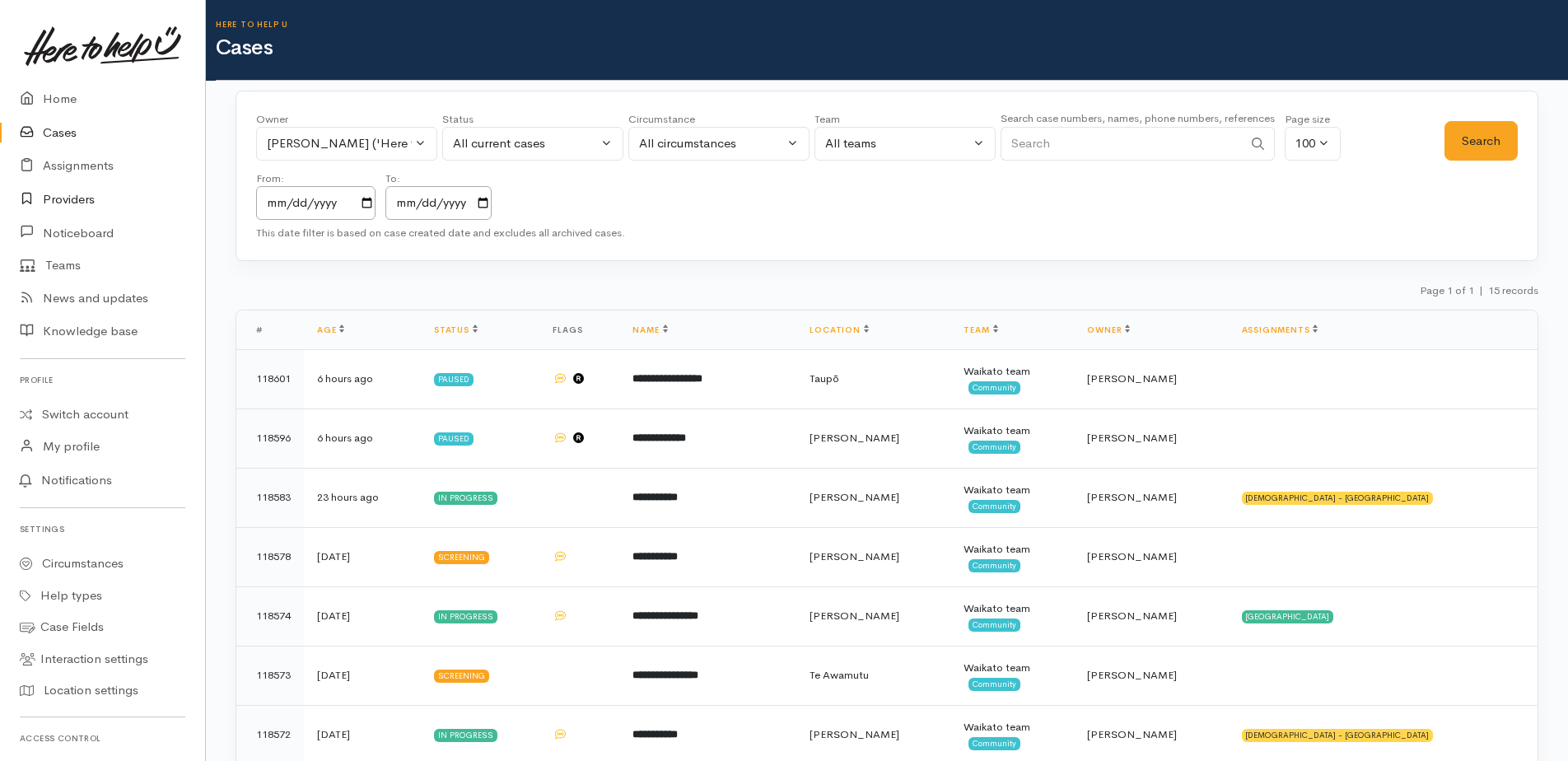
click at [63, 197] on link "Providers" at bounding box center [102, 199] width 205 height 34
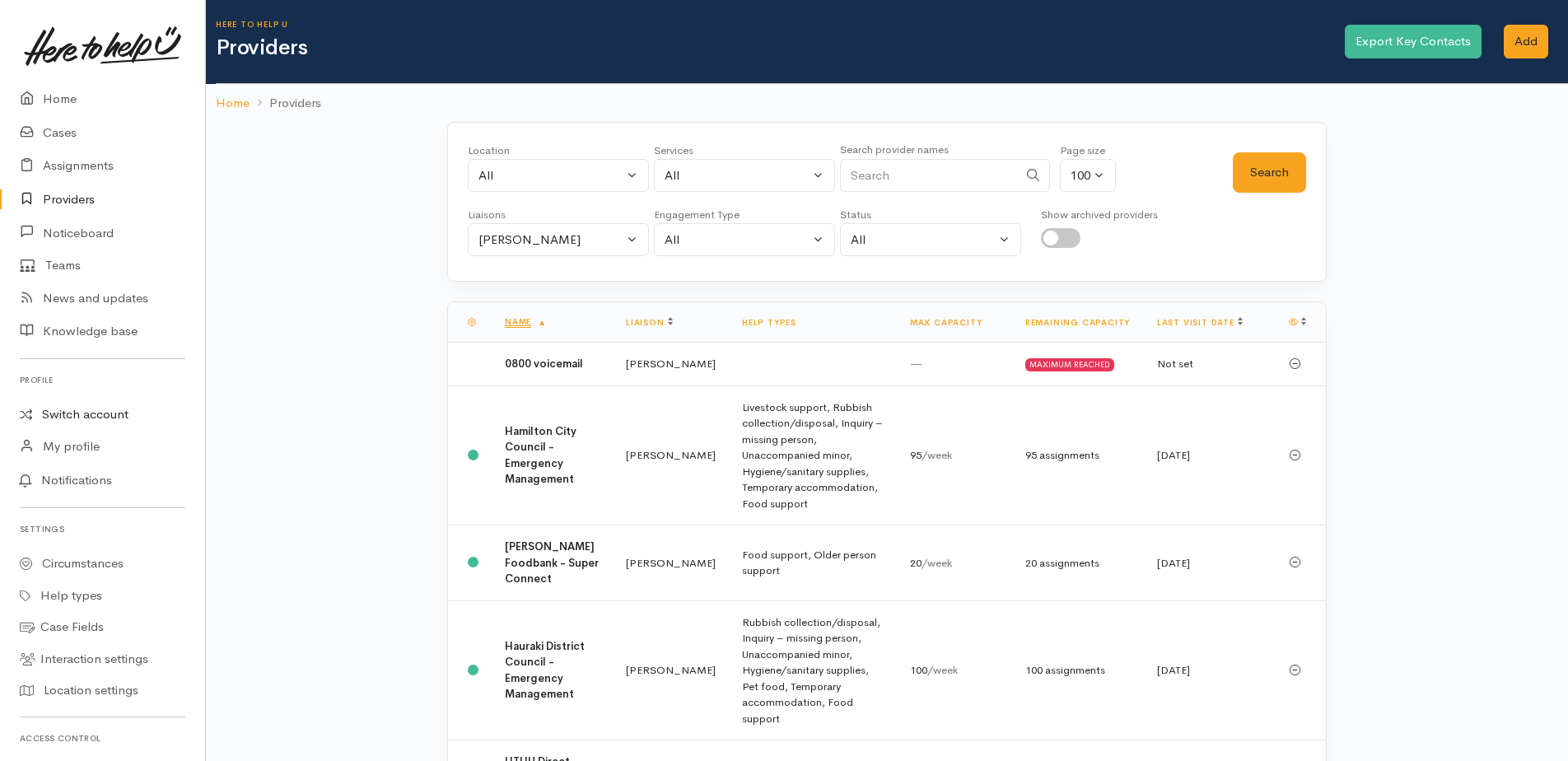
click at [117, 413] on link "Switch account" at bounding box center [102, 414] width 205 height 32
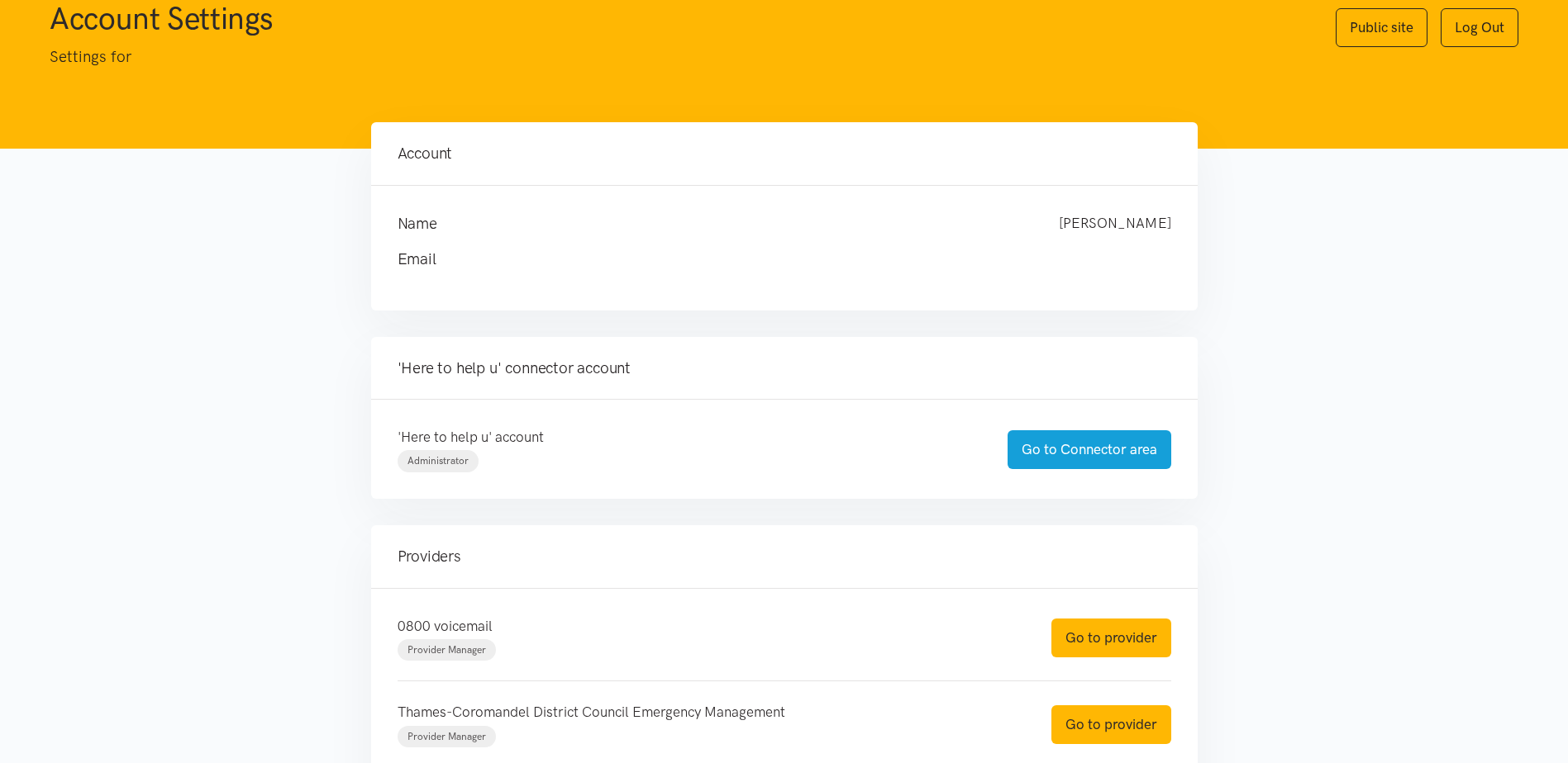
scroll to position [165, 0]
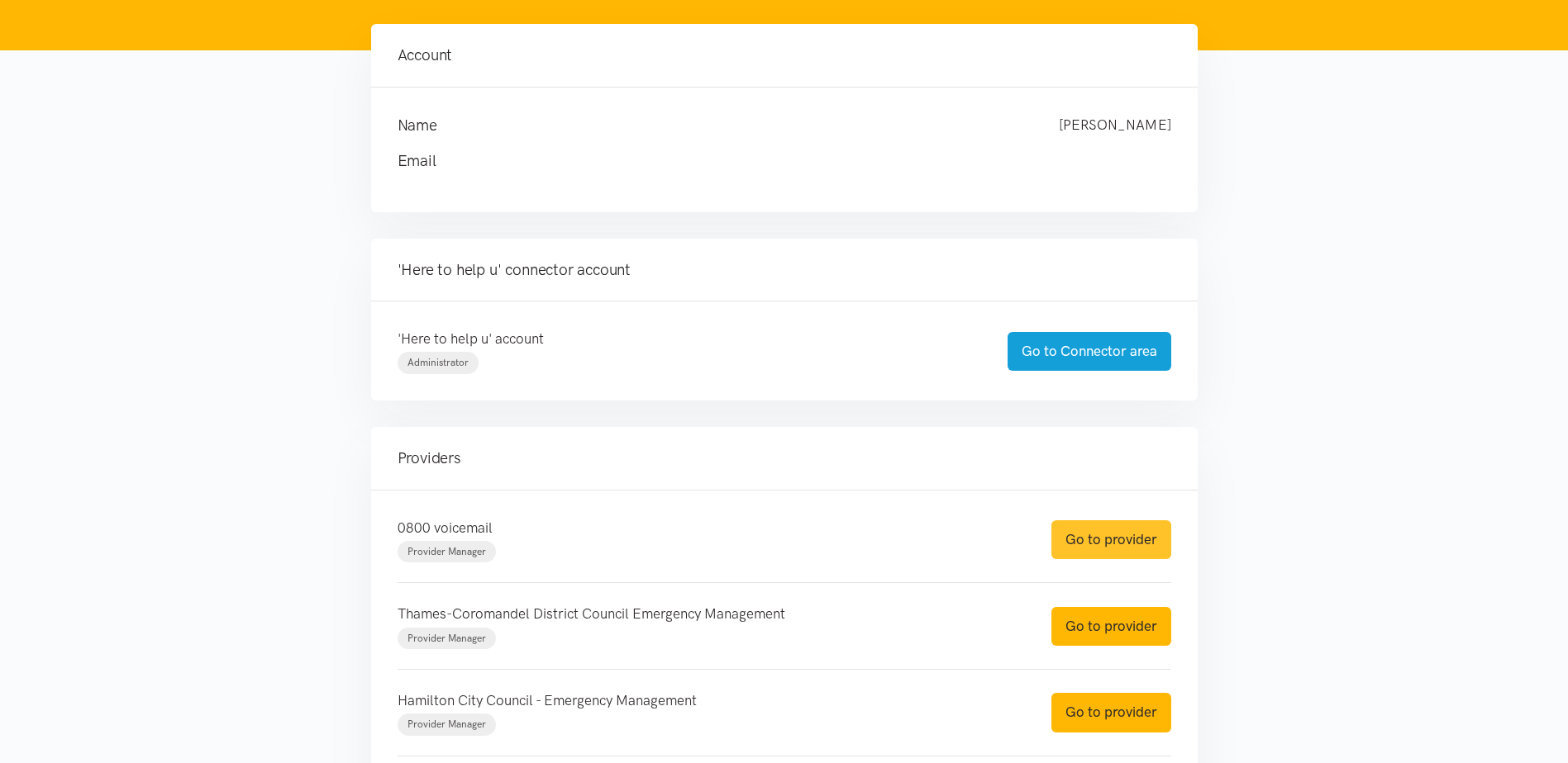
click at [1111, 531] on link "Go to provider" at bounding box center [1111, 539] width 120 height 39
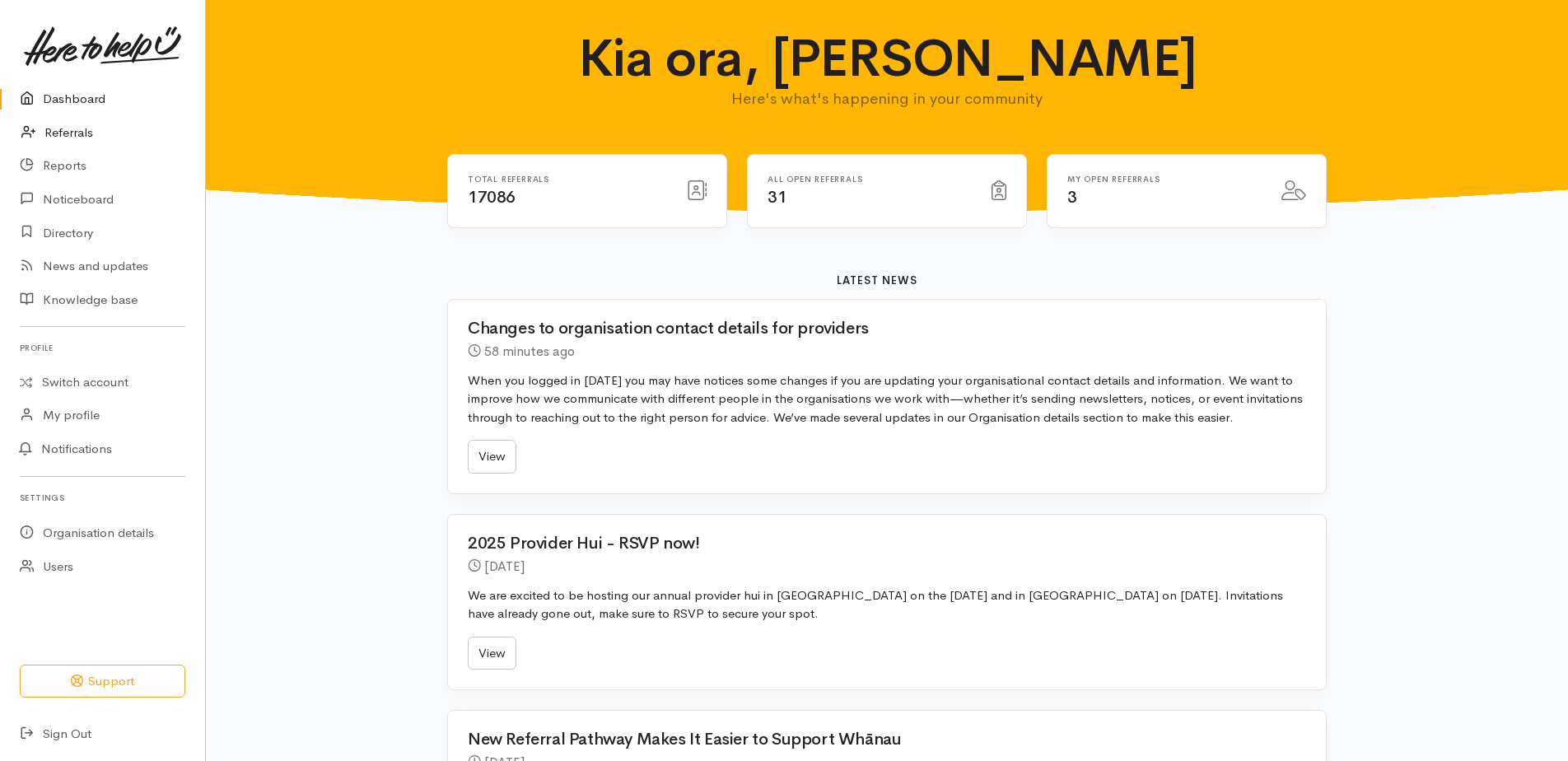
click at [70, 129] on link "Referrals" at bounding box center [102, 133] width 205 height 34
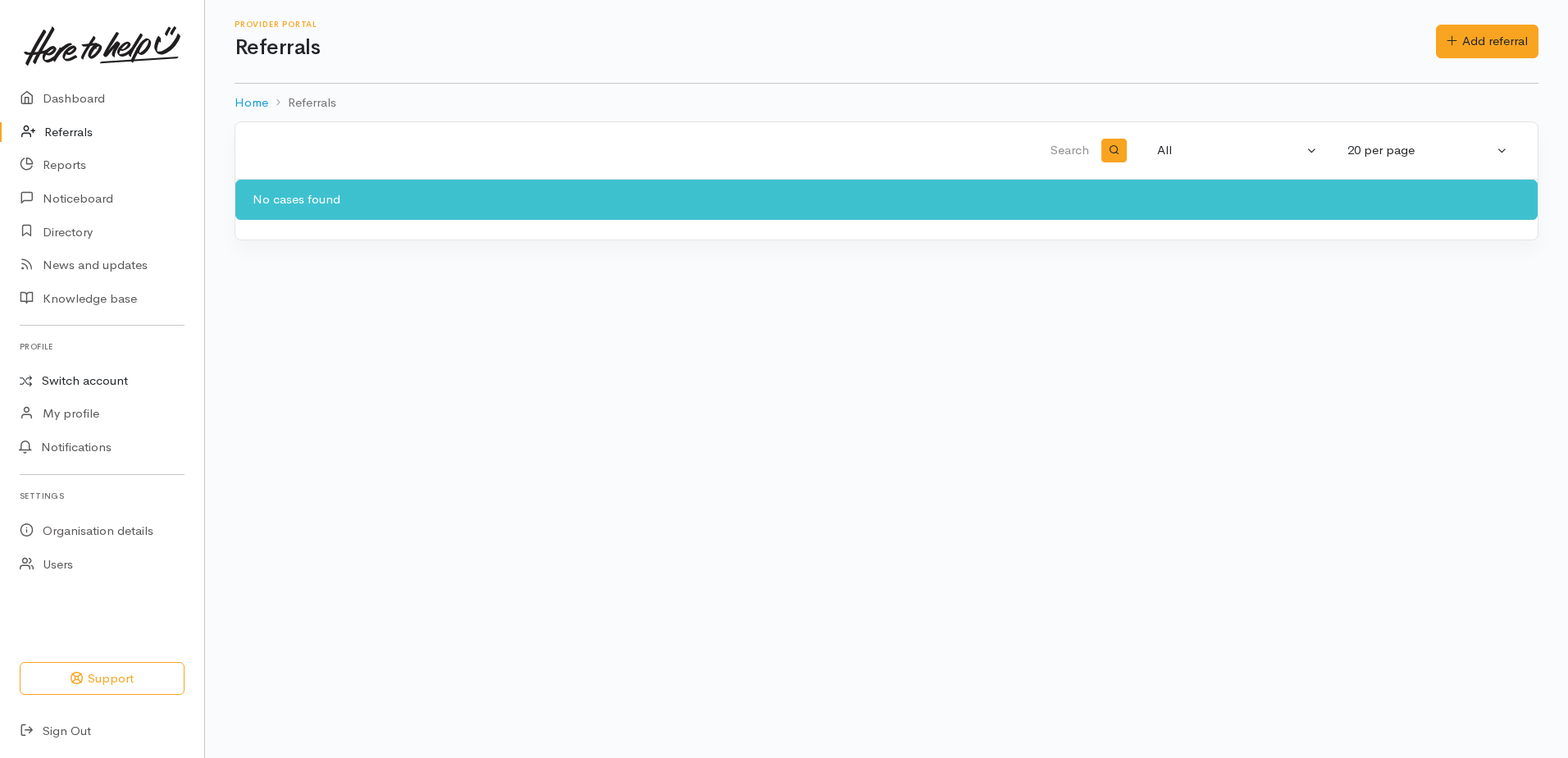
click at [105, 377] on link "Switch account" at bounding box center [102, 381] width 204 height 32
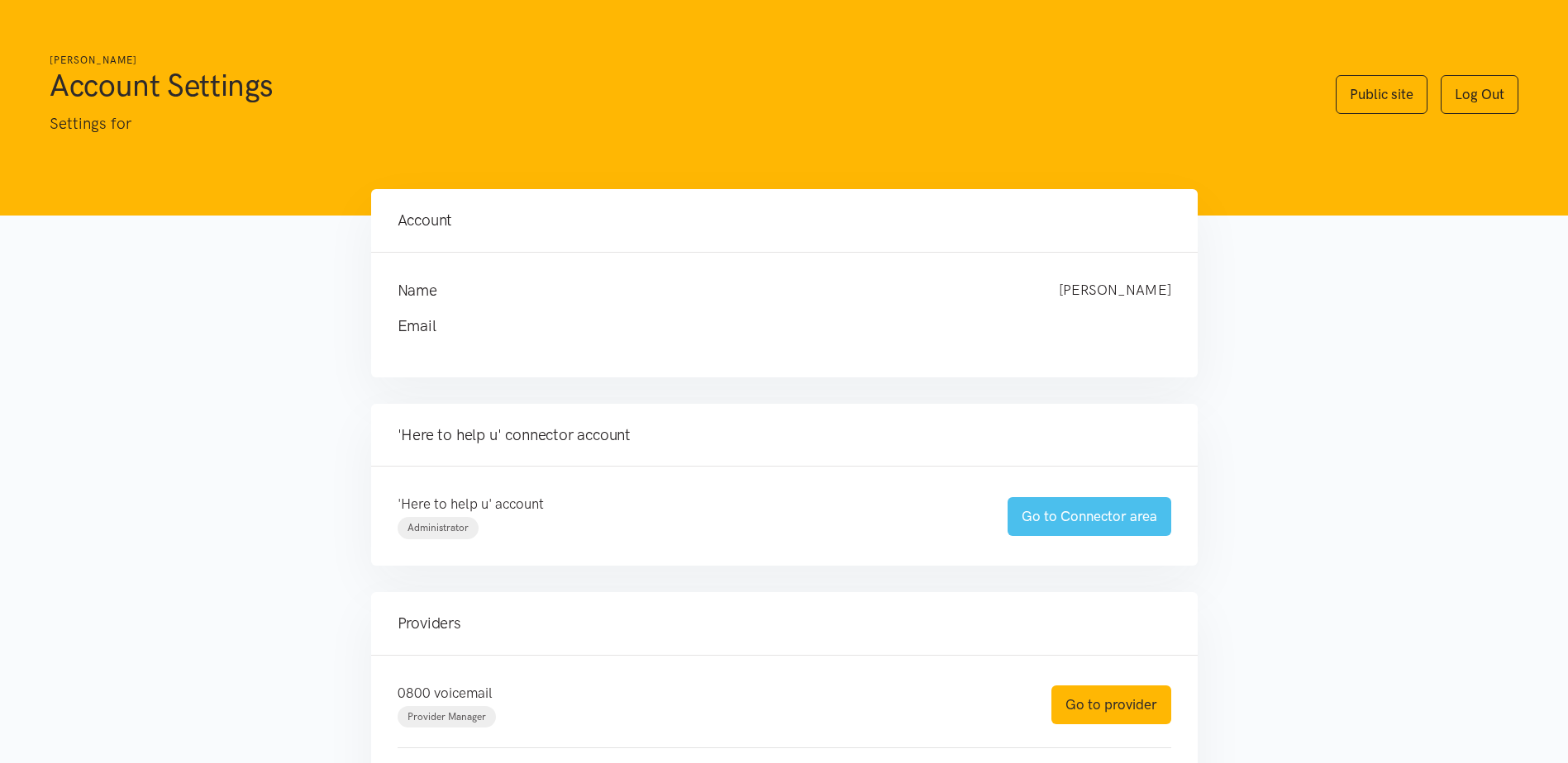
click at [1151, 499] on link "Go to Connector area" at bounding box center [1089, 516] width 163 height 39
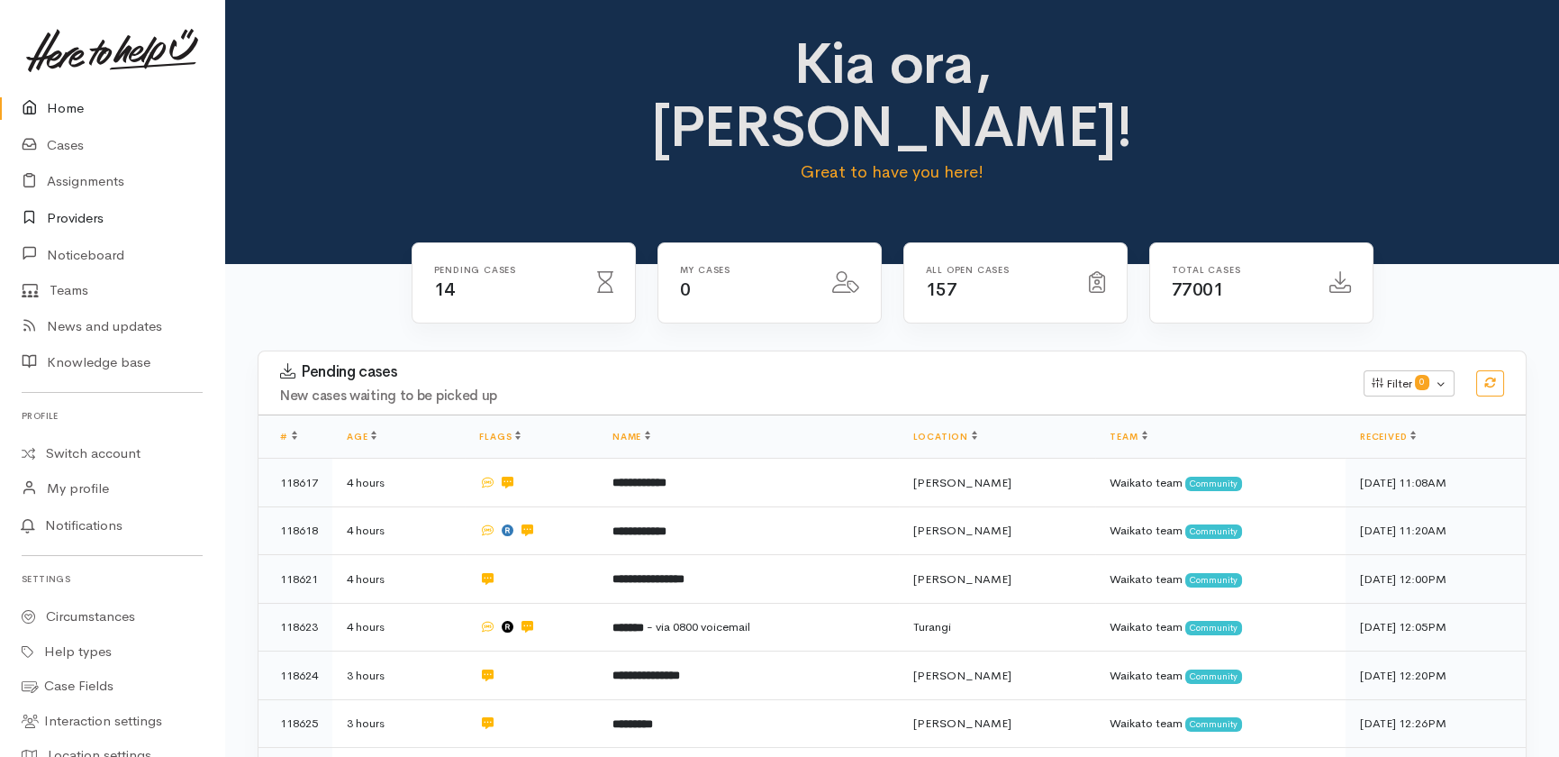
drag, startPoint x: 69, startPoint y: 214, endPoint x: 77, endPoint y: 223, distance: 12.1
click at [70, 215] on link "Providers" at bounding box center [112, 218] width 224 height 37
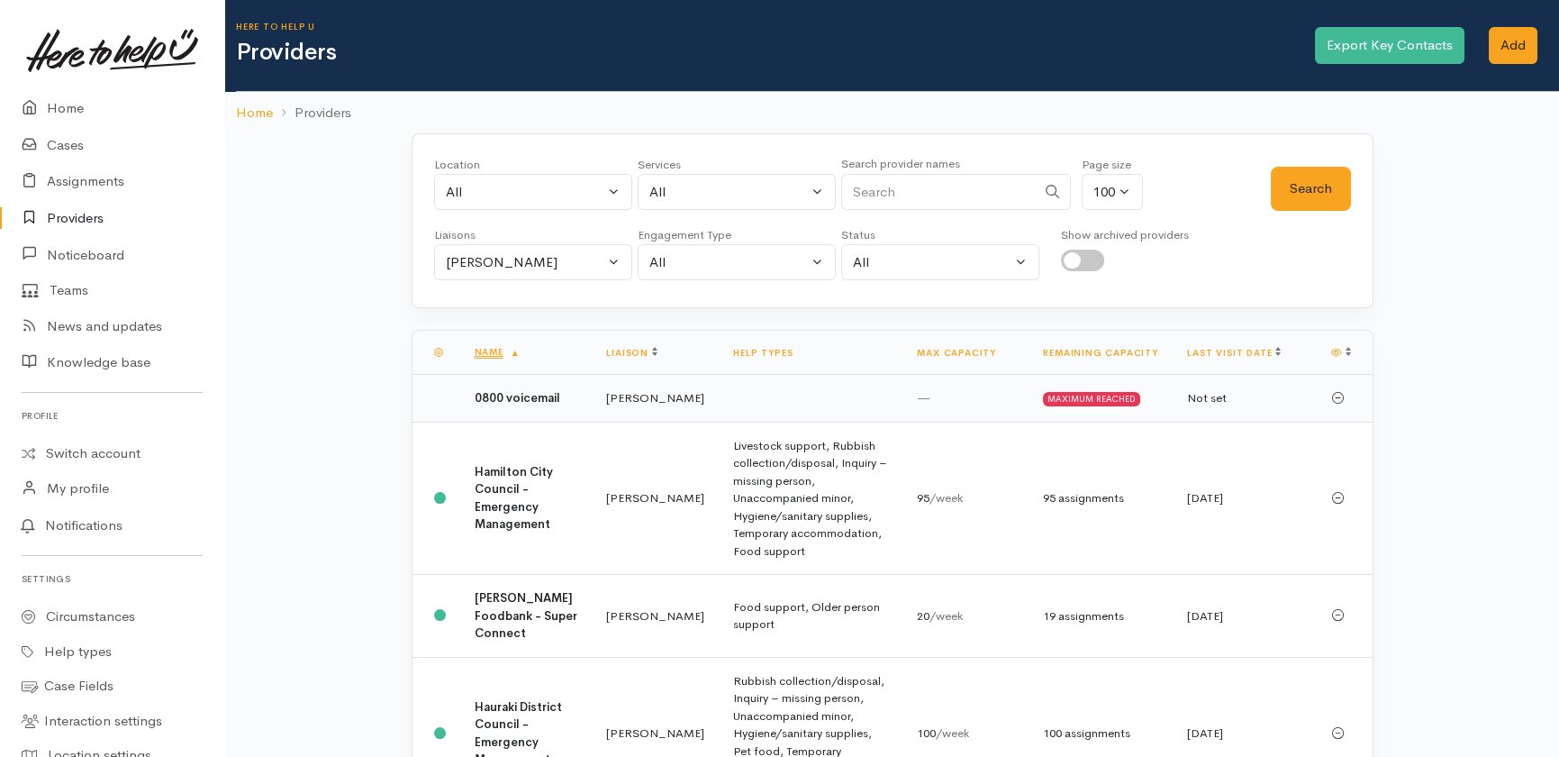
click at [527, 400] on td "0800 voicemail" at bounding box center [526, 399] width 132 height 48
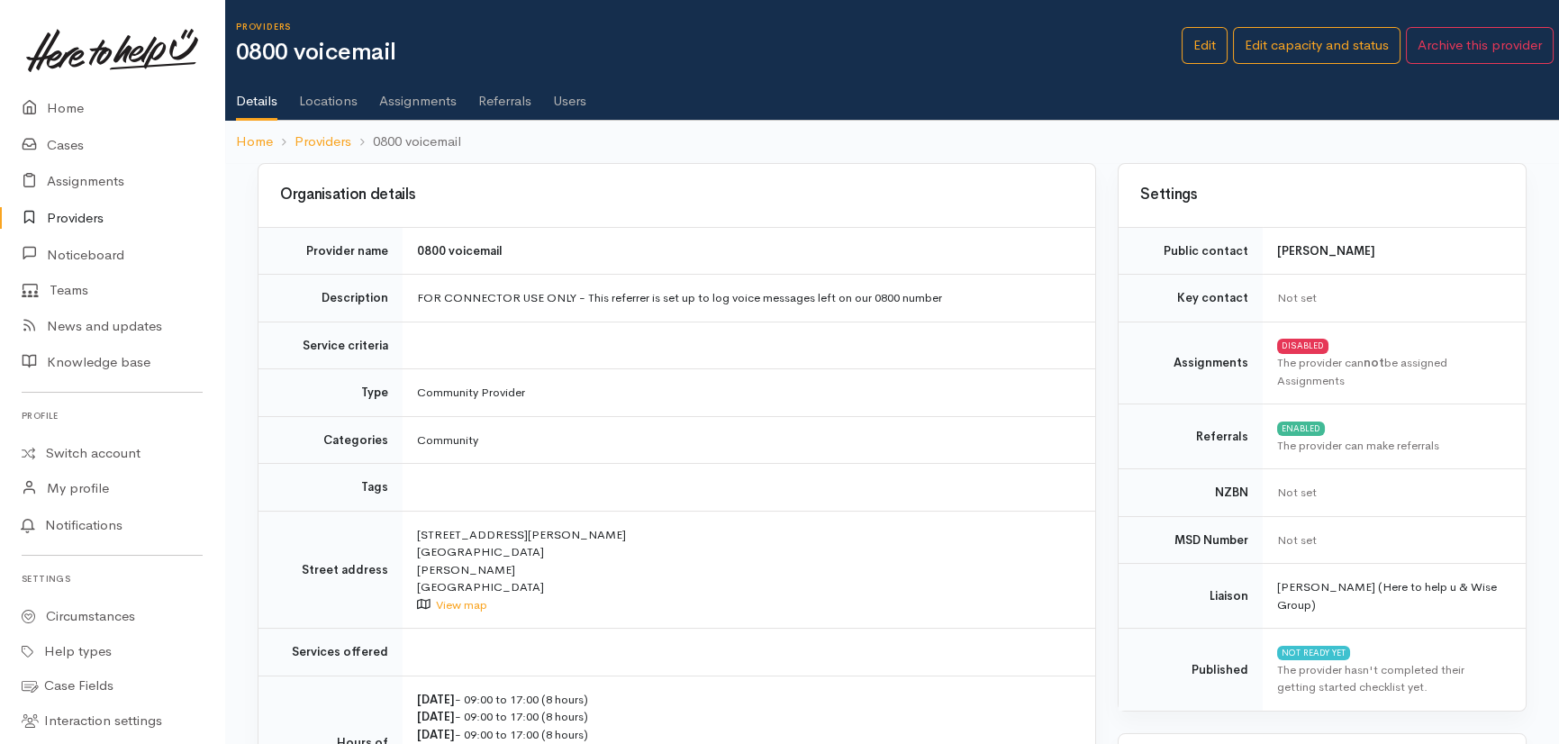
click at [505, 98] on link "Referrals" at bounding box center [504, 94] width 53 height 50
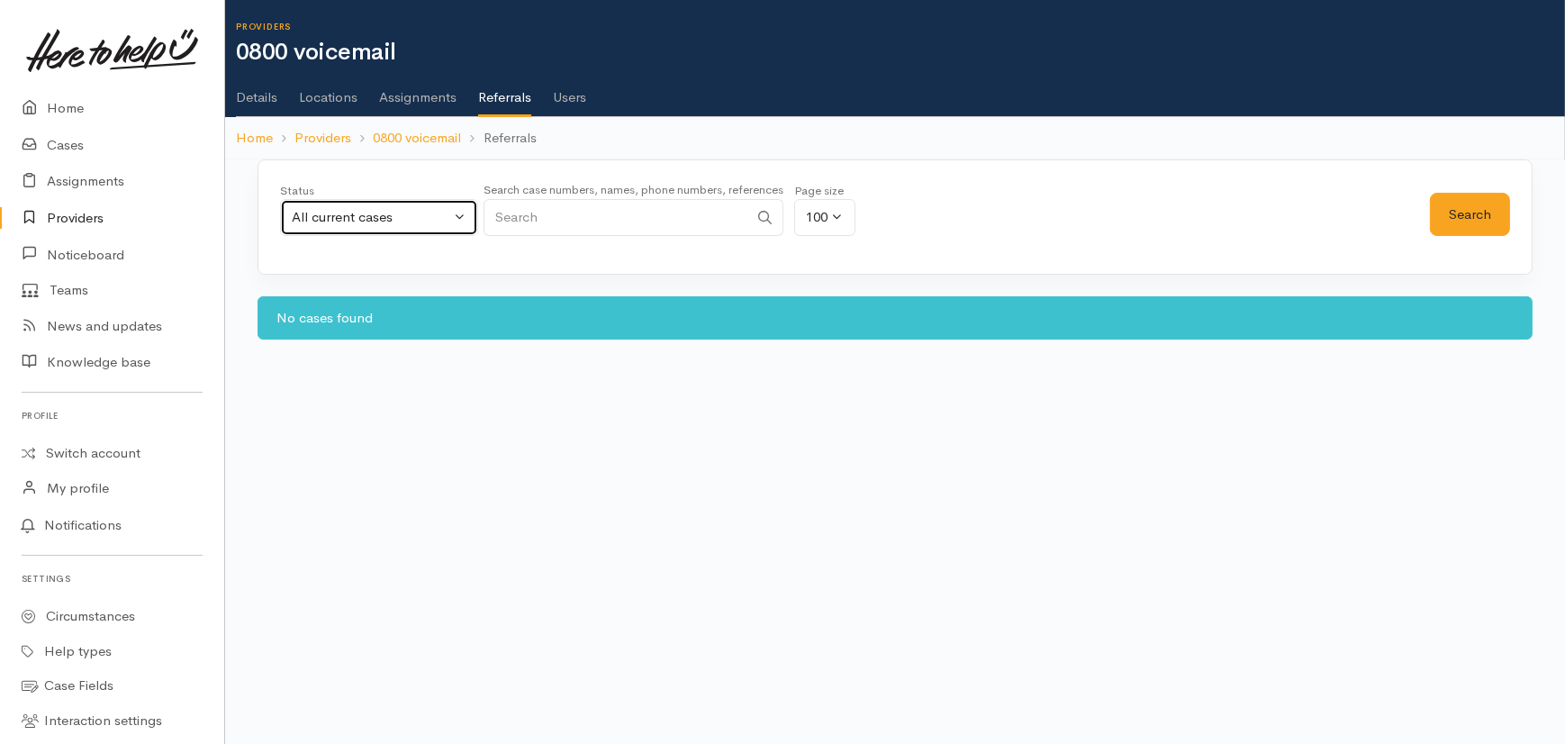
click at [420, 211] on div "All current cases" at bounding box center [371, 217] width 159 height 21
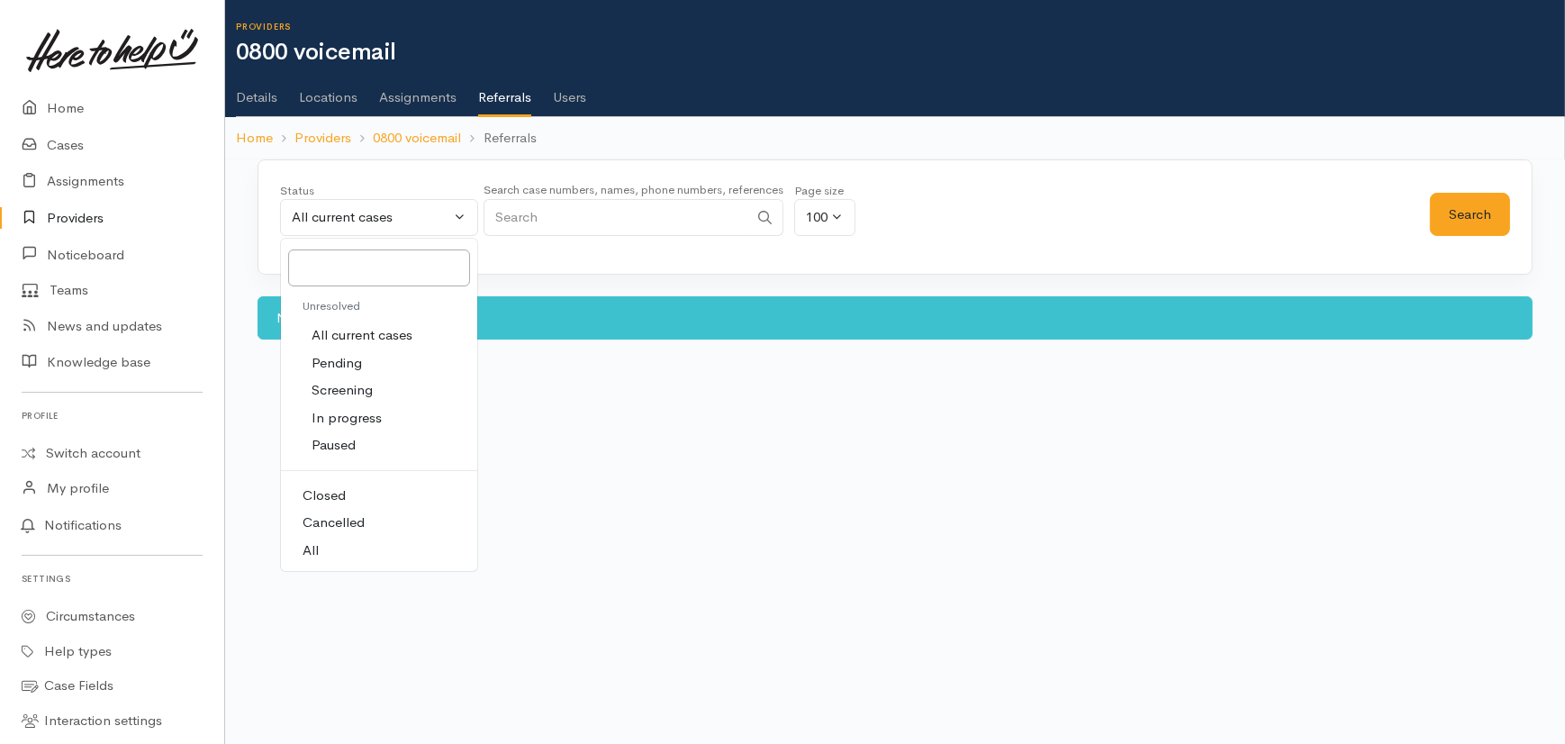
click at [315, 549] on span "All" at bounding box center [311, 550] width 16 height 21
select select "All"
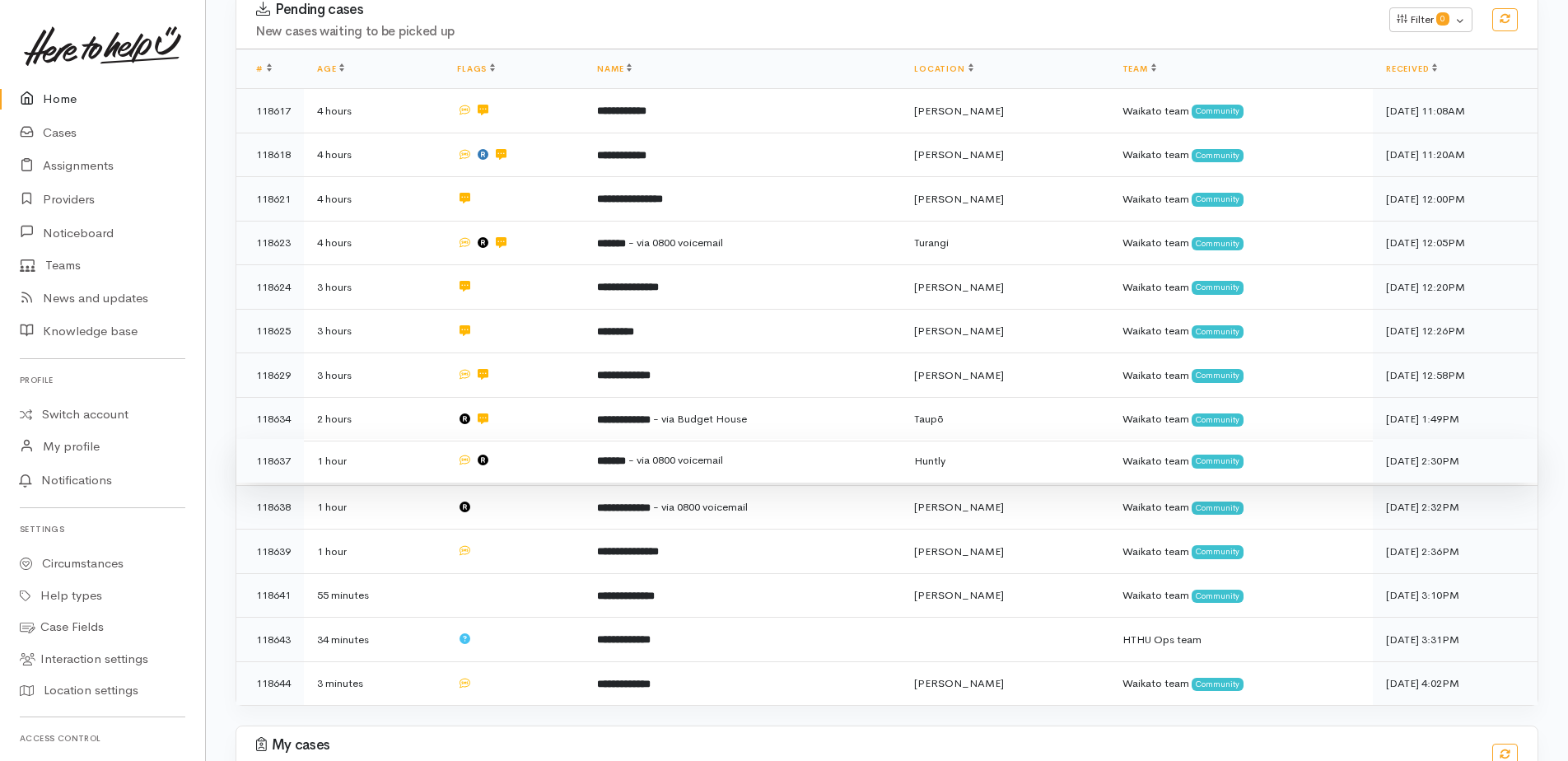
scroll to position [404, 0]
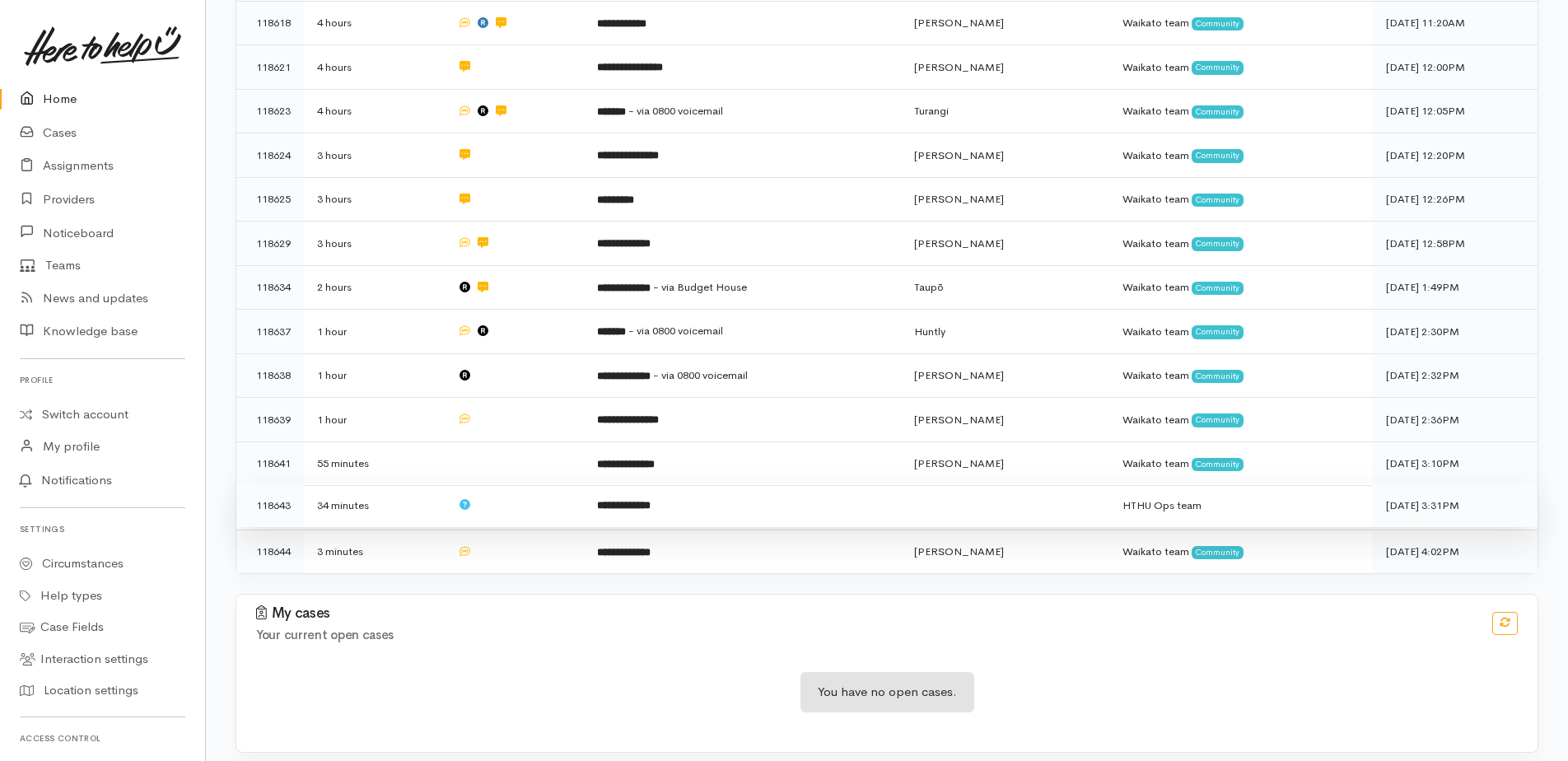
click at [551, 493] on td at bounding box center [513, 506] width 140 height 45
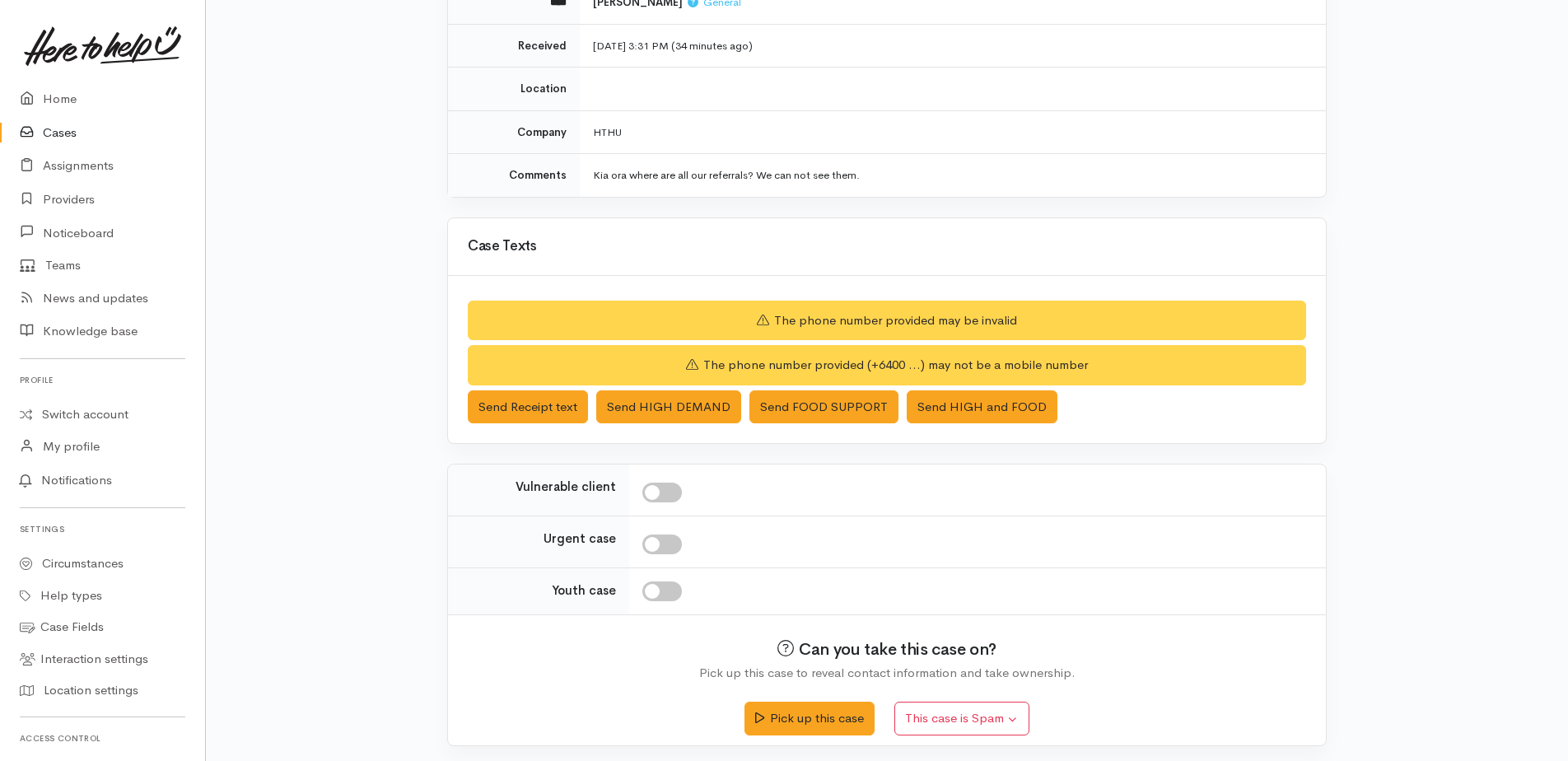
scroll to position [227, 0]
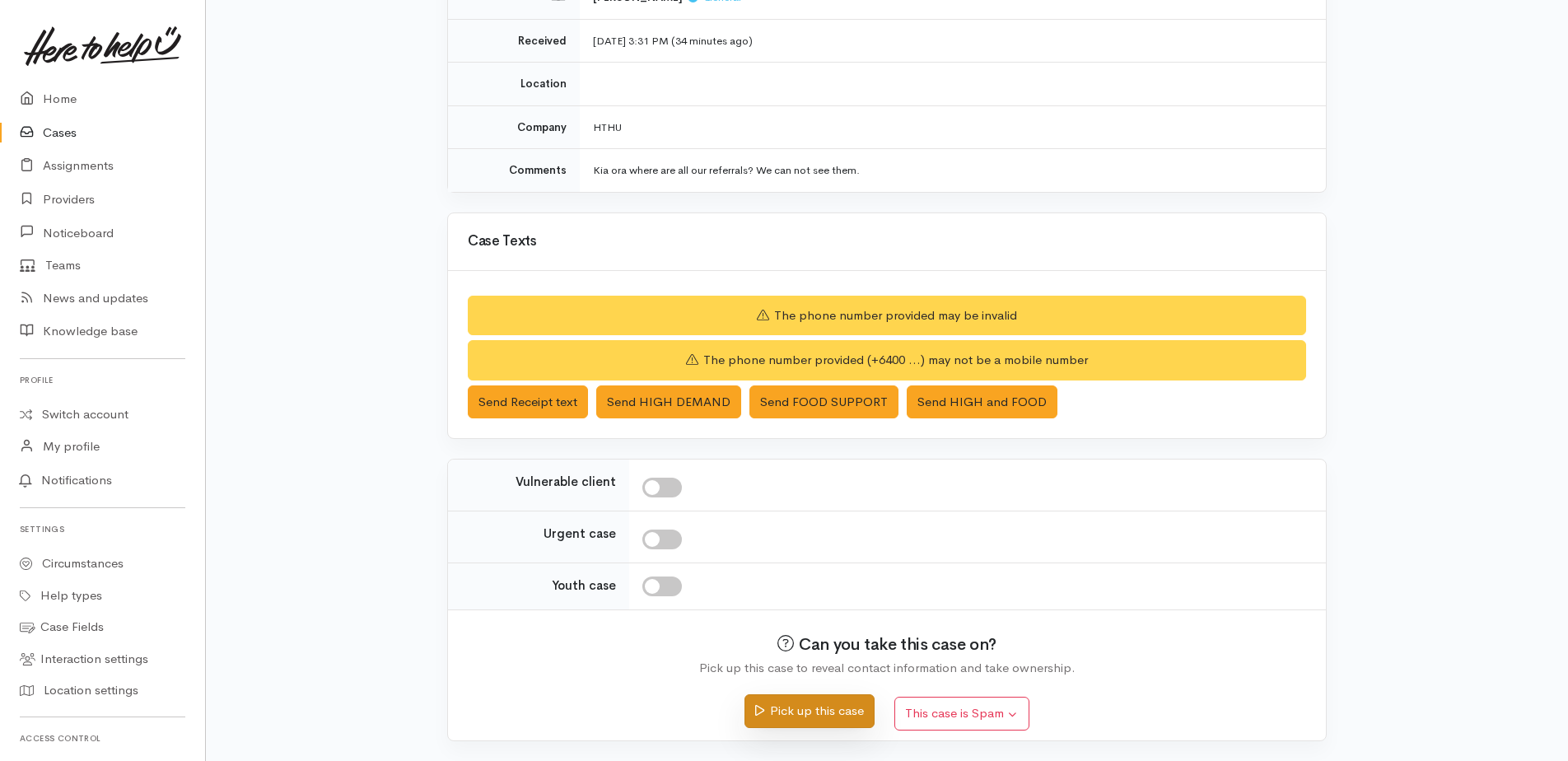
click at [830, 722] on button "Pick up this case" at bounding box center [808, 711] width 129 height 34
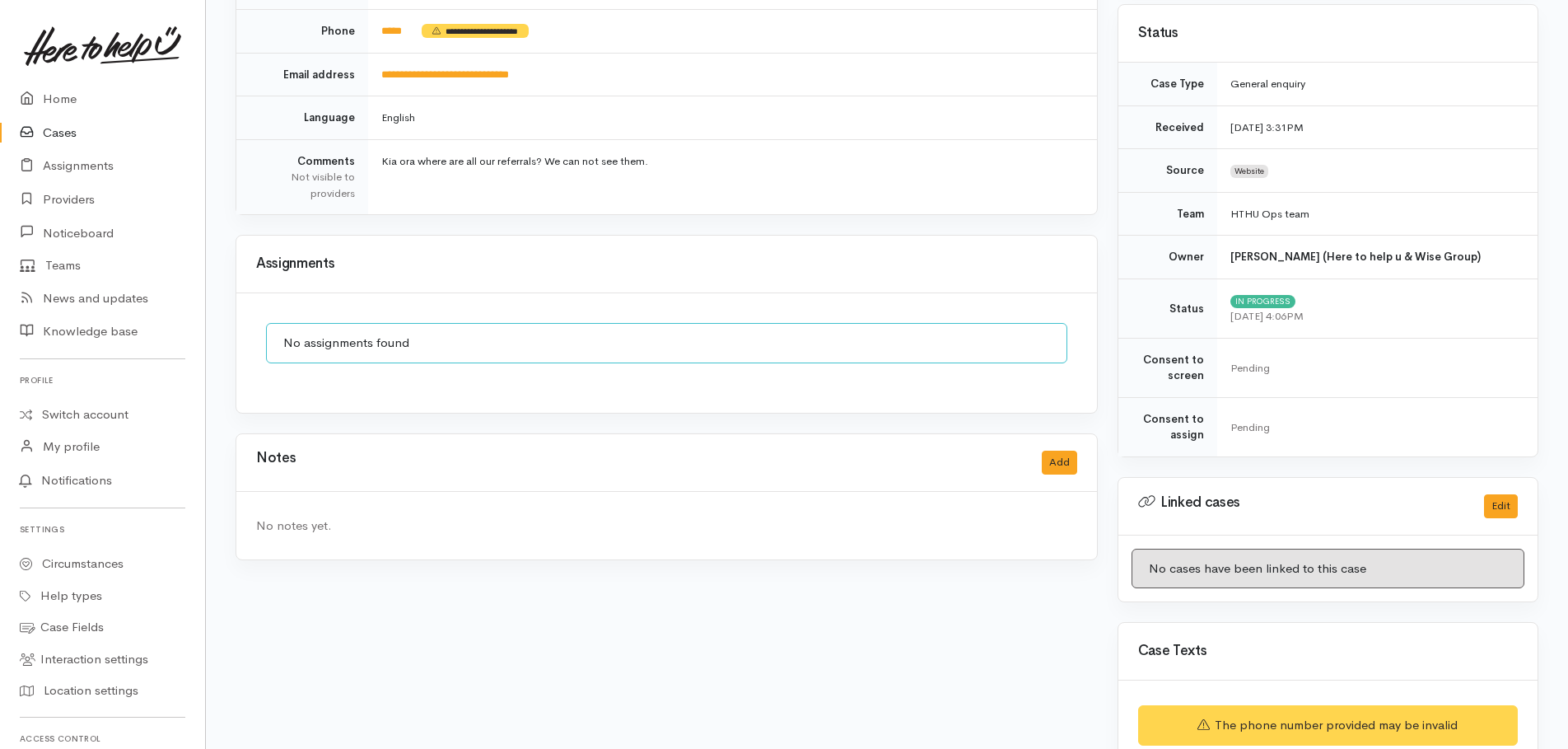
scroll to position [412, 0]
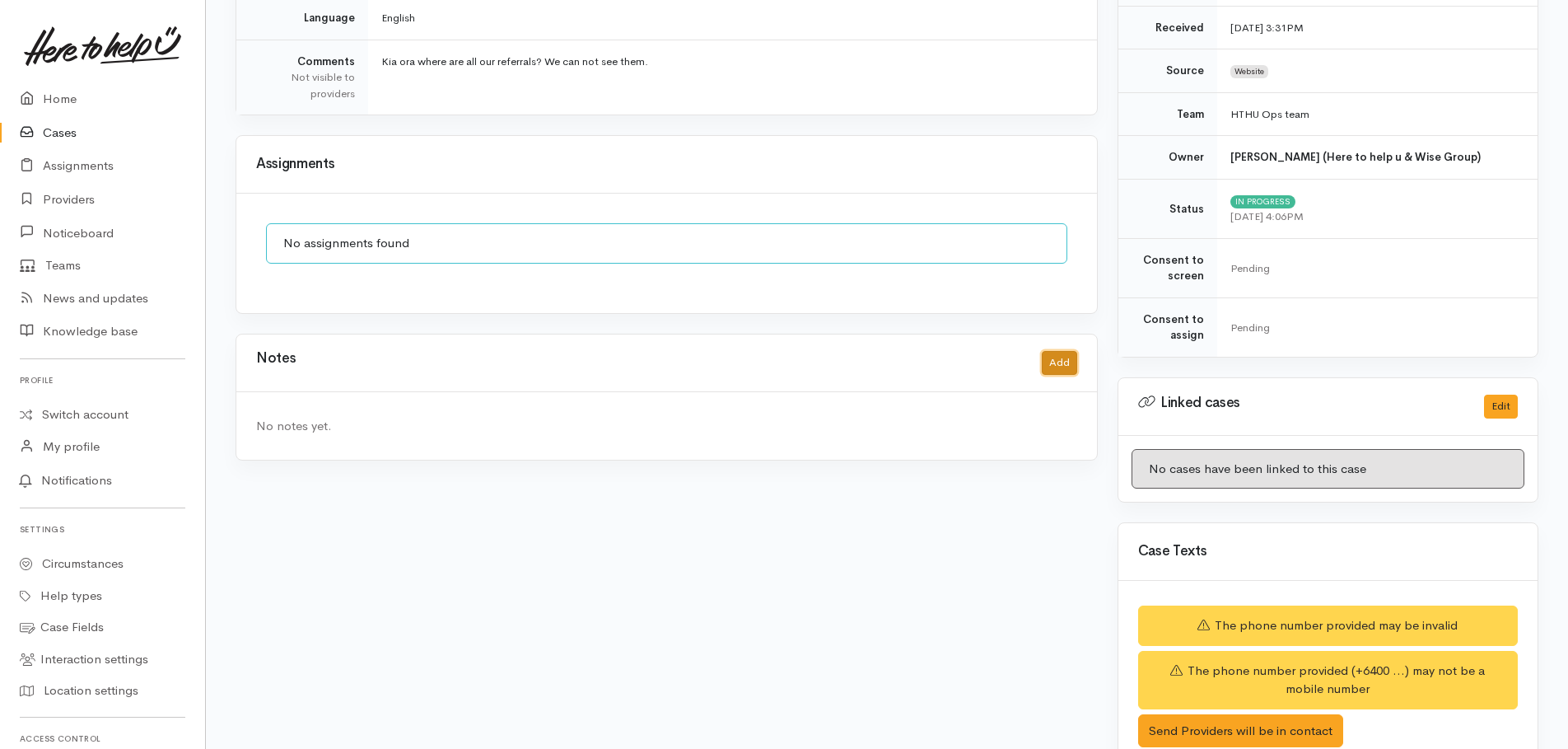
click at [1062, 359] on button "Add" at bounding box center [1059, 363] width 36 height 24
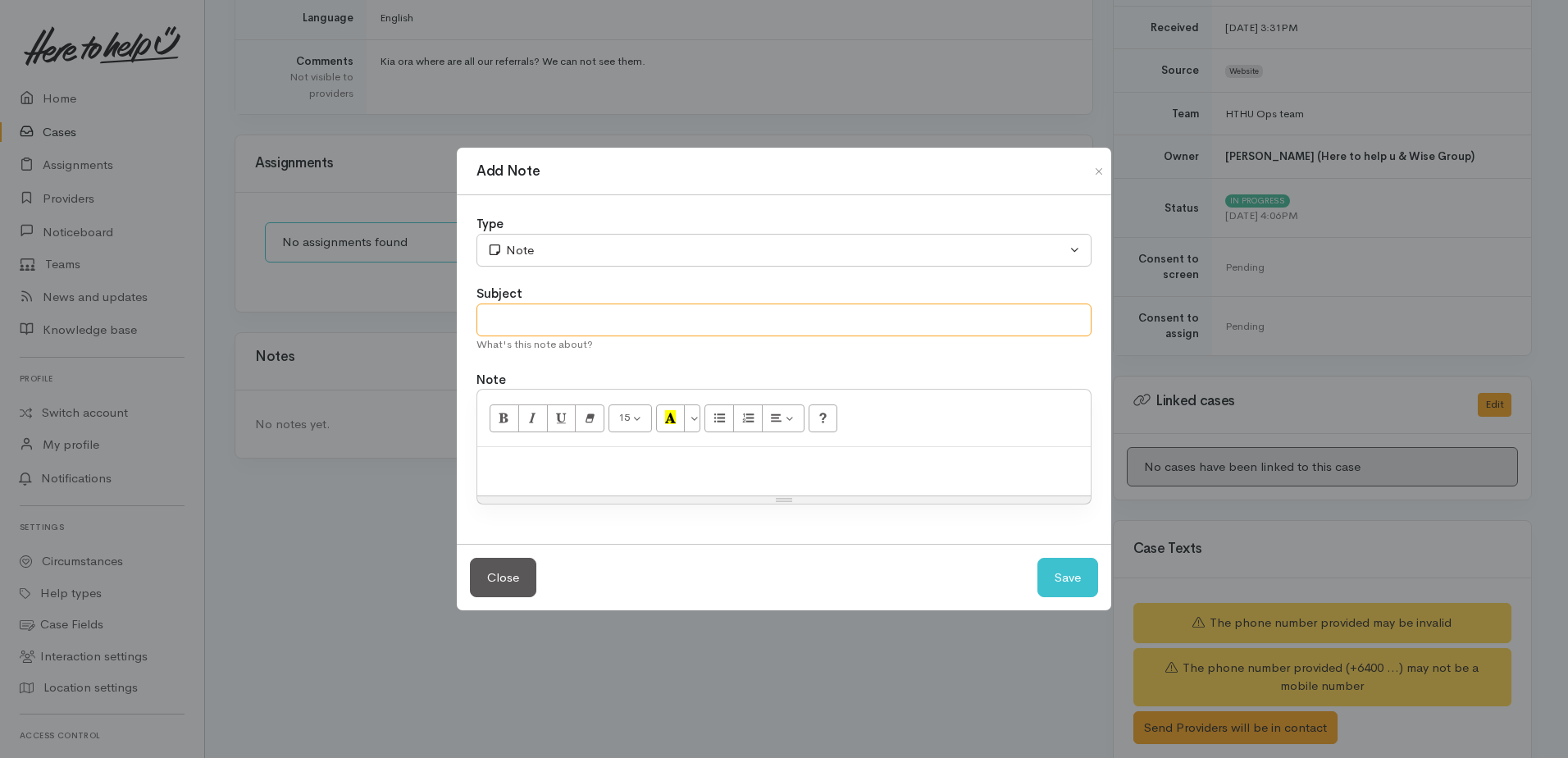
click at [533, 318] on input "text" at bounding box center [784, 320] width 616 height 34
type input "Contacted"
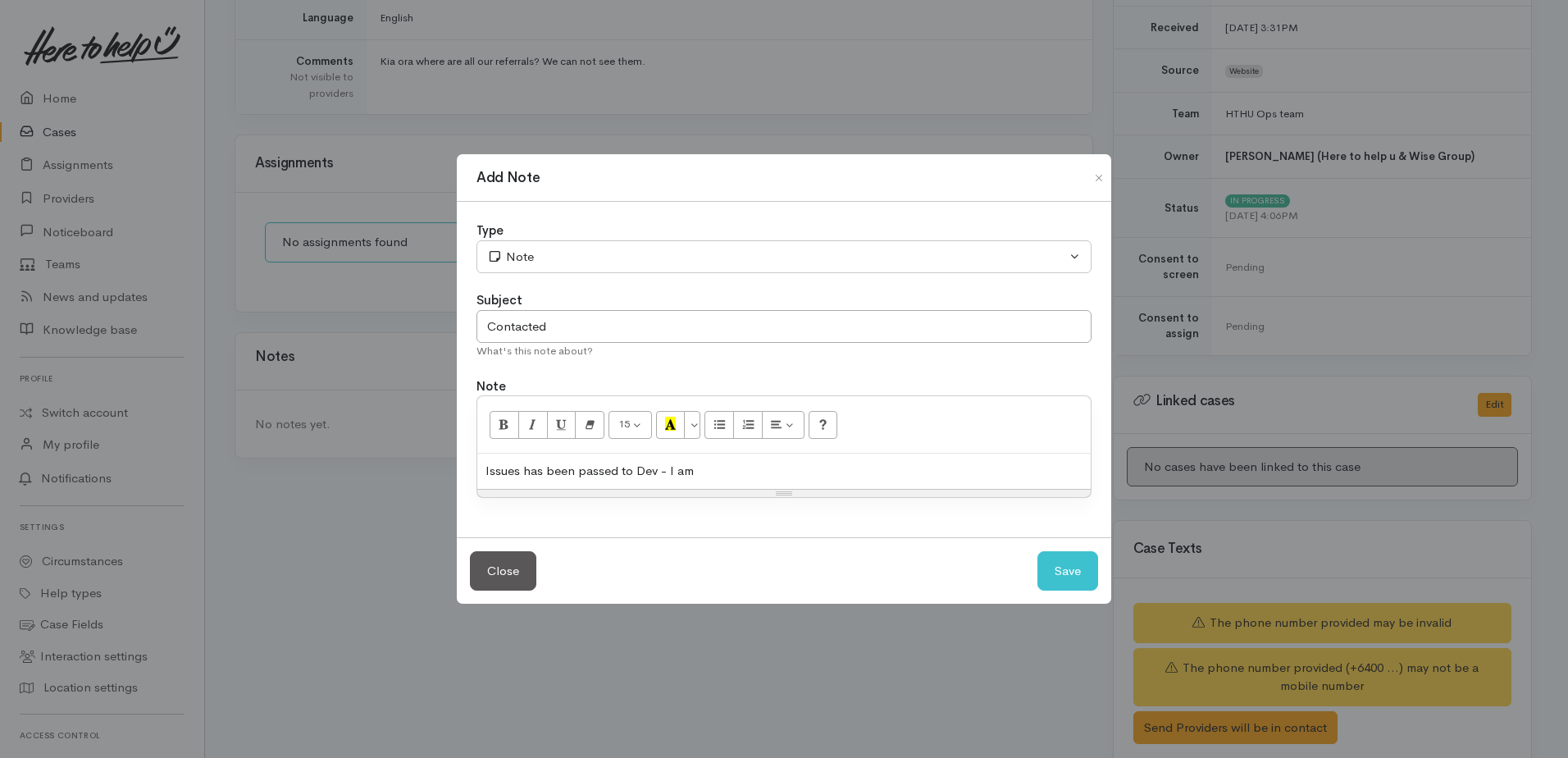
drag, startPoint x: 514, startPoint y: 476, endPoint x: 842, endPoint y: 481, distance: 328.0
click at [516, 476] on div "Issues has been passed to Dev - I am" at bounding box center [784, 471] width 614 height 36
click at [697, 465] on div "Issue has been passed to Dev - I am" at bounding box center [784, 471] width 614 height 36
click at [1063, 570] on button "Save" at bounding box center [1067, 571] width 61 height 40
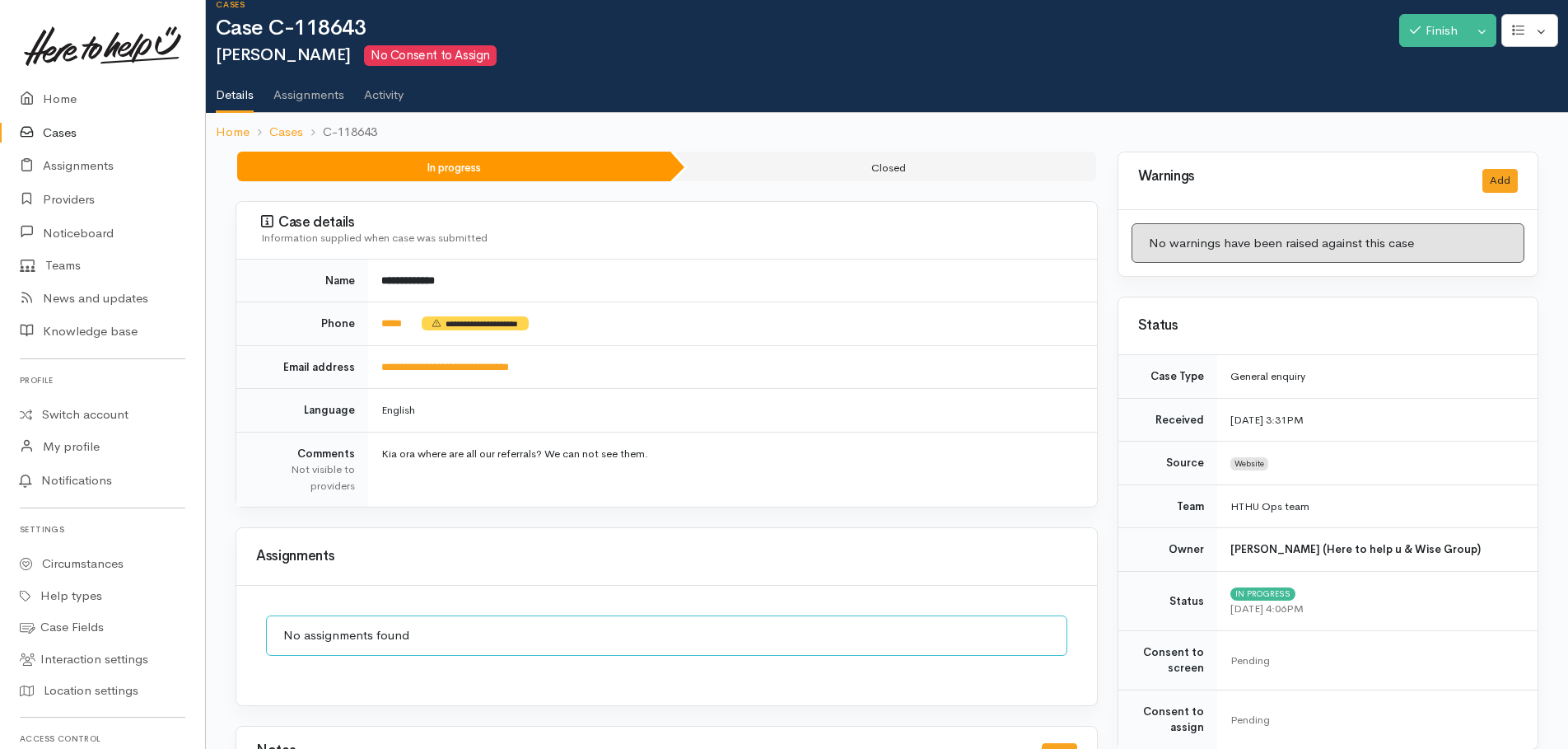
scroll to position [0, 0]
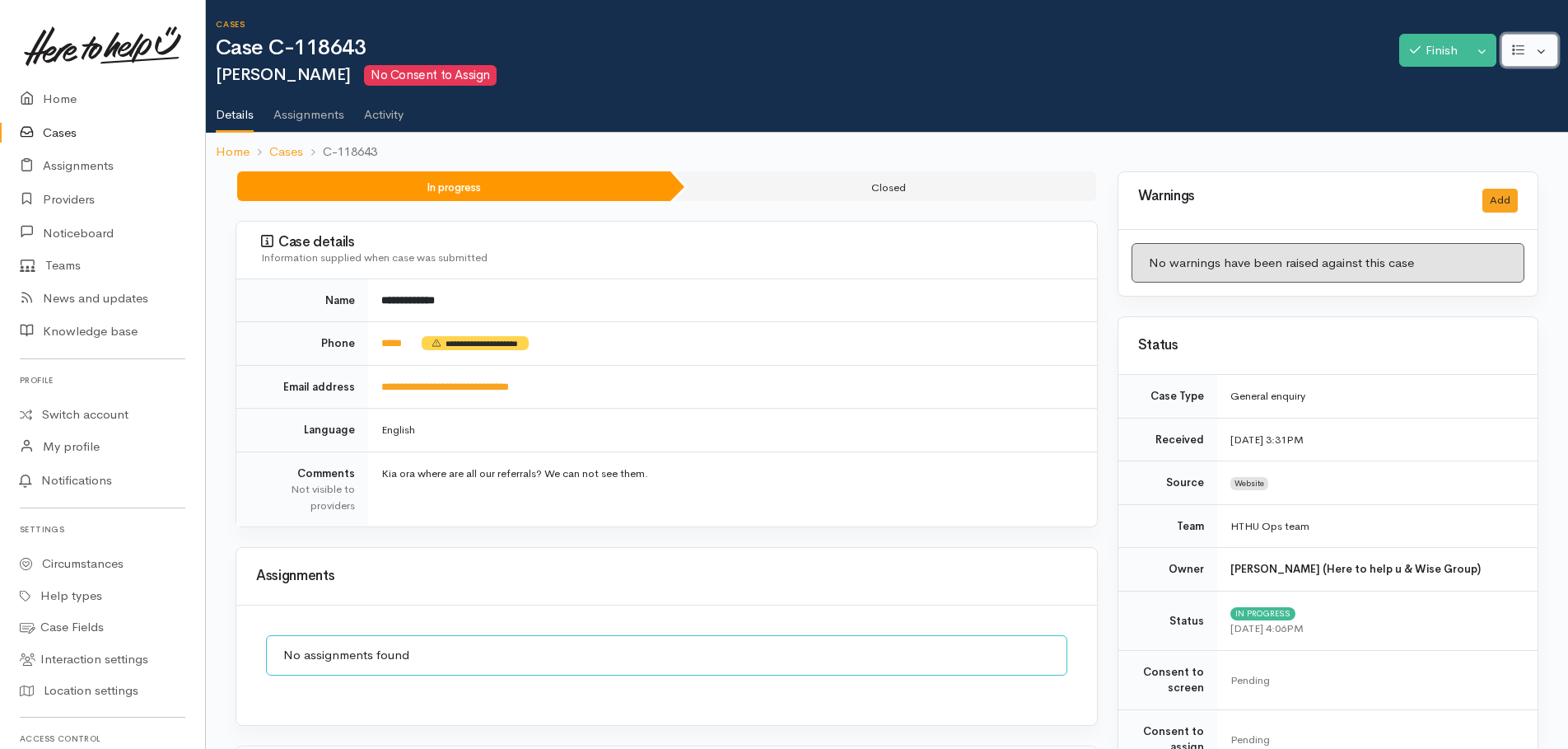
click at [1550, 45] on button "button" at bounding box center [1530, 50] width 57 height 34
click at [1484, 38] on button "Toggle Dropdown" at bounding box center [1482, 50] width 29 height 34
click at [1413, 111] on link "Cancel" at bounding box center [1430, 114] width 130 height 26
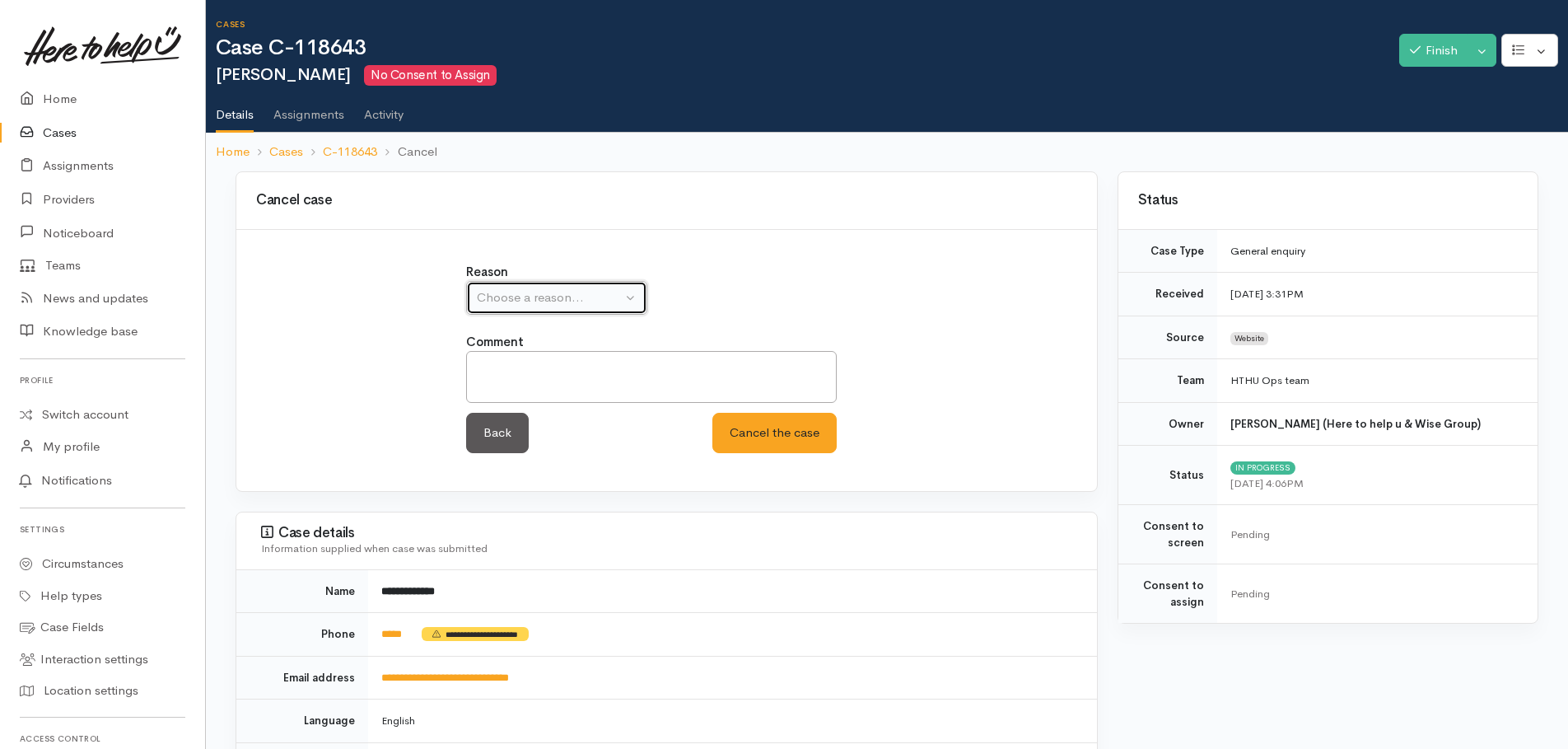
click at [544, 304] on div "Choose a reason..." at bounding box center [549, 297] width 145 height 19
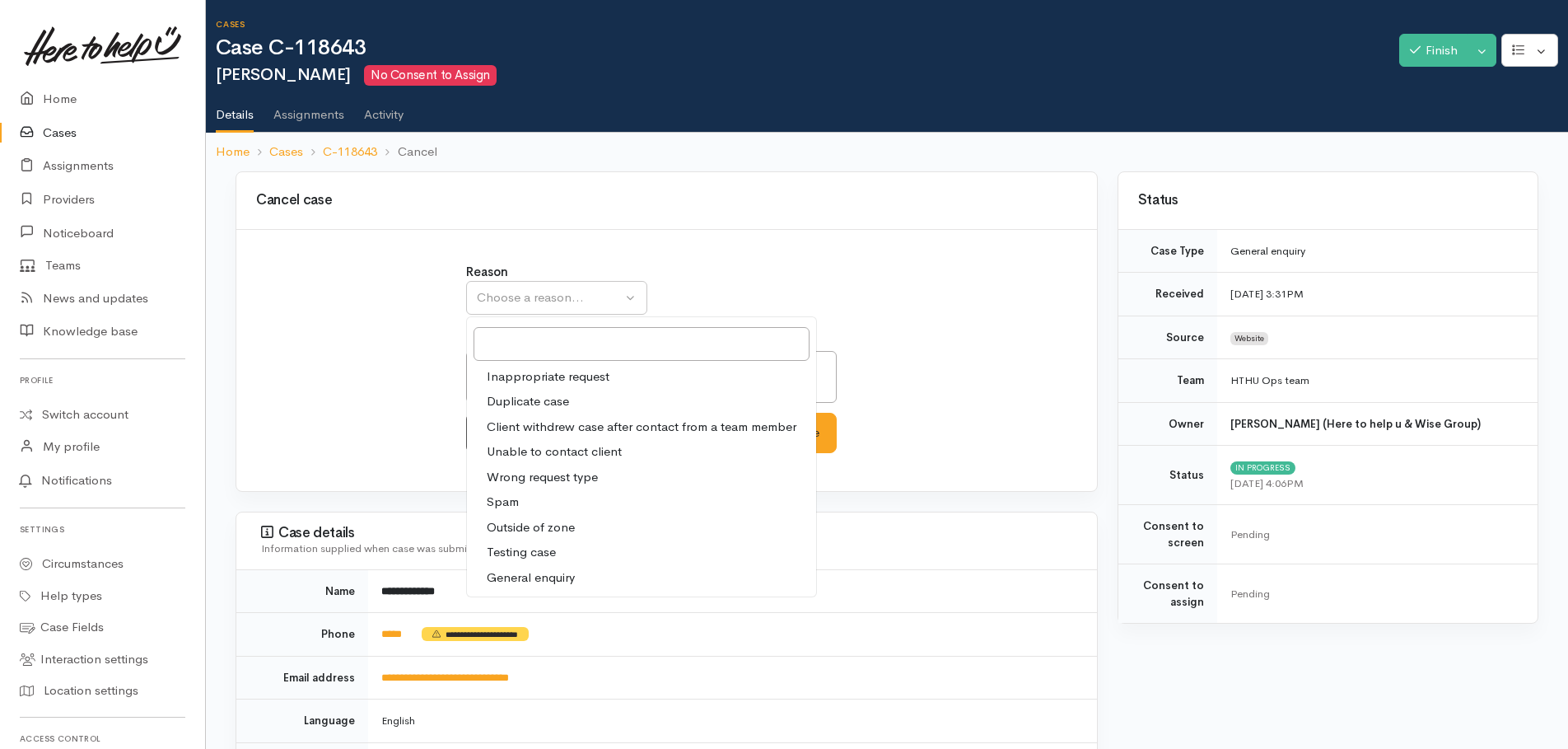
click at [526, 582] on span "General enquiry" at bounding box center [530, 577] width 88 height 19
select select "11"
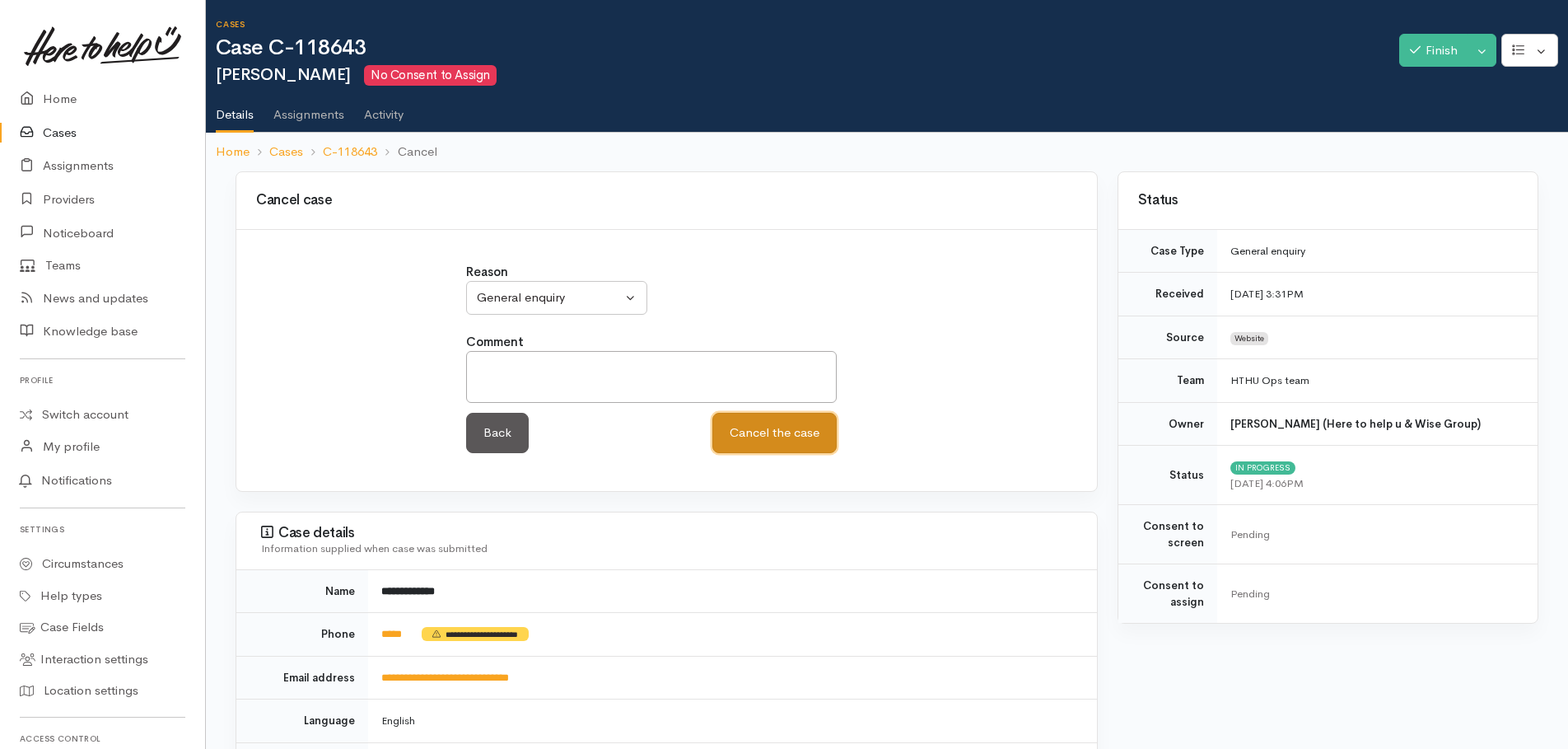
click at [785, 434] on button "Cancel the case" at bounding box center [774, 433] width 124 height 40
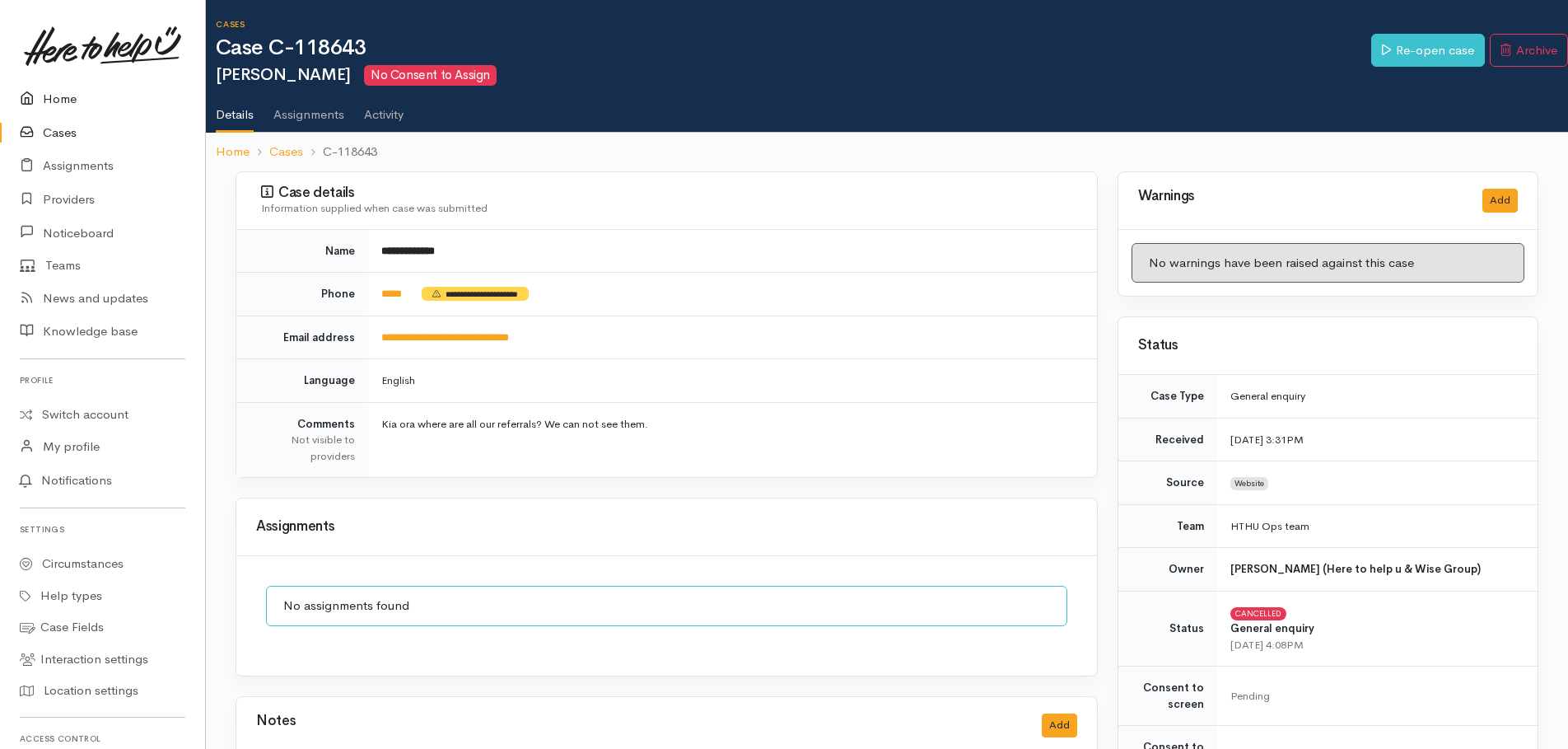
click at [47, 103] on link "Home" at bounding box center [102, 99] width 205 height 34
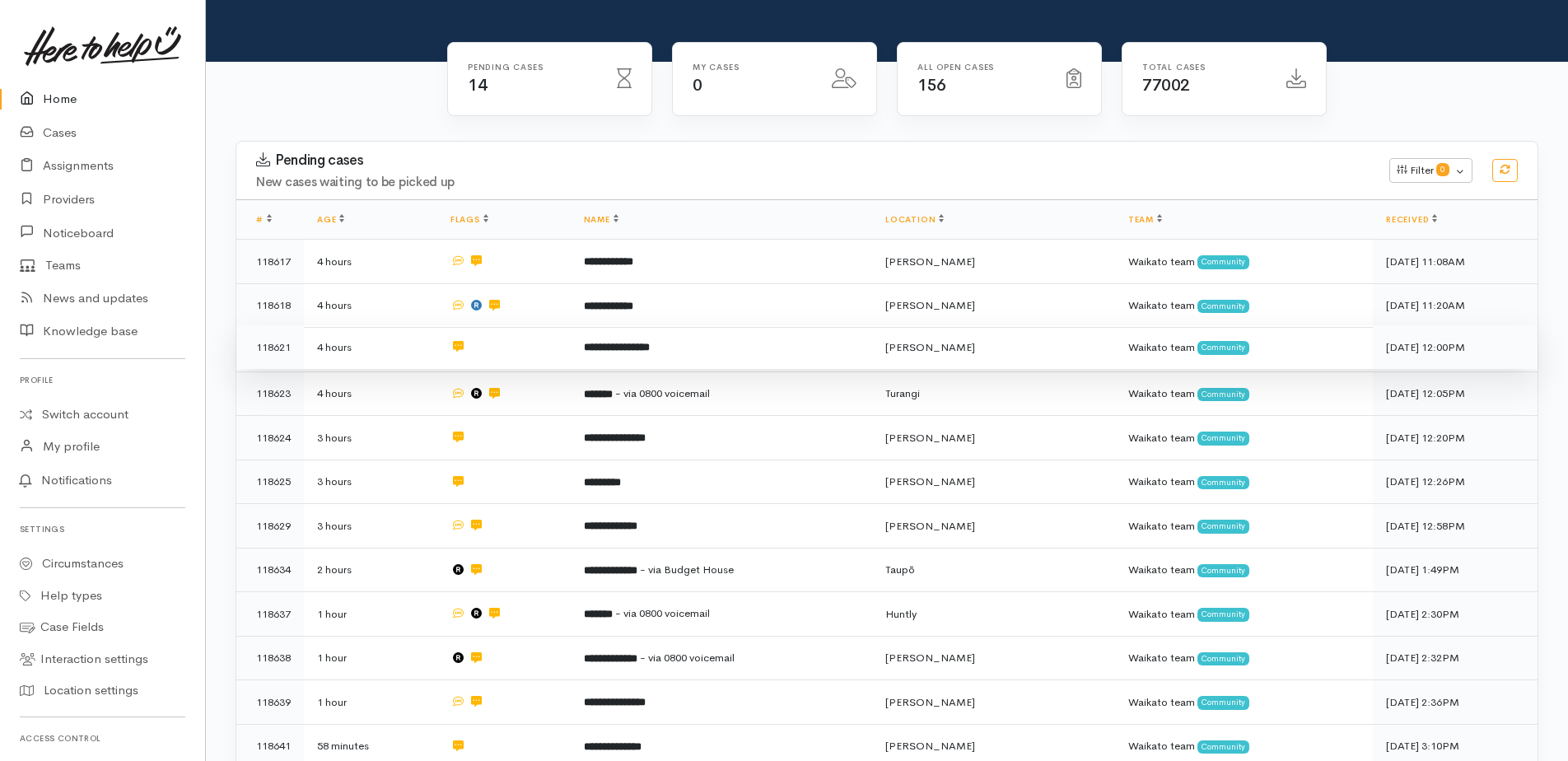
scroll to position [329, 0]
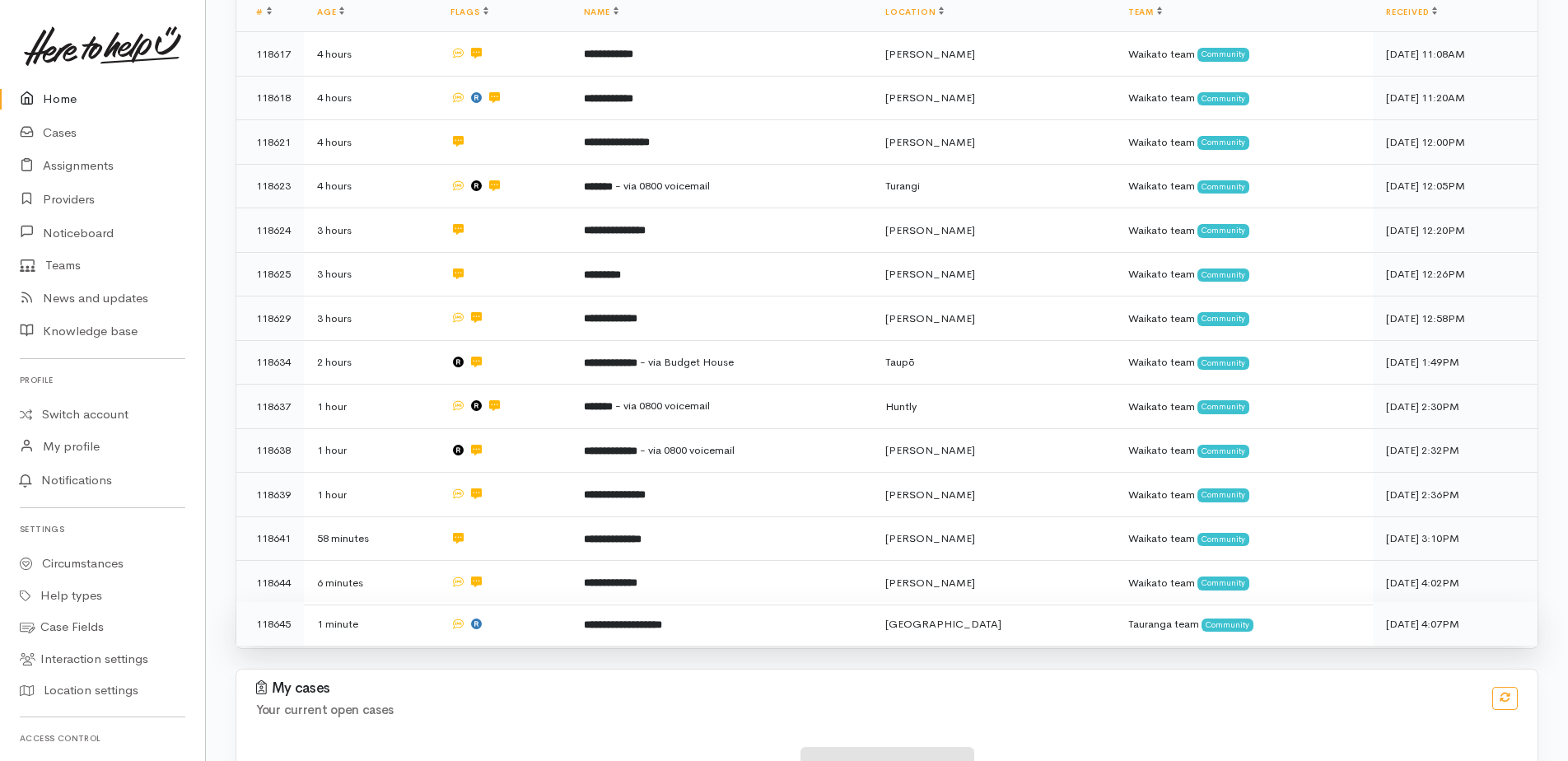
click at [774, 615] on td "**********" at bounding box center [721, 624] width 302 height 44
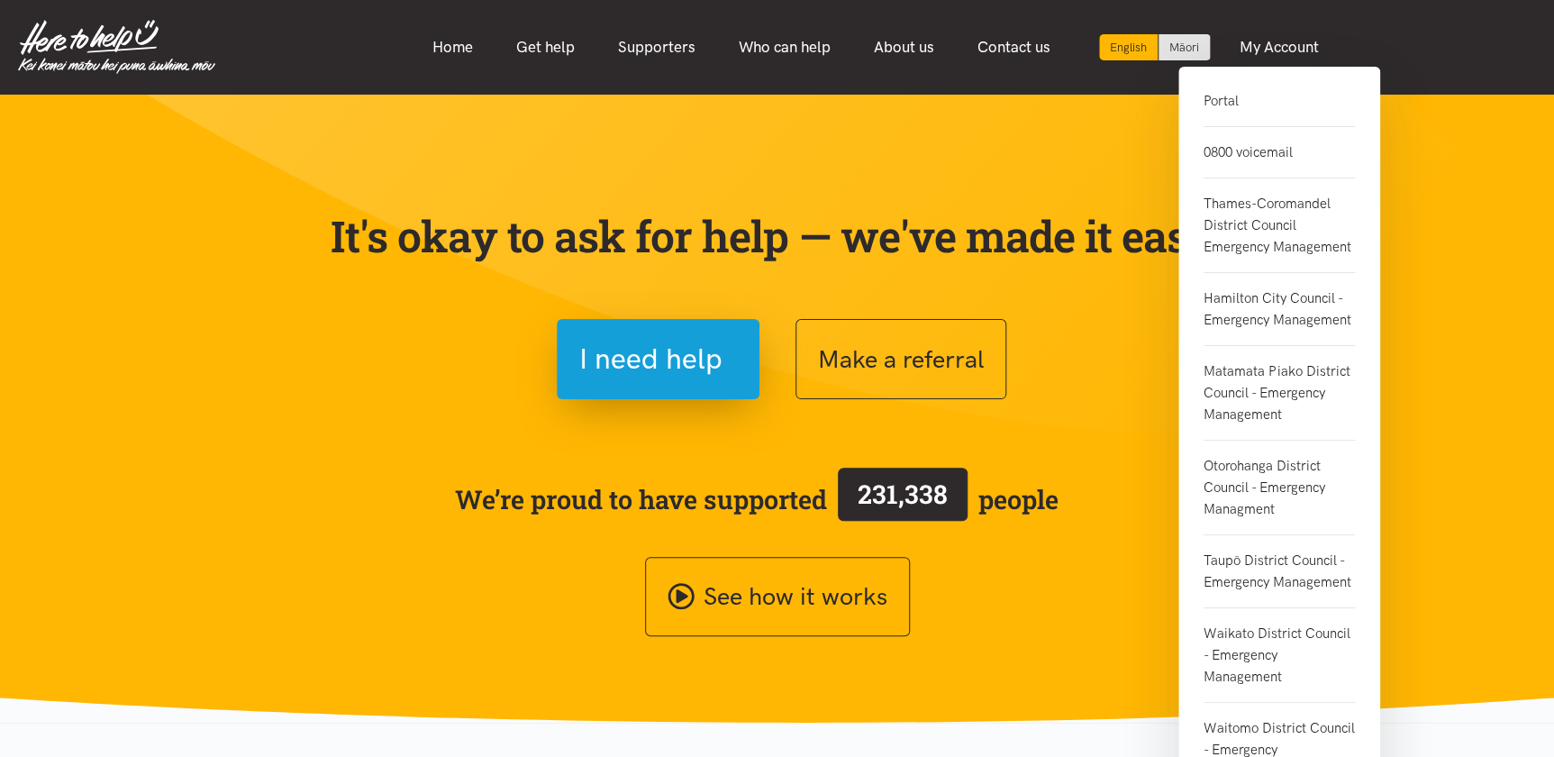
click at [1235, 96] on link "Portal" at bounding box center [1278, 108] width 151 height 37
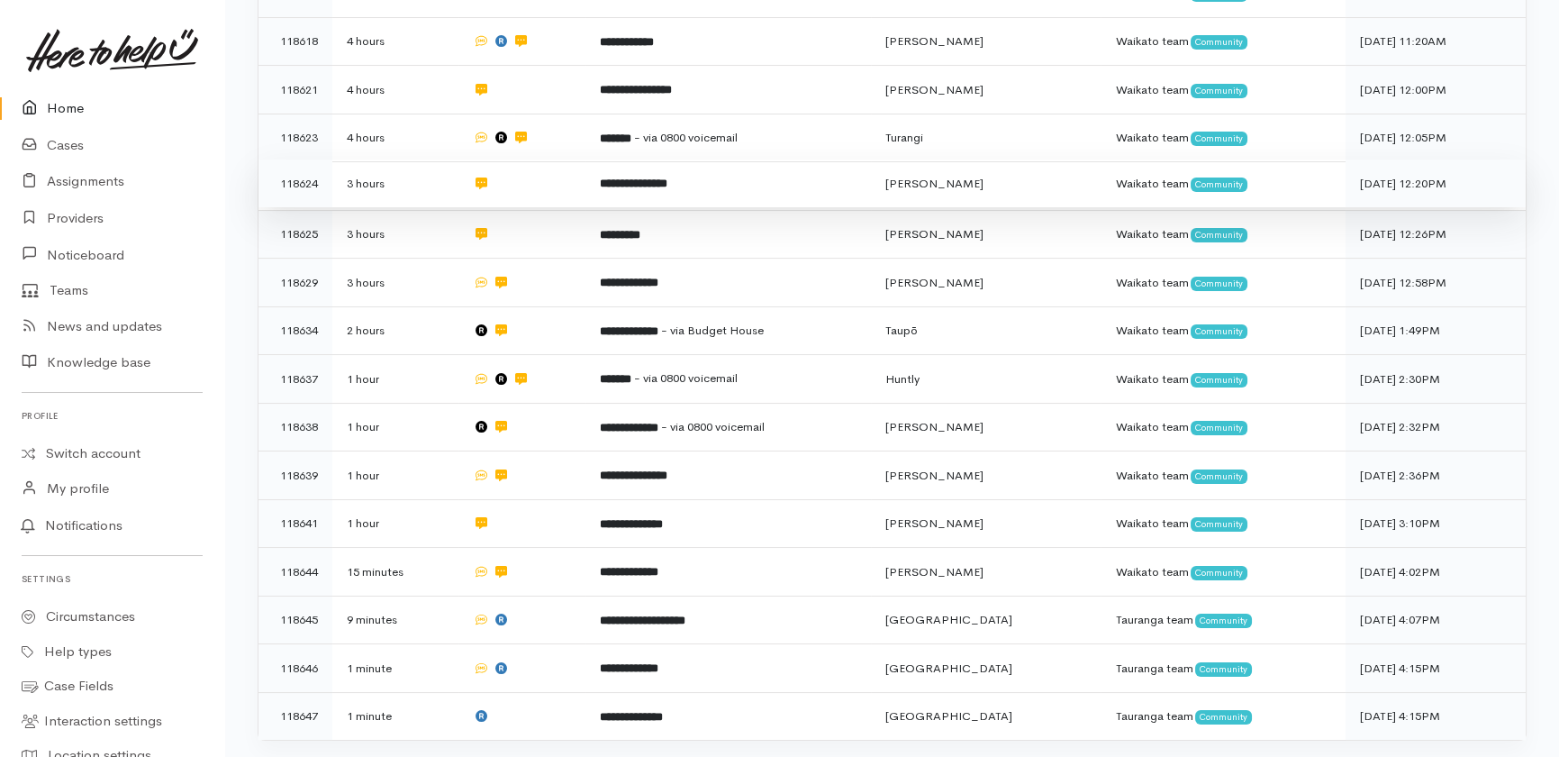
scroll to position [491, 0]
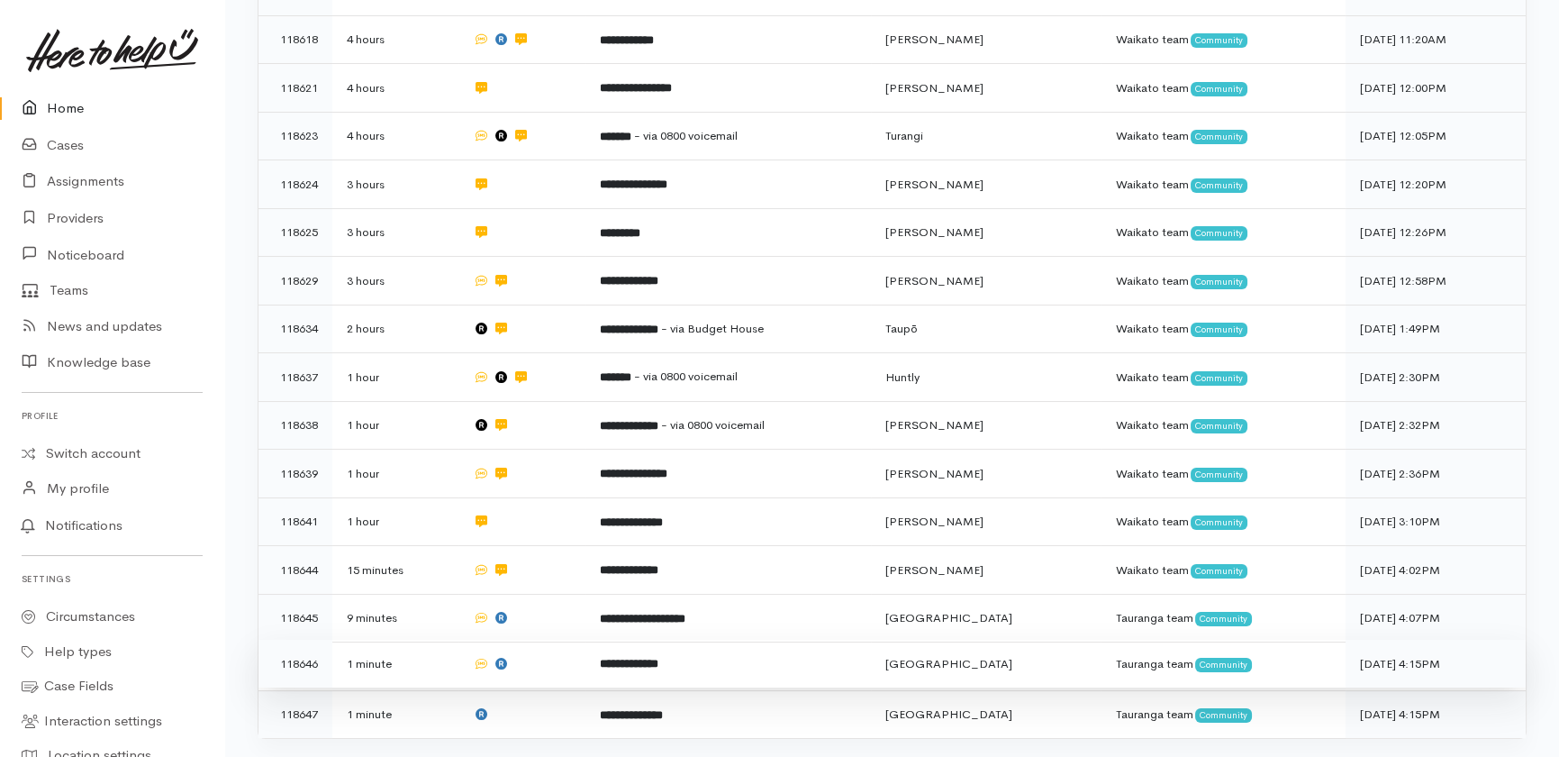
click at [582, 640] on td at bounding box center [521, 664] width 126 height 49
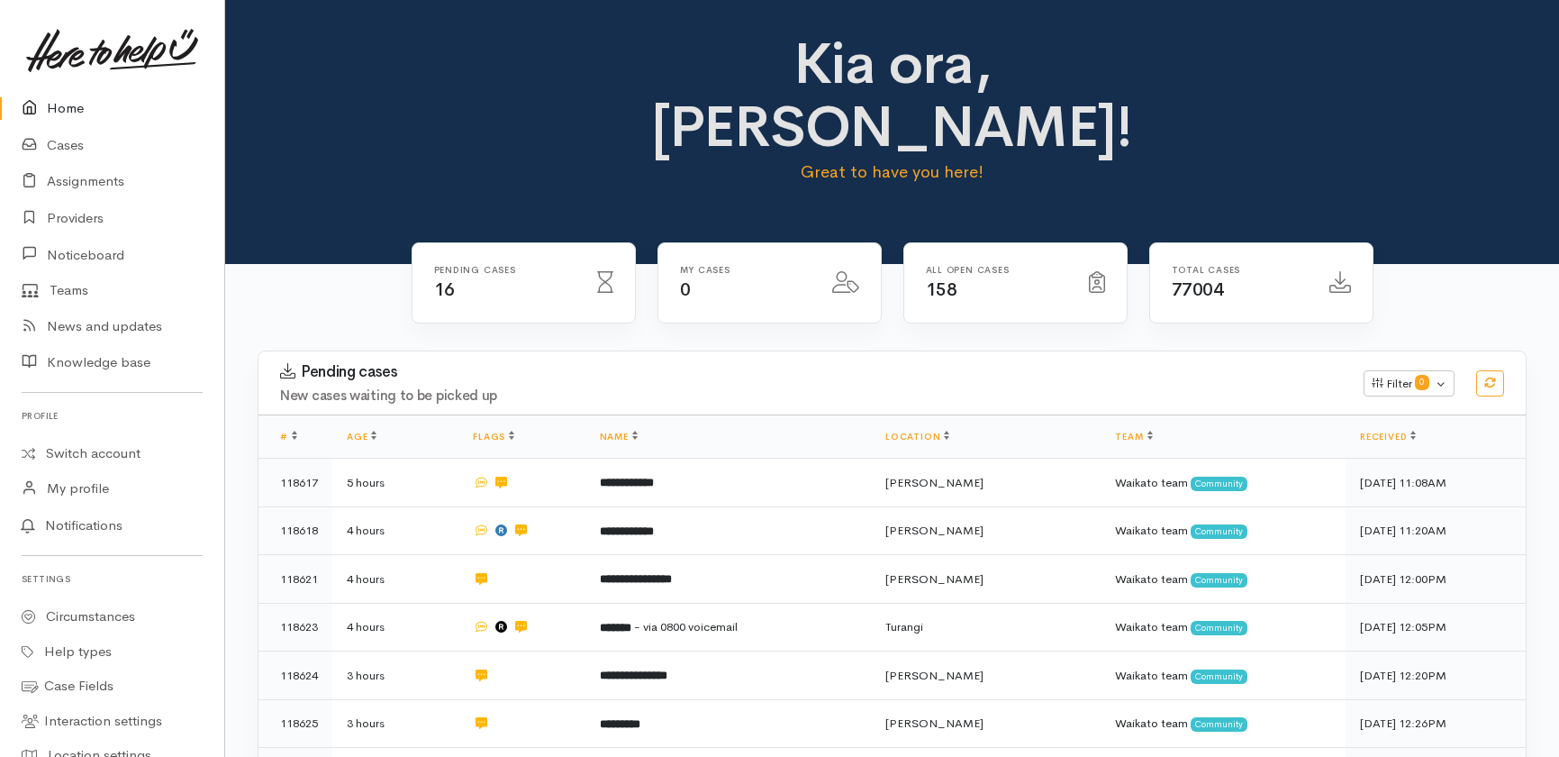
scroll to position [476, 0]
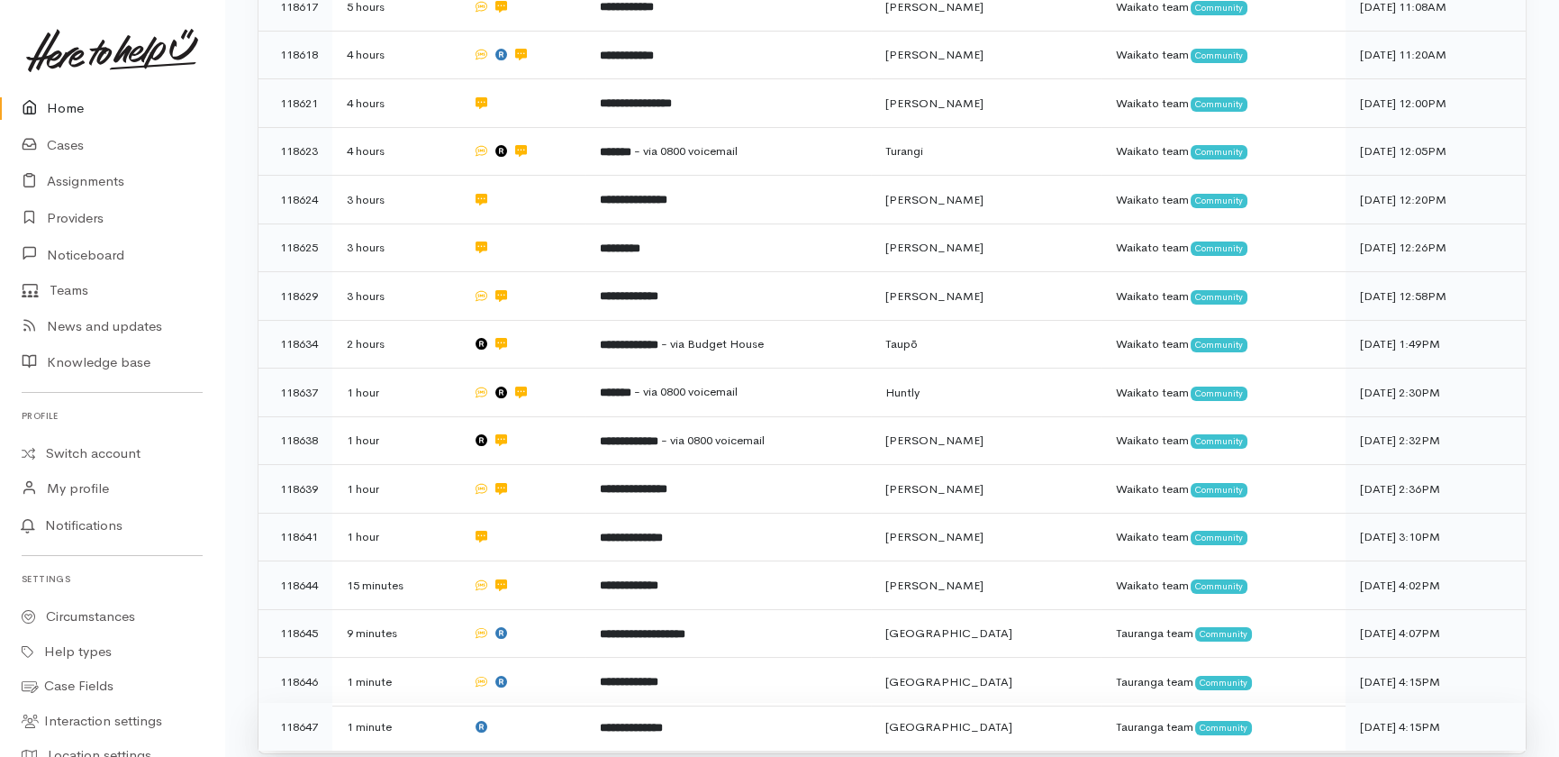
click at [554, 703] on td at bounding box center [521, 727] width 126 height 48
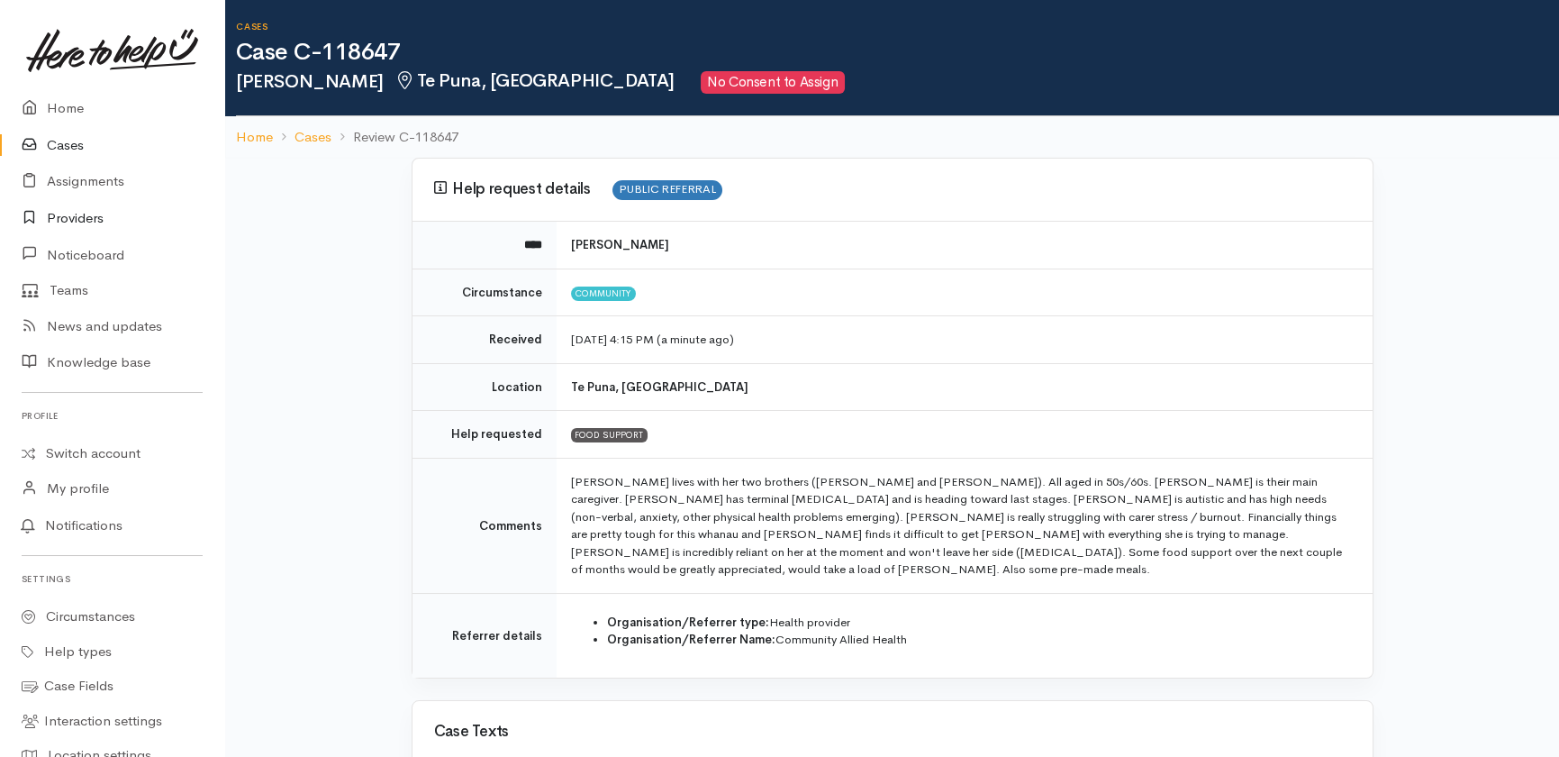
click at [86, 217] on link "Providers" at bounding box center [112, 218] width 224 height 37
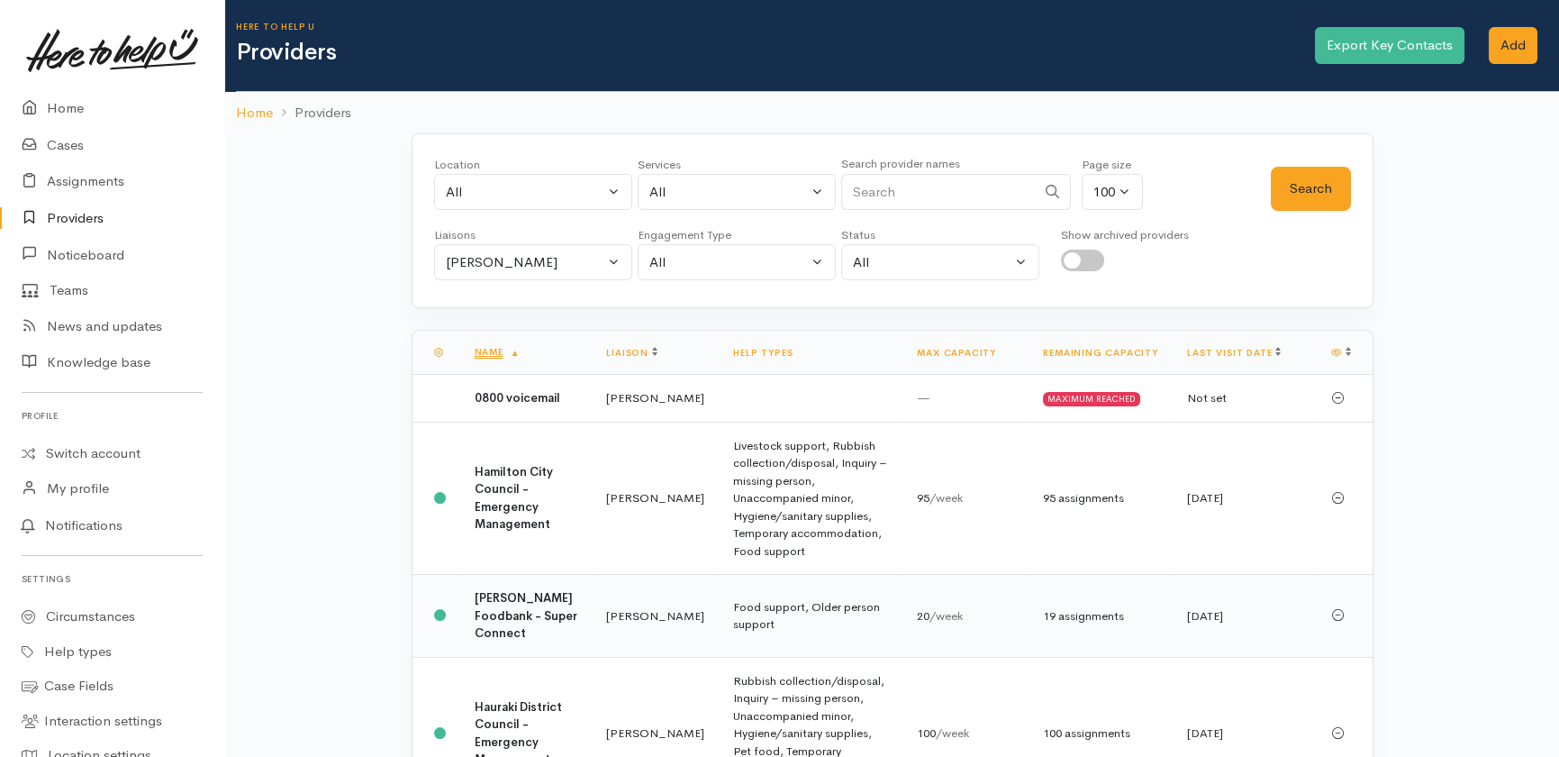
click at [501, 603] on td "[PERSON_NAME] Foodbank - Super Connect" at bounding box center [526, 616] width 132 height 83
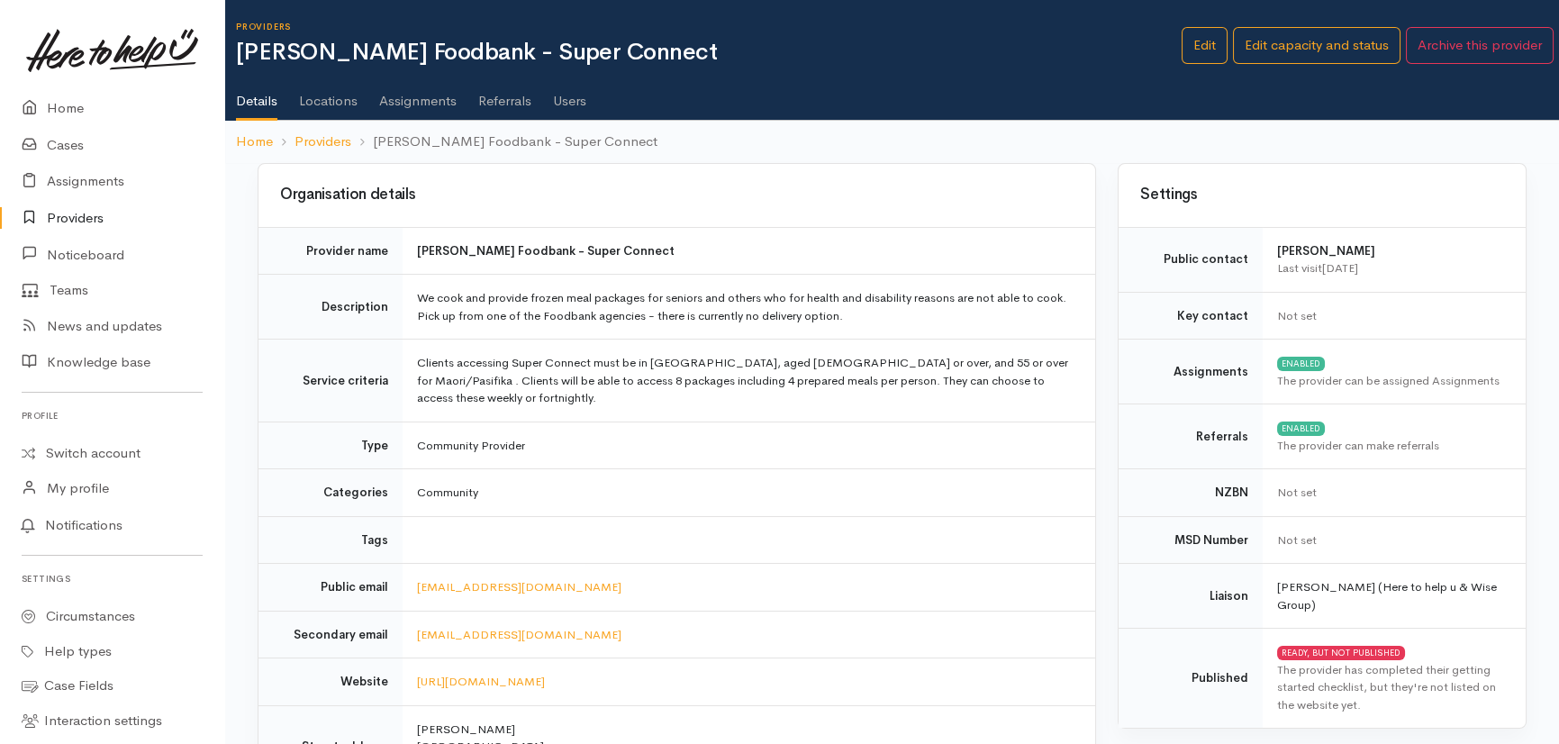
click at [407, 99] on link "Assignments" at bounding box center [417, 94] width 77 height 50
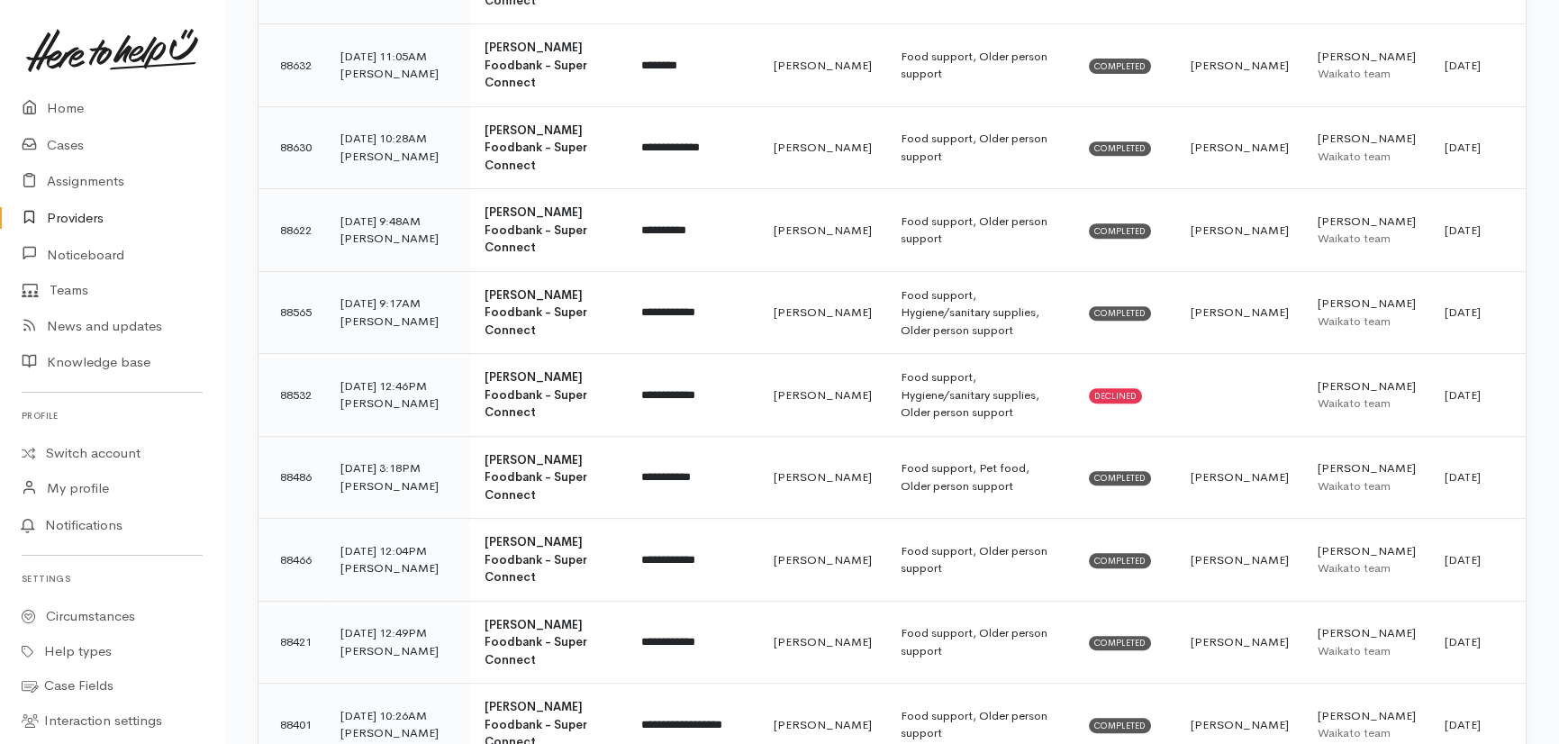
scroll to position [2128, 0]
